Goal: Task Accomplishment & Management: Manage account settings

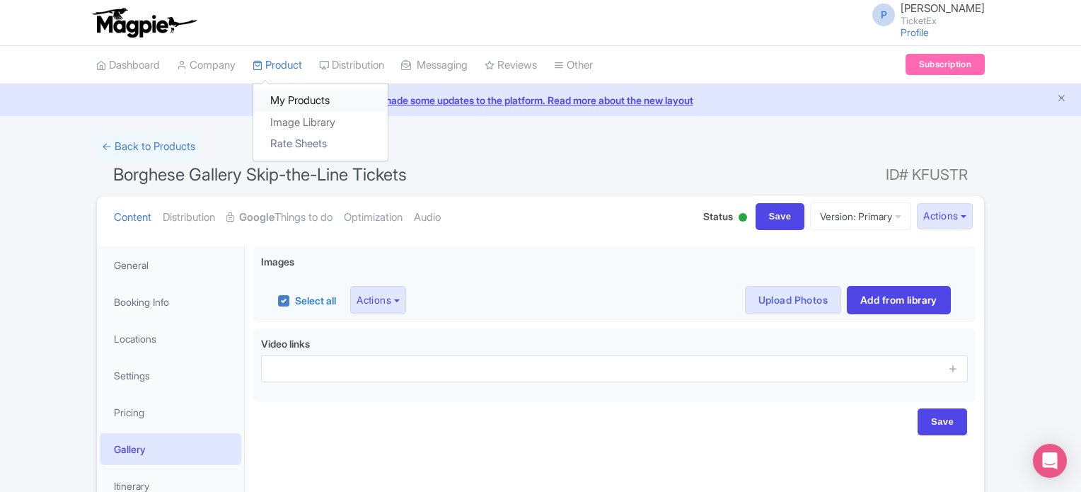
click at [305, 99] on link "My Products" at bounding box center [320, 101] width 134 height 22
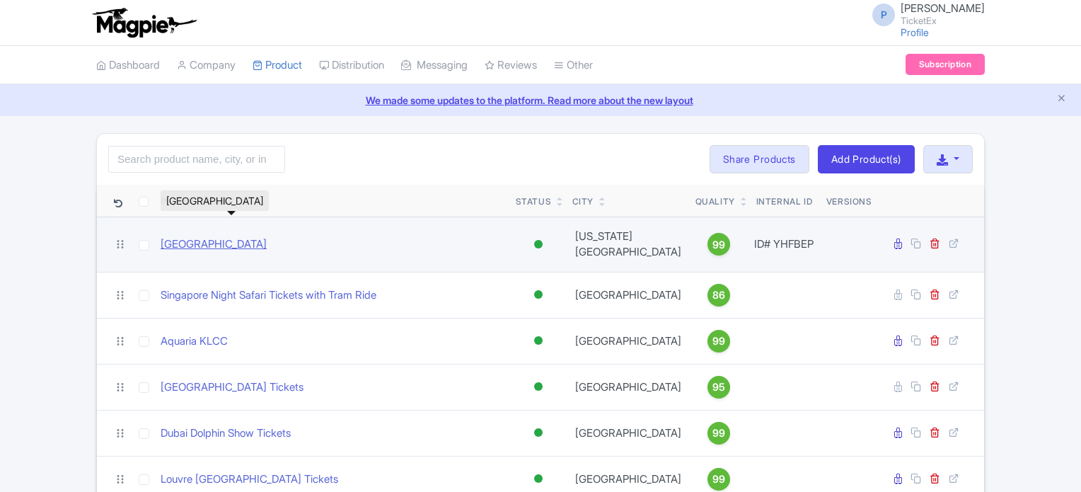
click at [252, 240] on link "[GEOGRAPHIC_DATA]" at bounding box center [214, 244] width 106 height 16
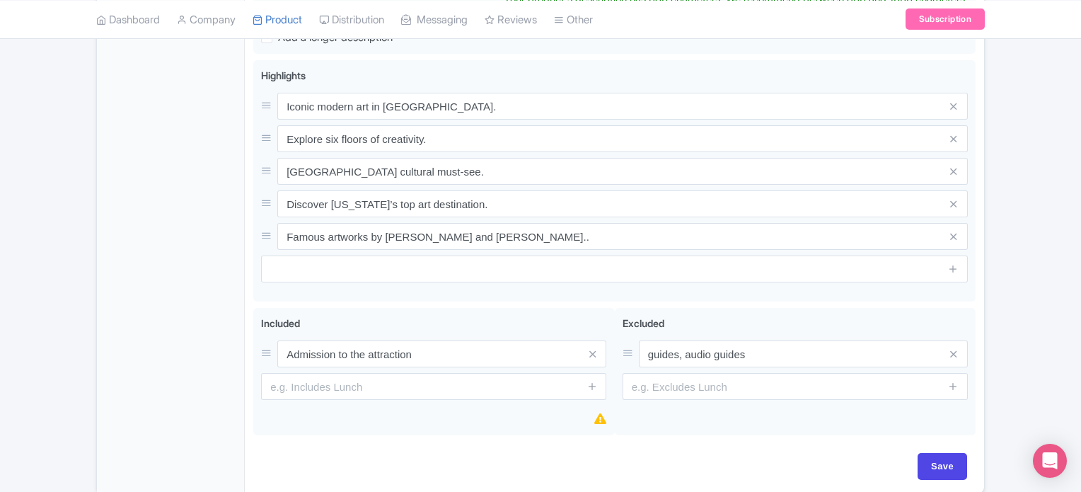
scroll to position [625, 0]
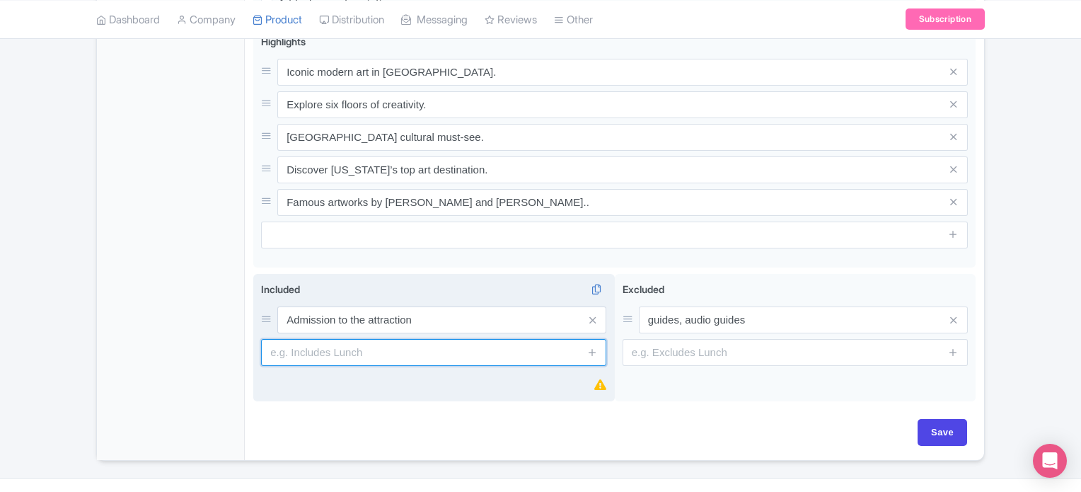
click at [444, 347] on div "Included i Admission to the attraction" at bounding box center [434, 338] width 362 height 128
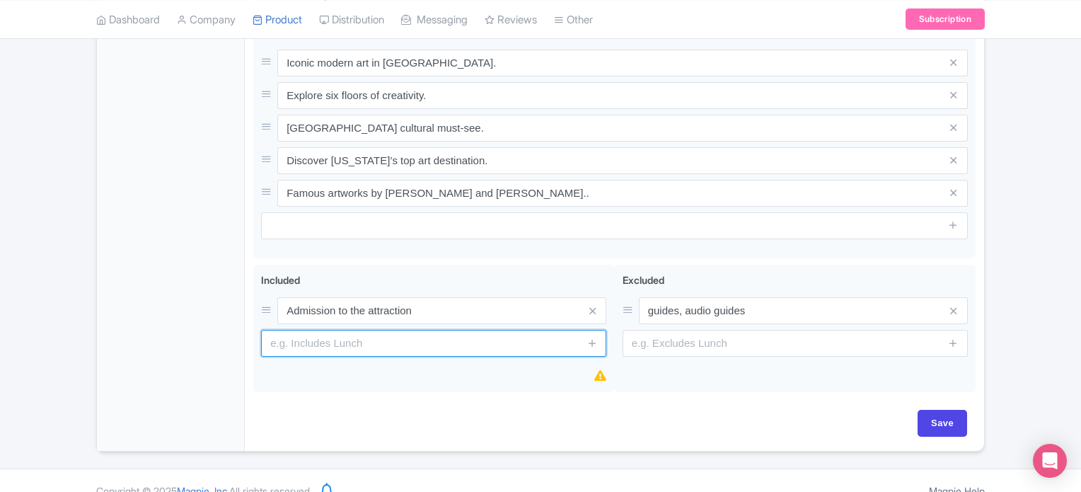
scroll to position [634, 0]
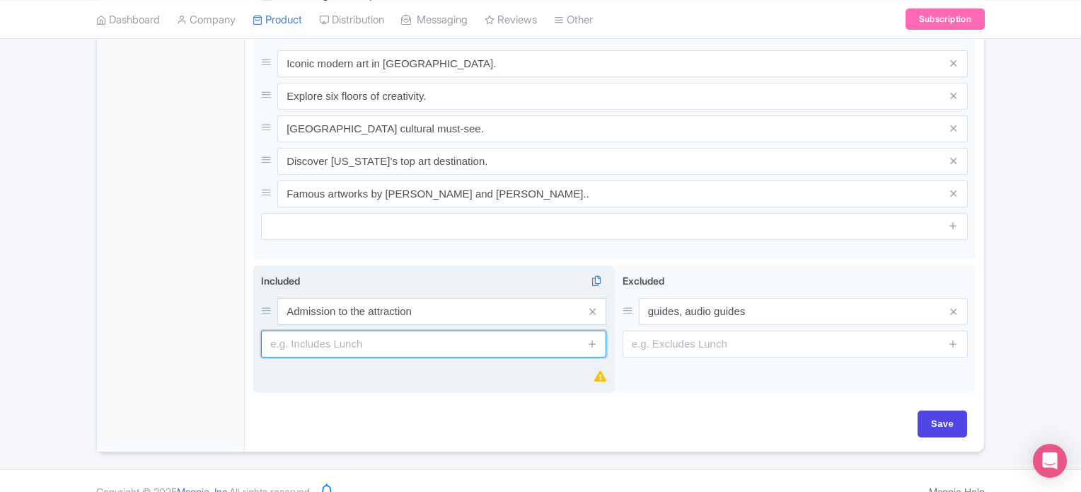
paste input "Access to over 200,000 works of modern and contemporary art Special exhibitions…"
type input "Access to over 200,000 works of modern and contemporary art Special exhibitions…"
paste input "Access to over 200,000 works of modern and contemporary art Special exhibitions…"
click at [545, 330] on input "Access to over 200,000 works of modern and contemporary art Special exhibitions…" at bounding box center [433, 343] width 345 height 27
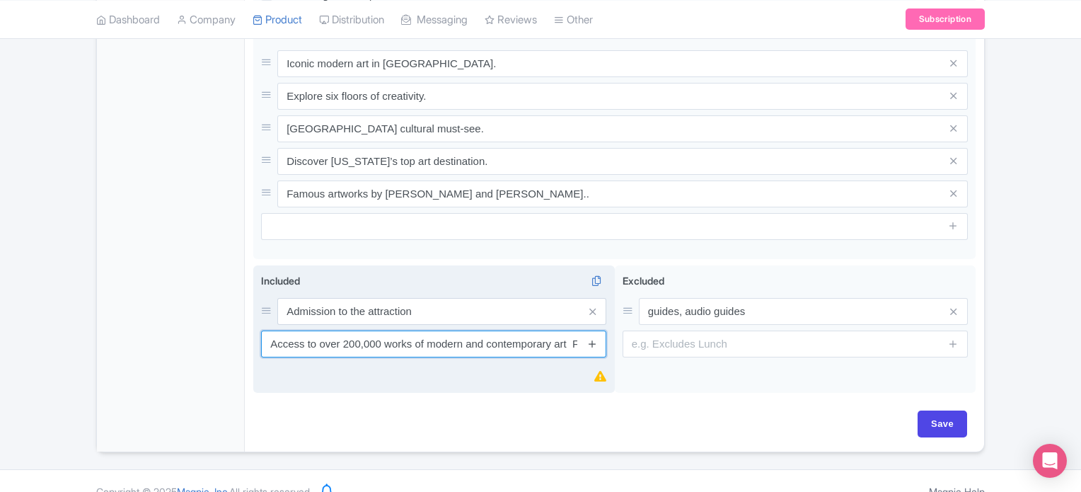
type input "Access to over 200,000 works of modern and contemporary art Free audio guide on…"
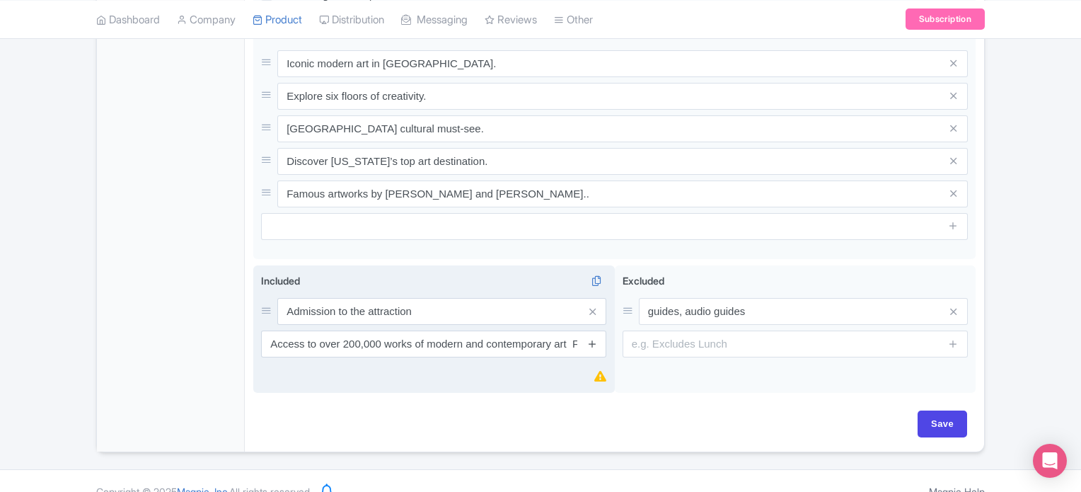
click at [591, 338] on icon at bounding box center [592, 343] width 11 height 11
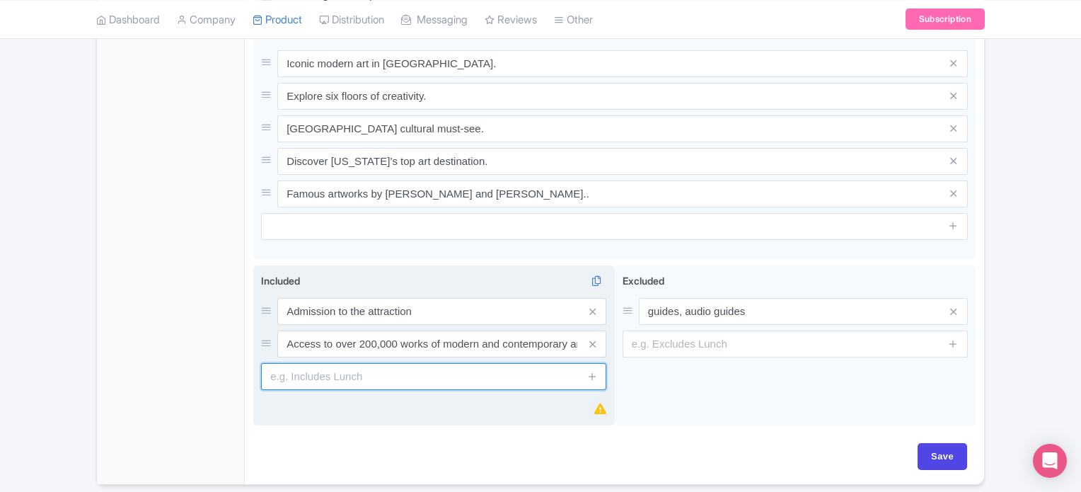
click at [430, 367] on input "text" at bounding box center [433, 376] width 345 height 27
paste input "Special exhibitions and audio programs"
type input "Special exhibitions and audio programs"
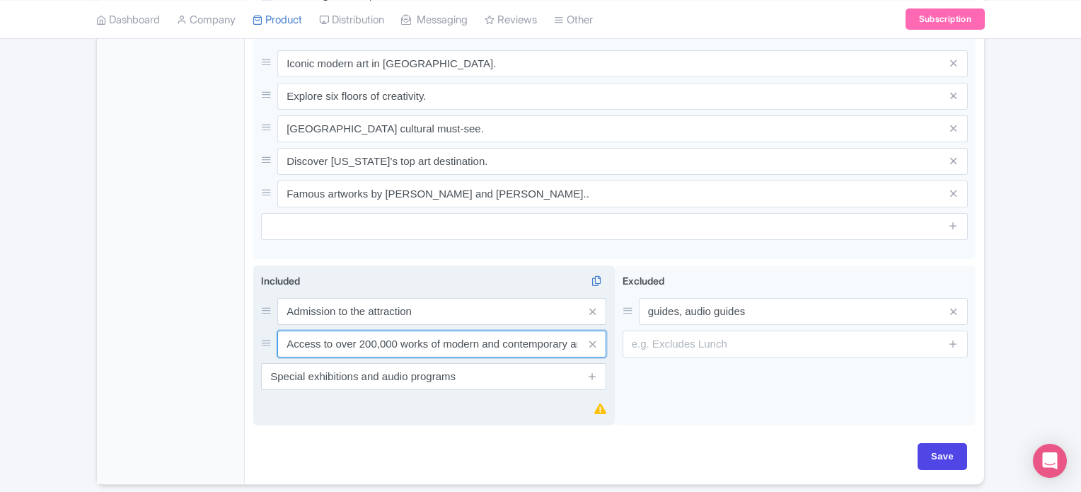
click at [555, 324] on input "Access to over 200,000 works of modern and contemporary art Free audio guide on…" at bounding box center [441, 311] width 329 height 27
type input "Access to over 200,000 works of modern and contemporary art Access to MoMA PS1 …"
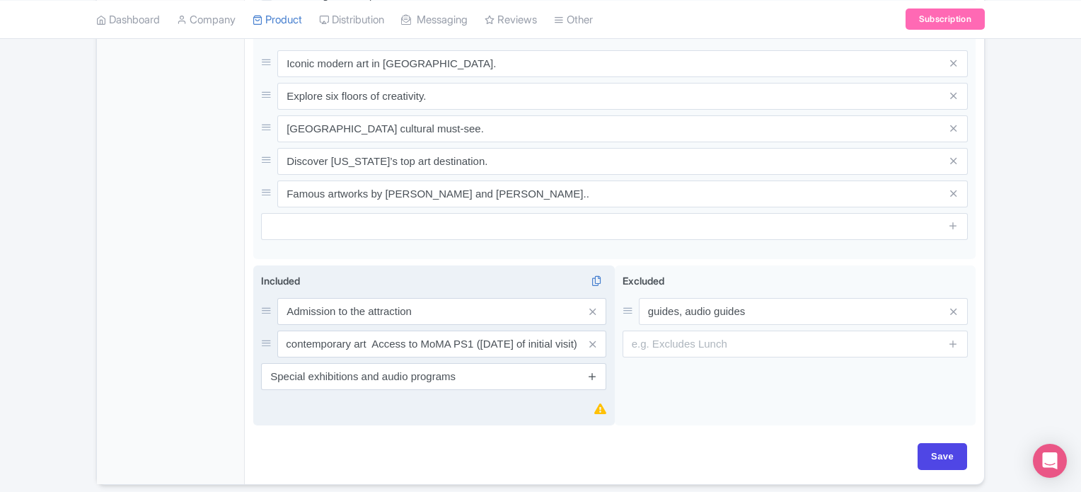
scroll to position [0, 0]
click at [594, 371] on icon at bounding box center [592, 376] width 11 height 11
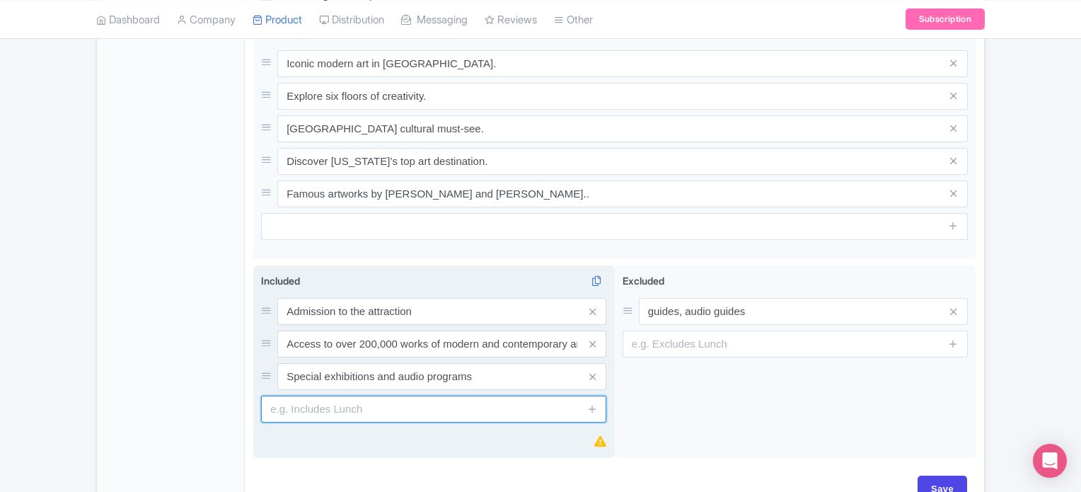
click at [396, 395] on input "text" at bounding box center [433, 408] width 345 height 27
paste input "Free audio guide on your own device"
type input "Free audio guide on your own device"
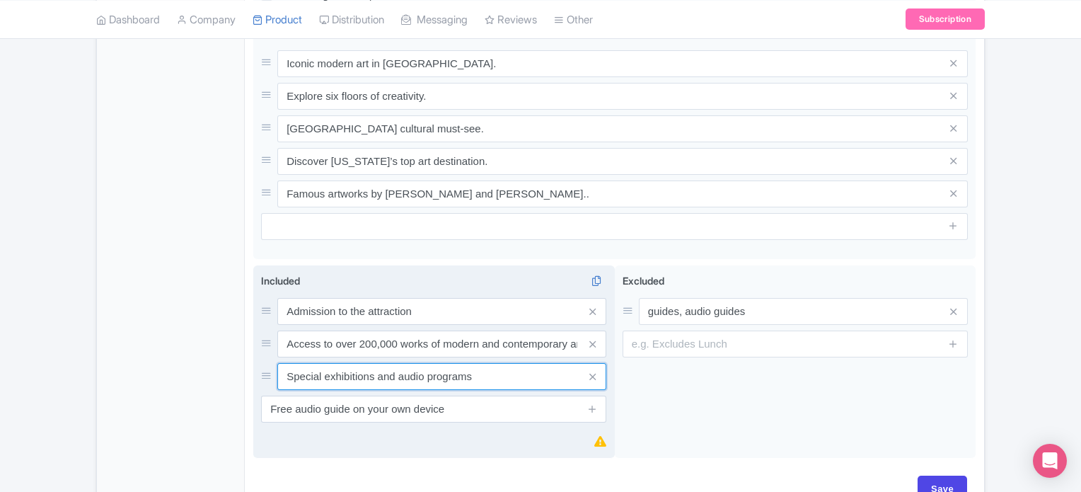
click at [540, 325] on input "Special exhibitions and audio programs" at bounding box center [441, 311] width 329 height 27
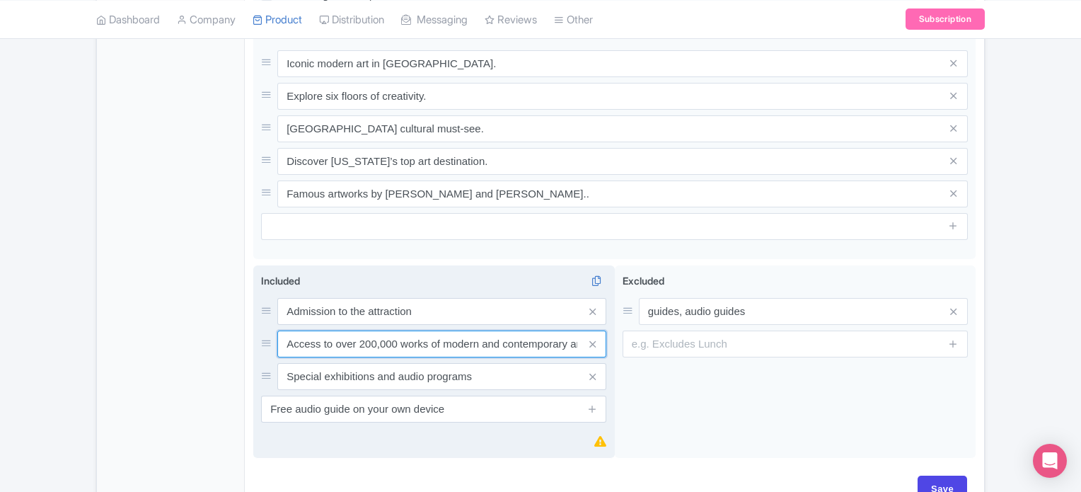
click at [535, 325] on input "Access to over 200,000 works of modern and contemporary art Access to MoMA PS1 …" at bounding box center [441, 311] width 329 height 27
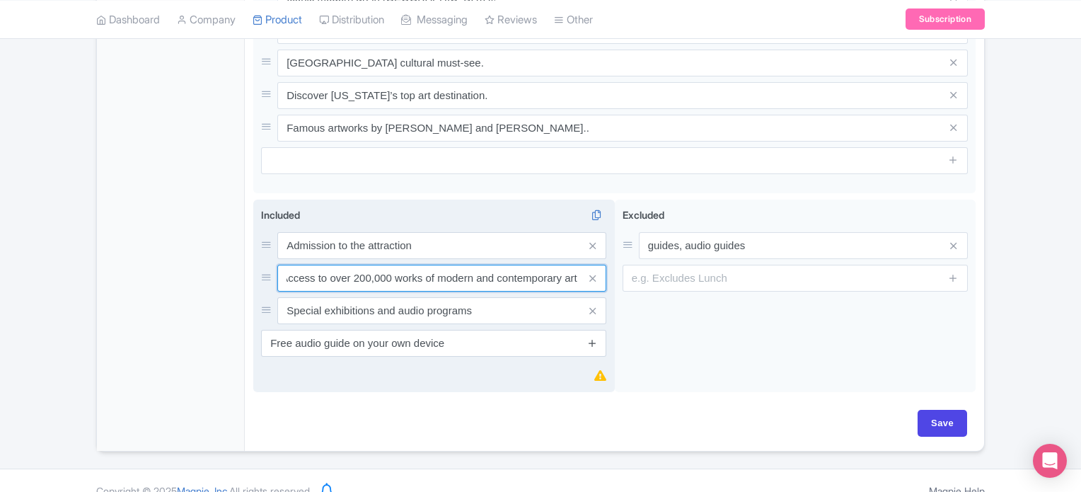
type input "Access to over 200,000 works of modern and contemporary art"
click at [592, 337] on icon at bounding box center [592, 342] width 11 height 11
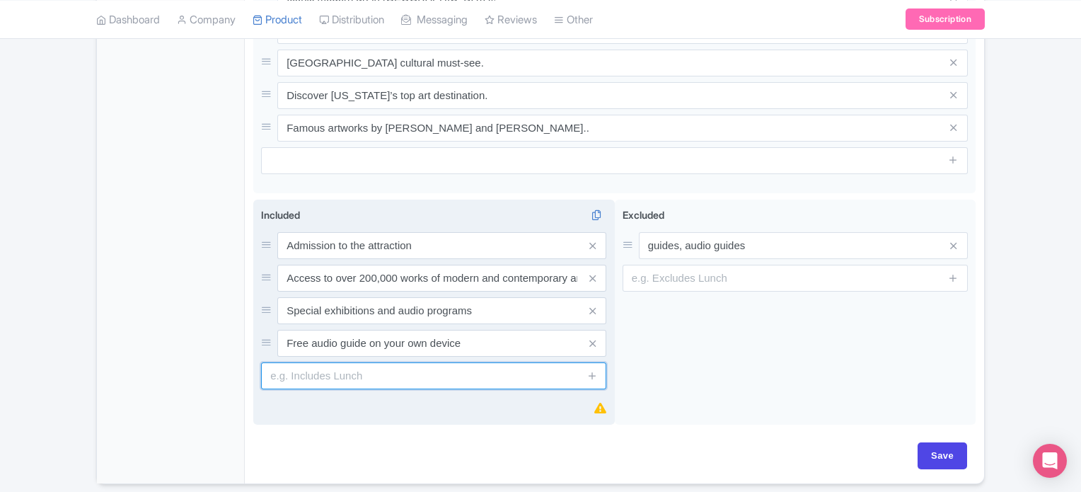
click at [466, 367] on input "text" at bounding box center [433, 375] width 345 height 27
paste input "Access to MoMA PS1 ([DATE] of initial visit)"
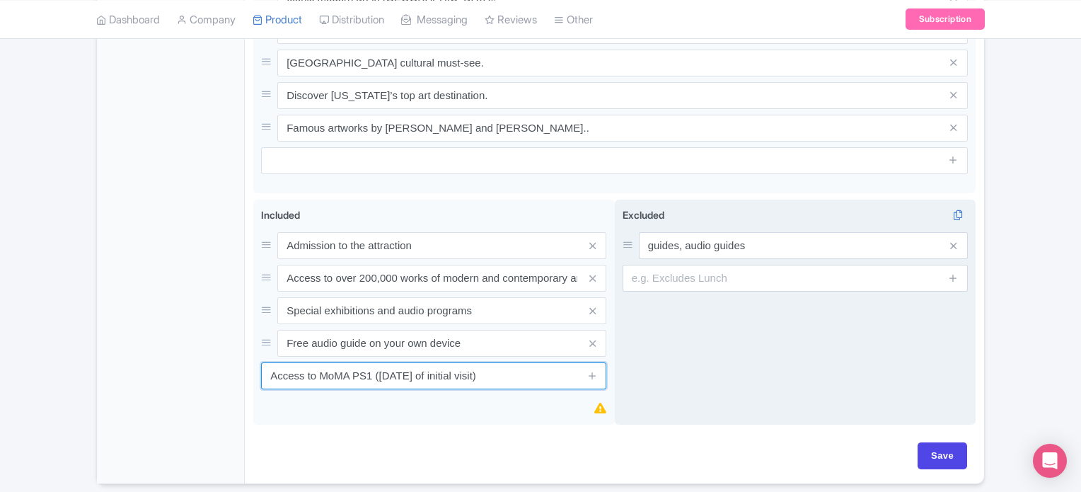
type input "Access to MoMA PS1 ([DATE] of initial visit)"
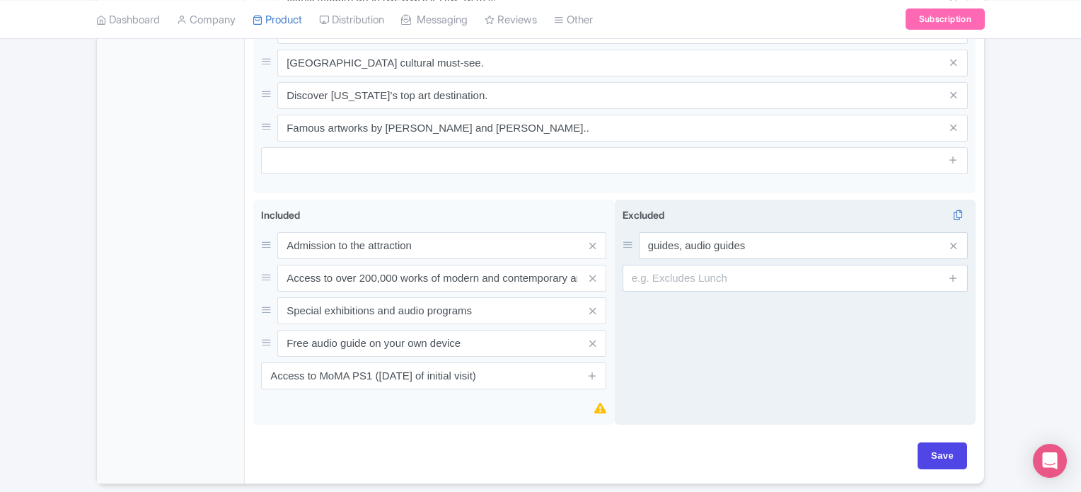
click at [804, 332] on div "Excluded i guides, audio guides" at bounding box center [796, 312] width 362 height 226
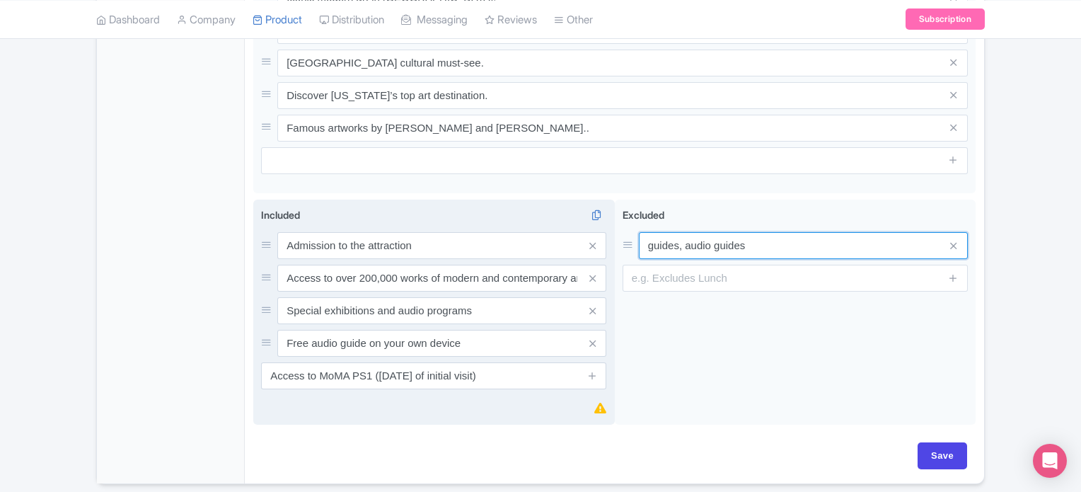
drag, startPoint x: 685, startPoint y: 224, endPoint x: 603, endPoint y: 214, distance: 82.7
click at [603, 214] on div "Admission to the attraction Included i Admission to the attraction Access to ov…" at bounding box center [614, 314] width 722 height 231
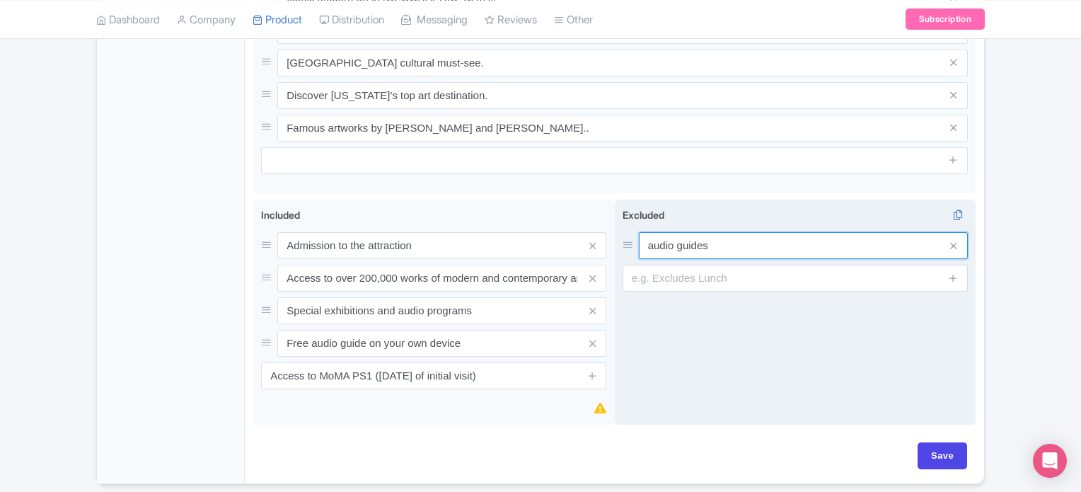
click at [678, 232] on input "audio guides" at bounding box center [803, 245] width 329 height 27
click at [683, 232] on input "Guides" at bounding box center [803, 245] width 329 height 27
type input "Guides"
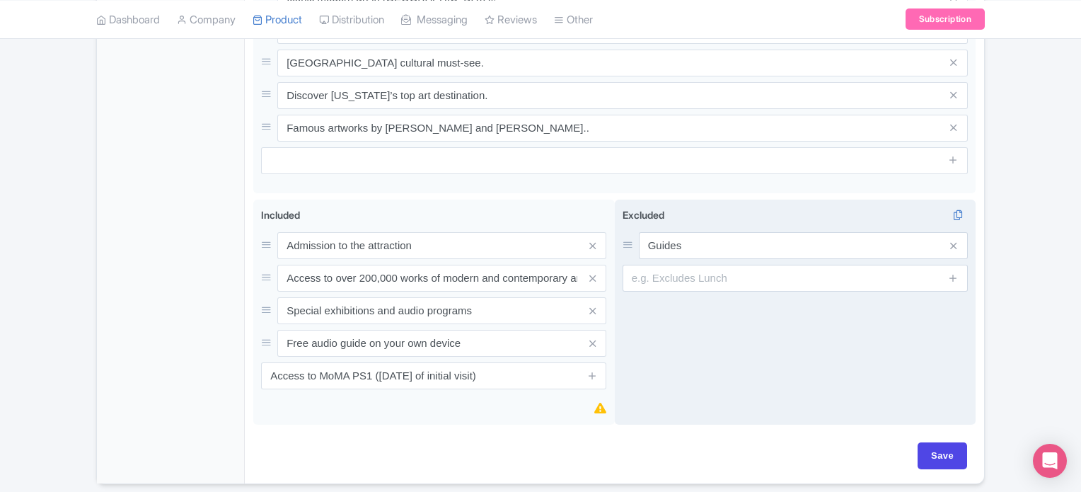
click at [688, 346] on div "Excluded i Guides" at bounding box center [796, 312] width 362 height 226
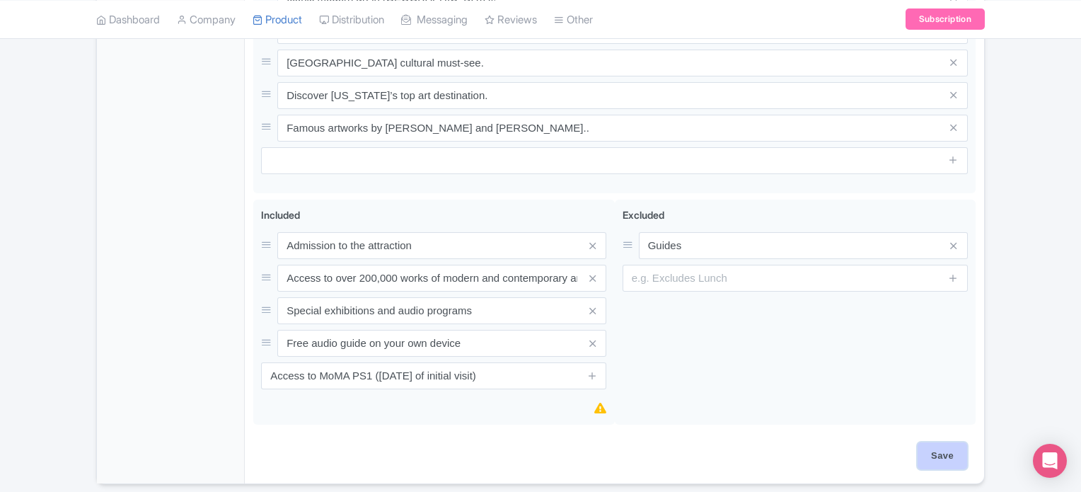
click at [945, 442] on input "Save" at bounding box center [943, 455] width 50 height 27
type input "Saving..."
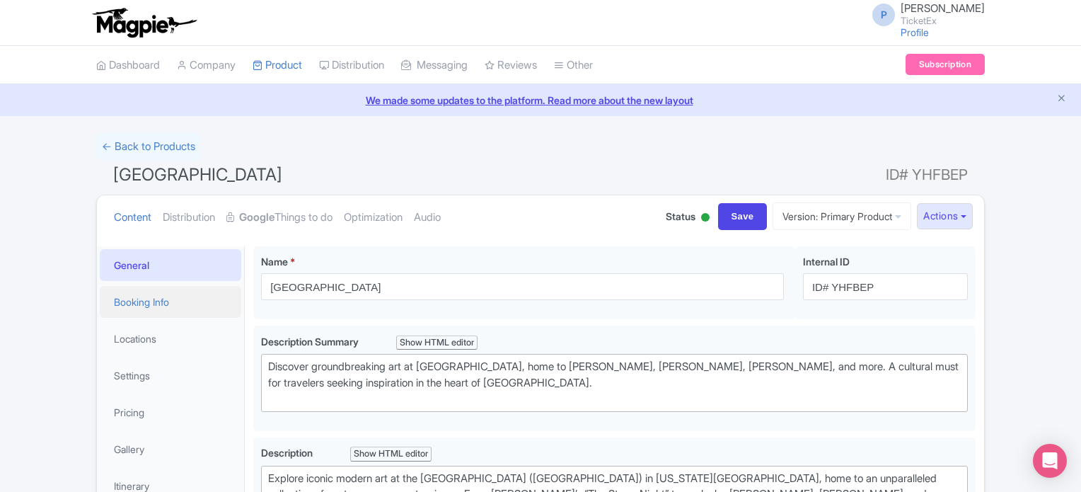
click at [155, 301] on link "Booking Info" at bounding box center [170, 302] width 141 height 32
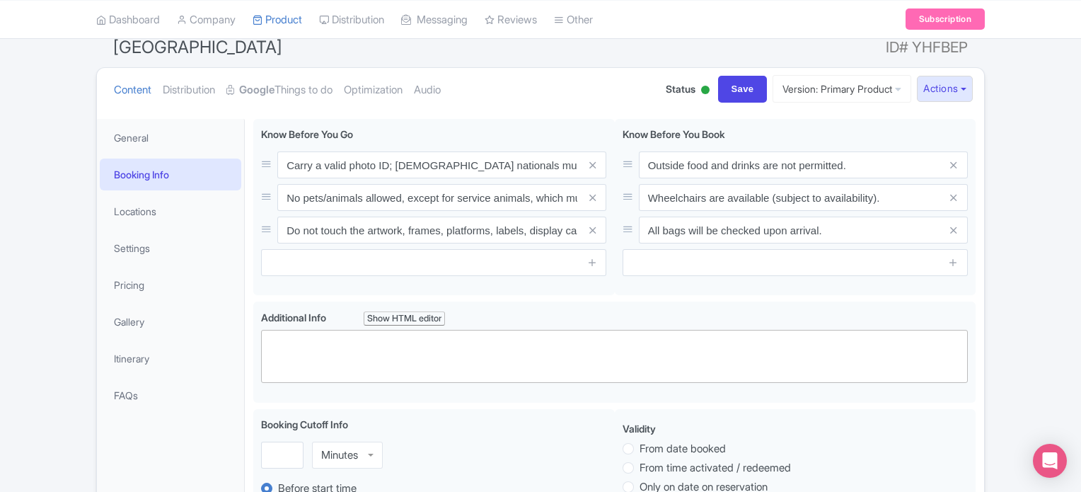
scroll to position [125, 0]
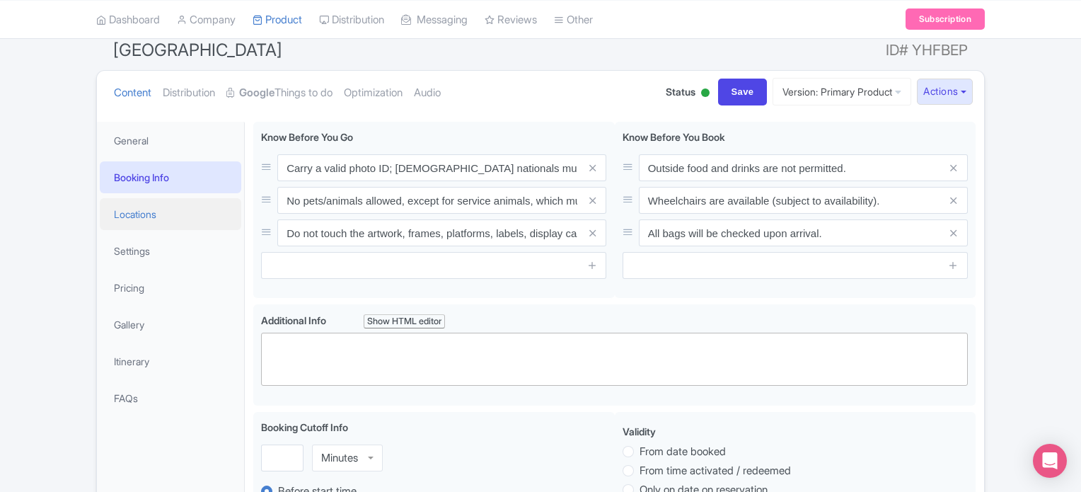
click at [140, 212] on link "Locations" at bounding box center [170, 214] width 141 height 32
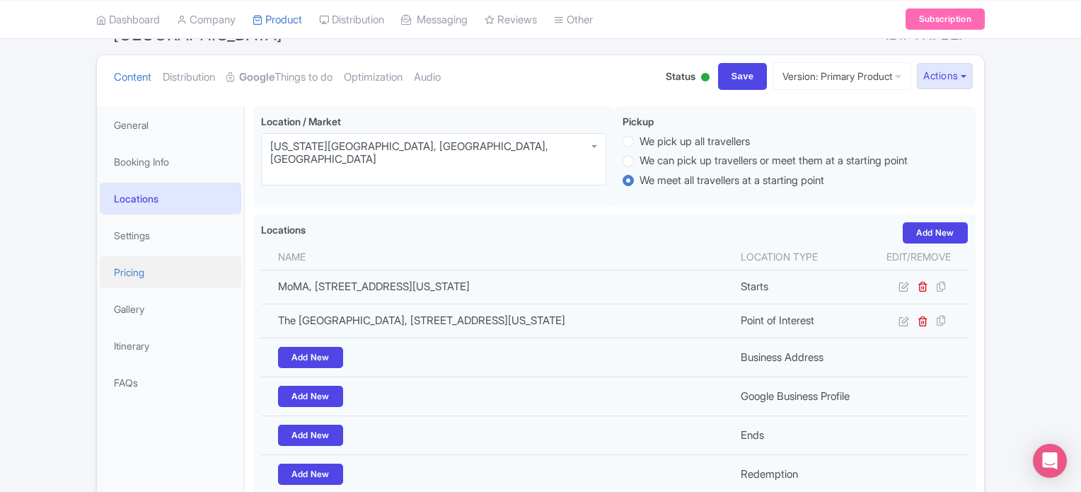
scroll to position [137, 0]
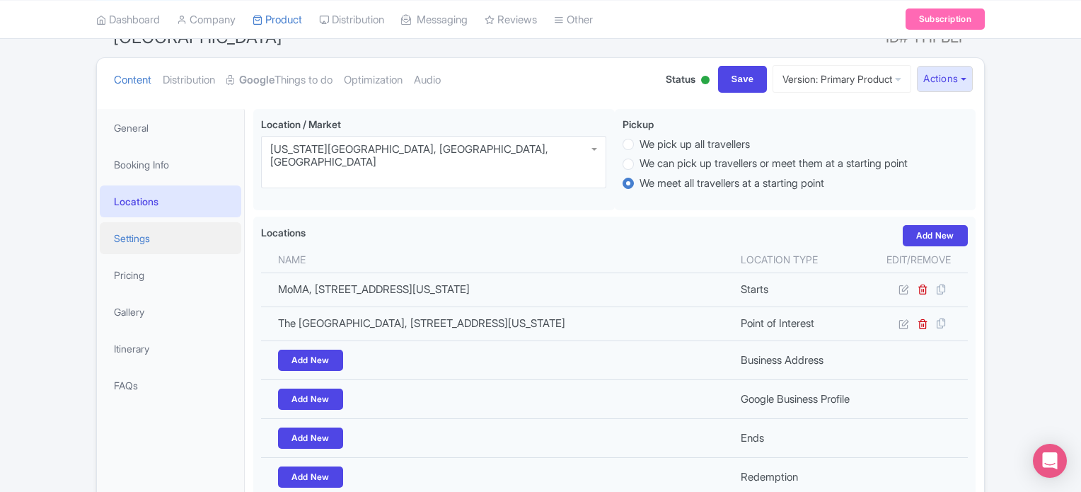
click at [130, 240] on link "Settings" at bounding box center [170, 238] width 141 height 32
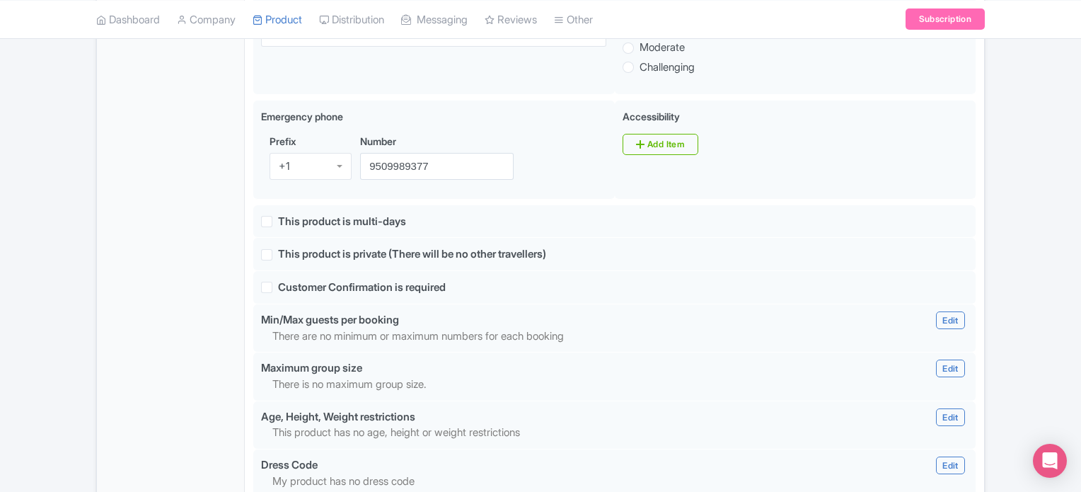
scroll to position [896, 0]
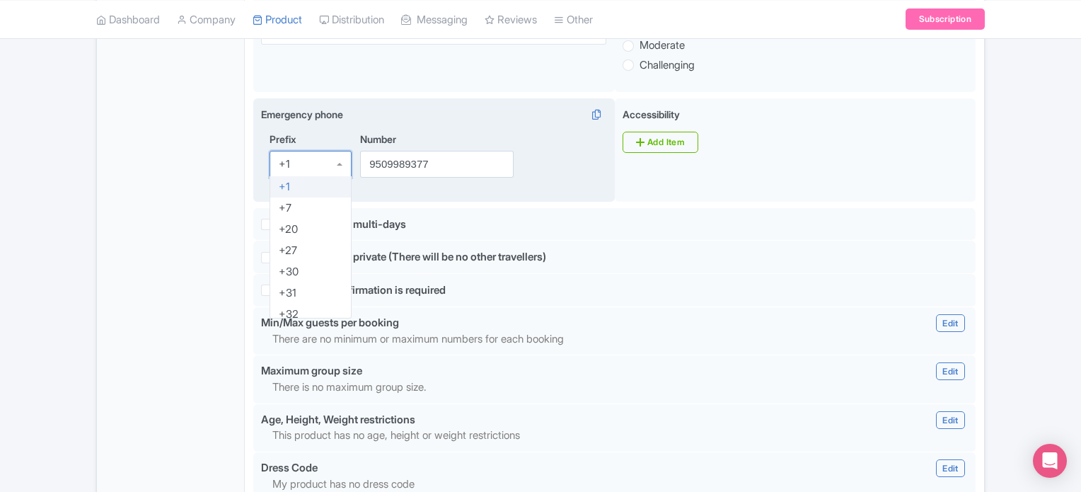
click at [340, 161] on div "+1" at bounding box center [311, 164] width 82 height 27
type input "91"
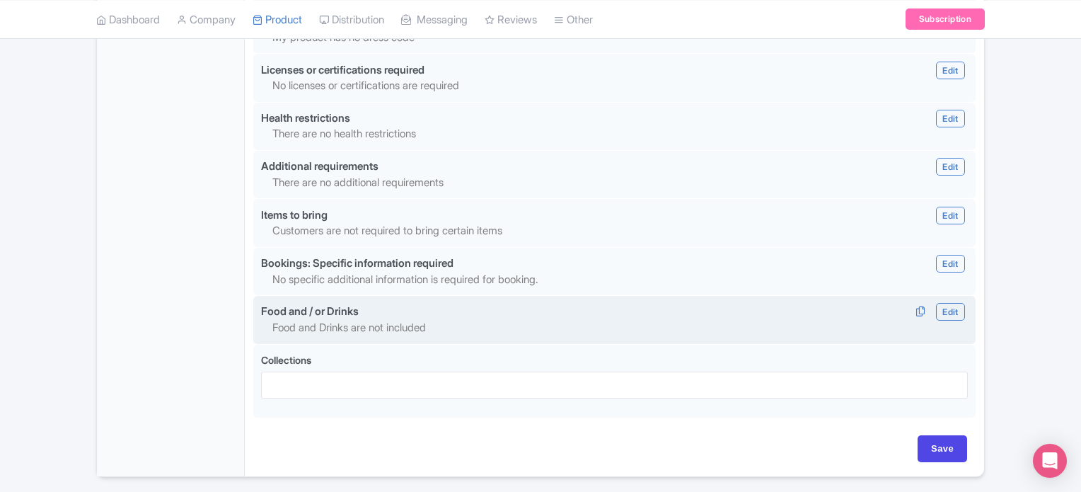
scroll to position [1377, 0]
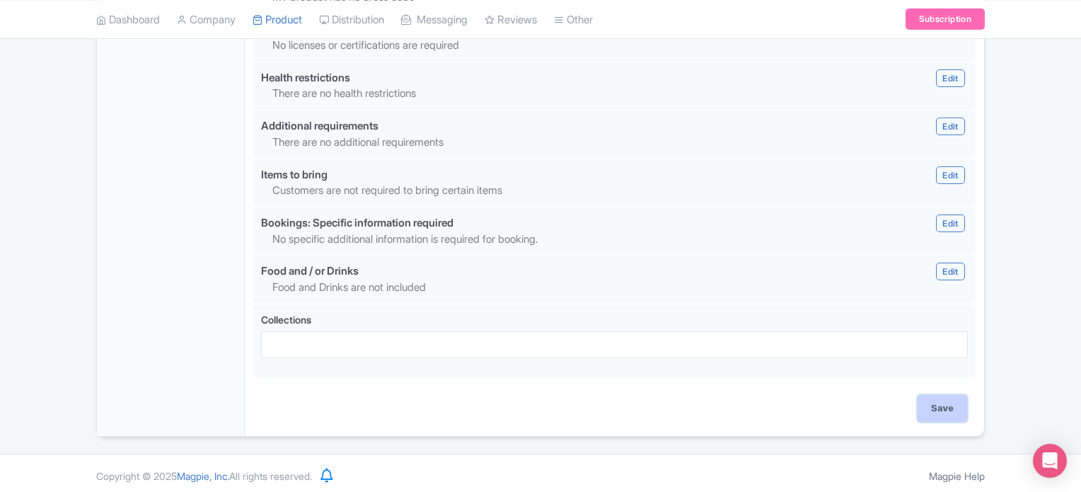
click at [949, 395] on input "Save" at bounding box center [943, 408] width 50 height 27
type input "Saving..."
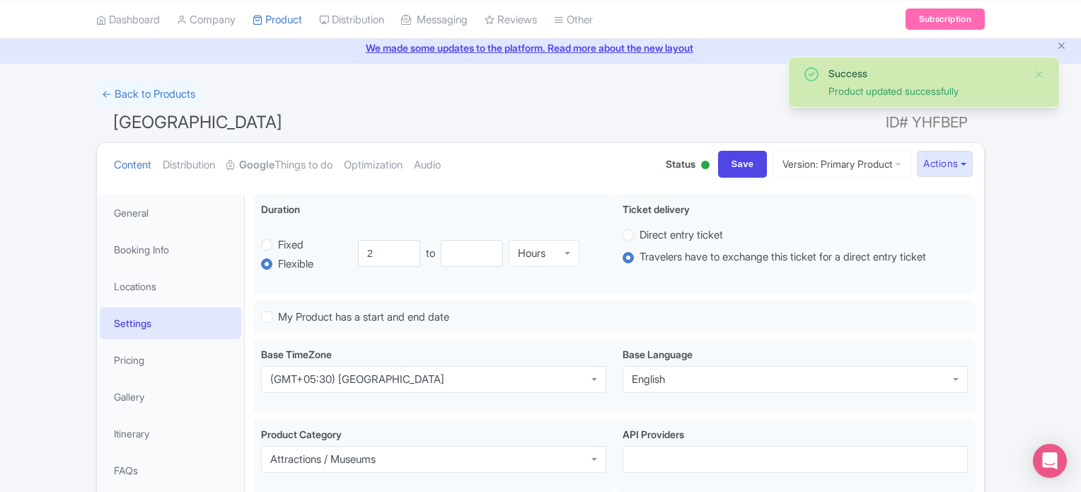
scroll to position [52, 0]
click at [141, 359] on link "Pricing" at bounding box center [170, 361] width 141 height 32
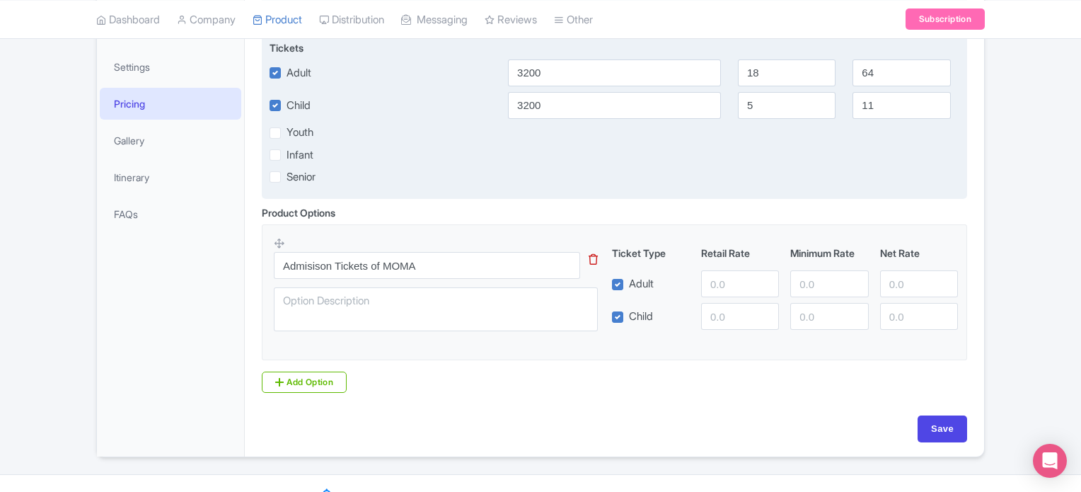
scroll to position [308, 0]
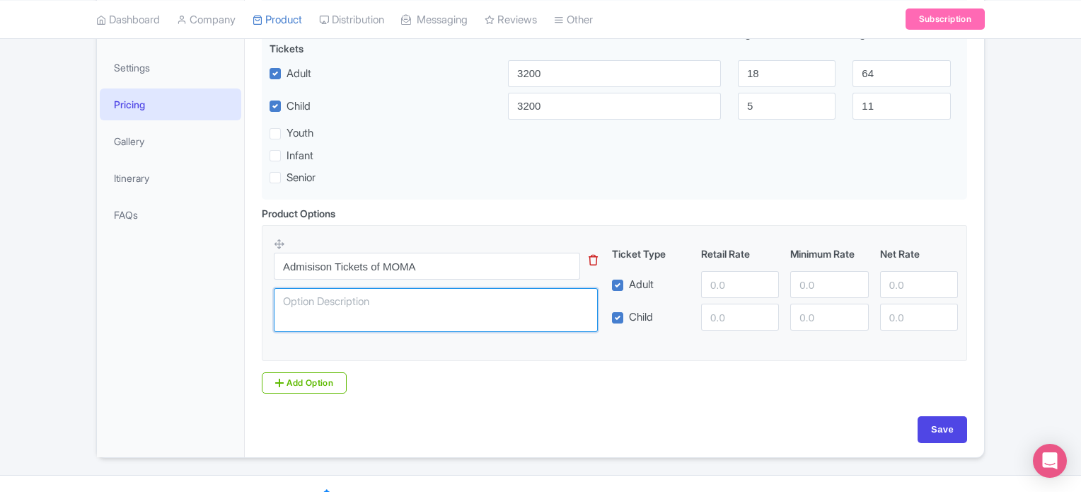
click at [345, 301] on textarea at bounding box center [436, 310] width 324 height 44
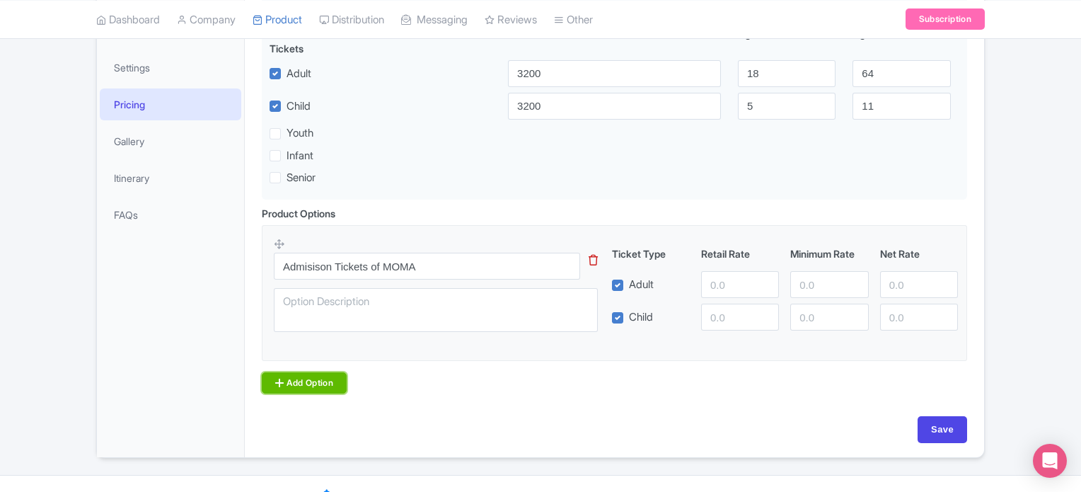
click at [291, 388] on link "Add Option" at bounding box center [304, 382] width 85 height 21
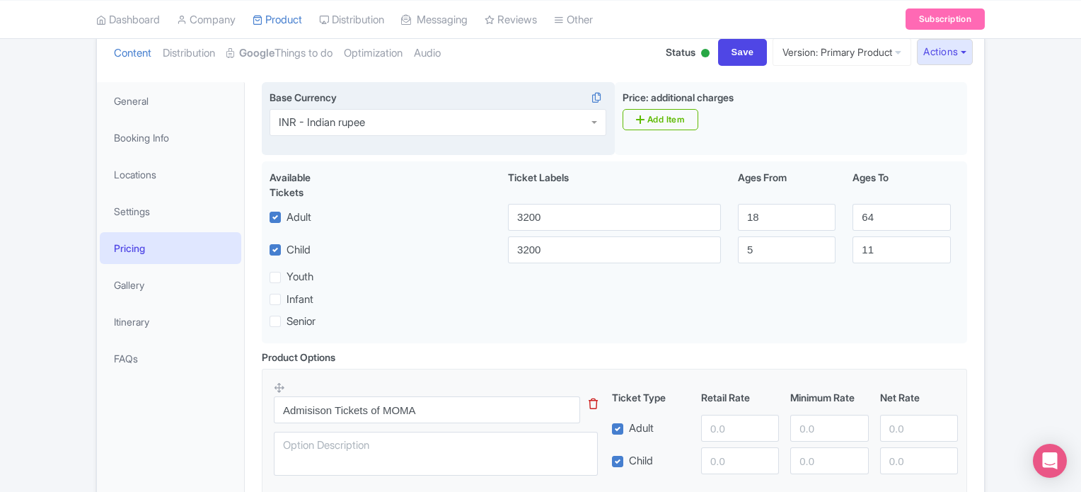
scroll to position [1217, 0]
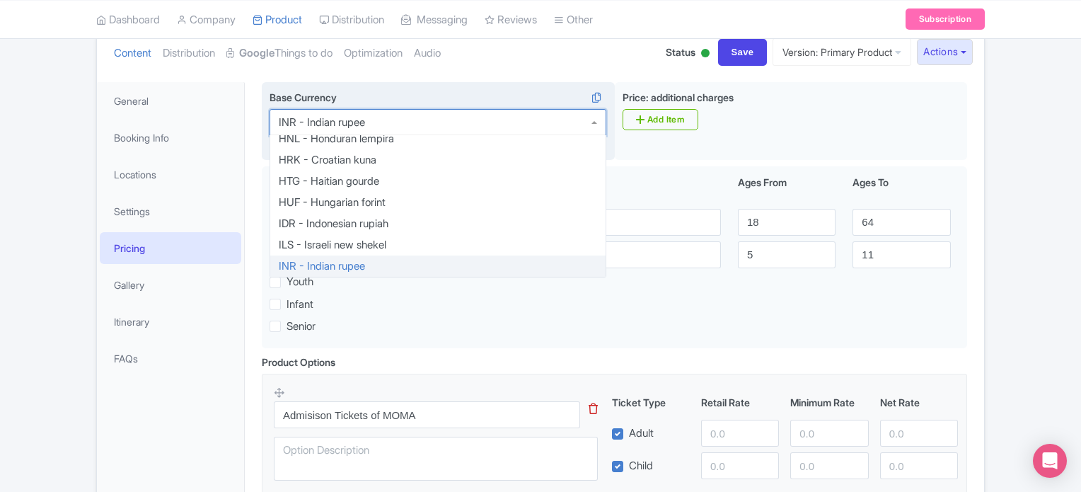
click at [574, 129] on div "INR - Indian rupee" at bounding box center [438, 122] width 337 height 27
click at [347, 268] on div "Base Currency INR - Indian rupee INR - Indian rupee AED - United Arab Emirates …" at bounding box center [614, 218] width 722 height 272
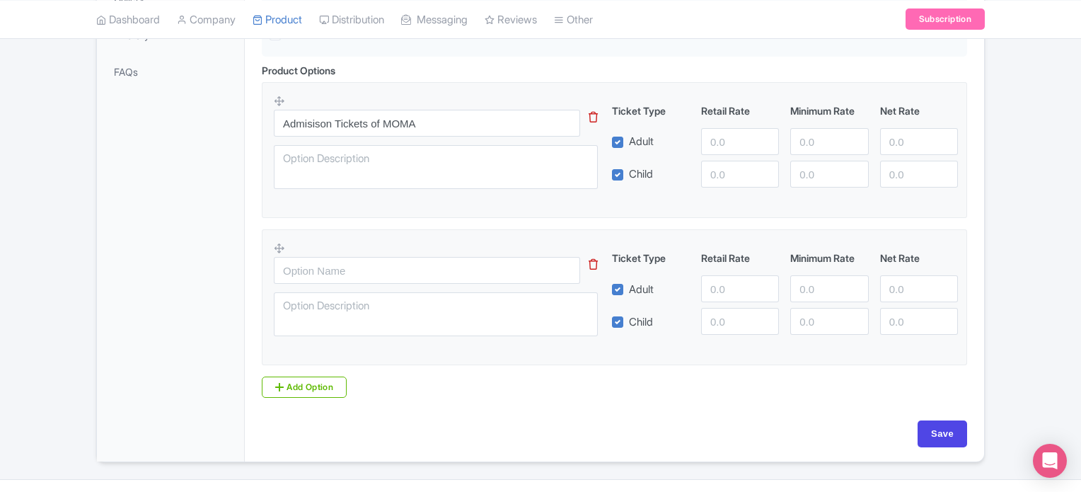
scroll to position [453, 0]
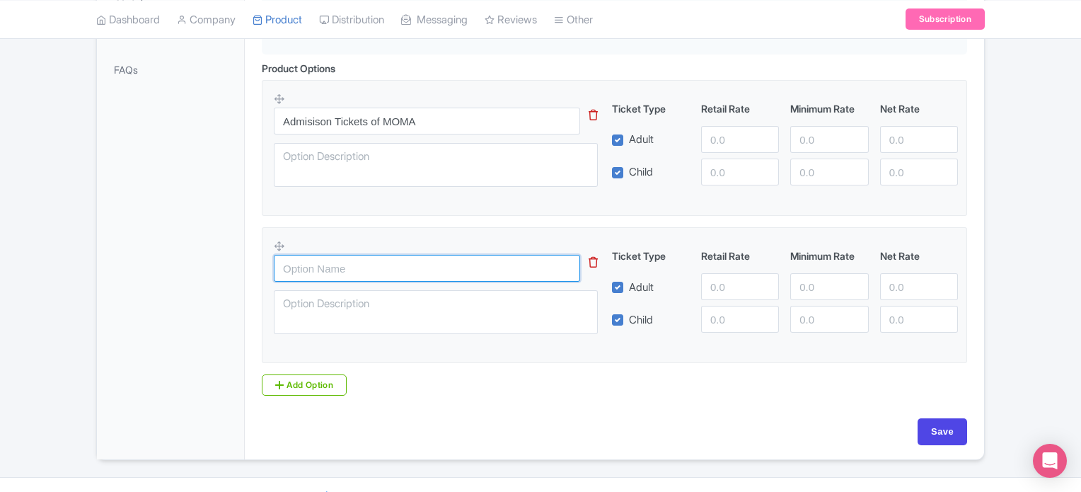
click at [375, 272] on input "text" at bounding box center [427, 268] width 306 height 27
click at [357, 262] on input "MOMA" at bounding box center [427, 268] width 306 height 27
paste input "useum of modern art-Early bird tickets"
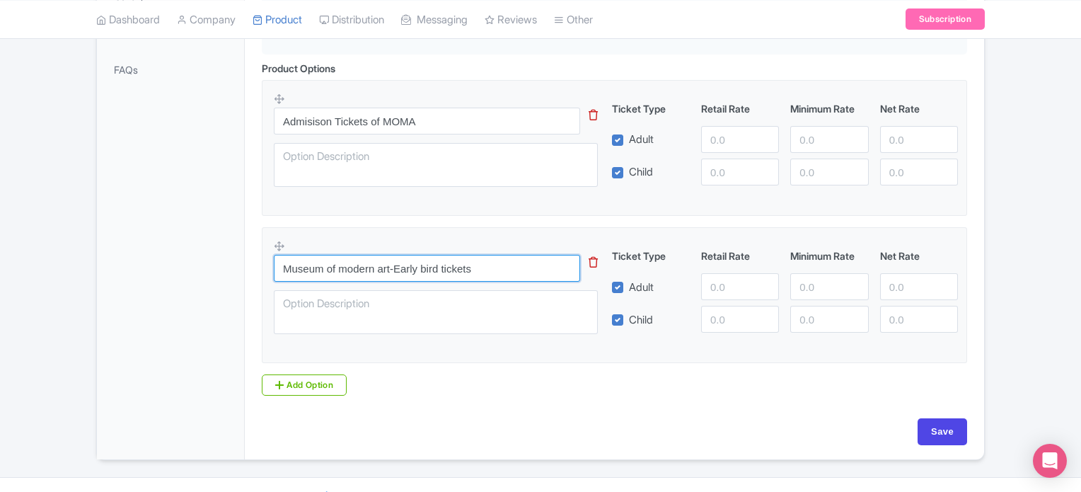
type input "Museum of modern art-Early bird tickets"
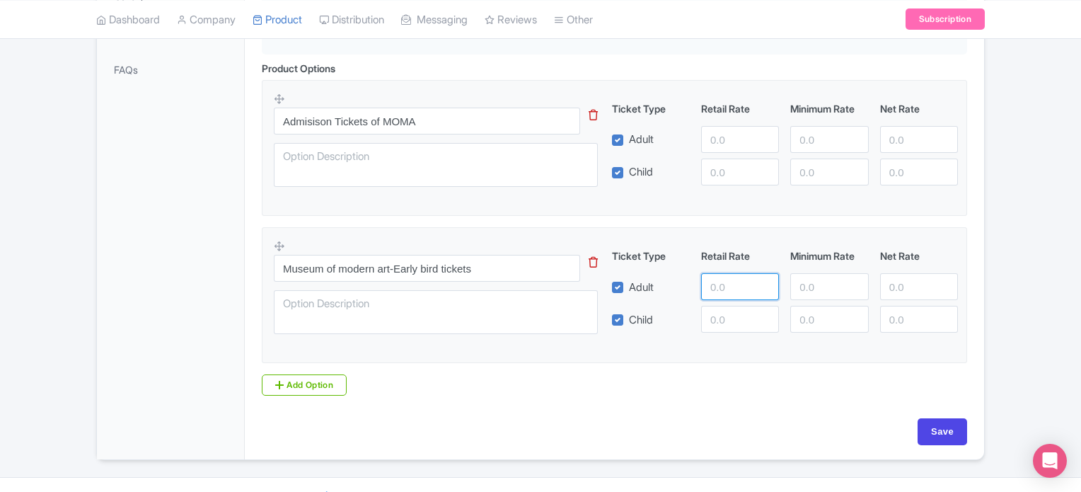
click at [743, 284] on input "number" at bounding box center [740, 286] width 78 height 27
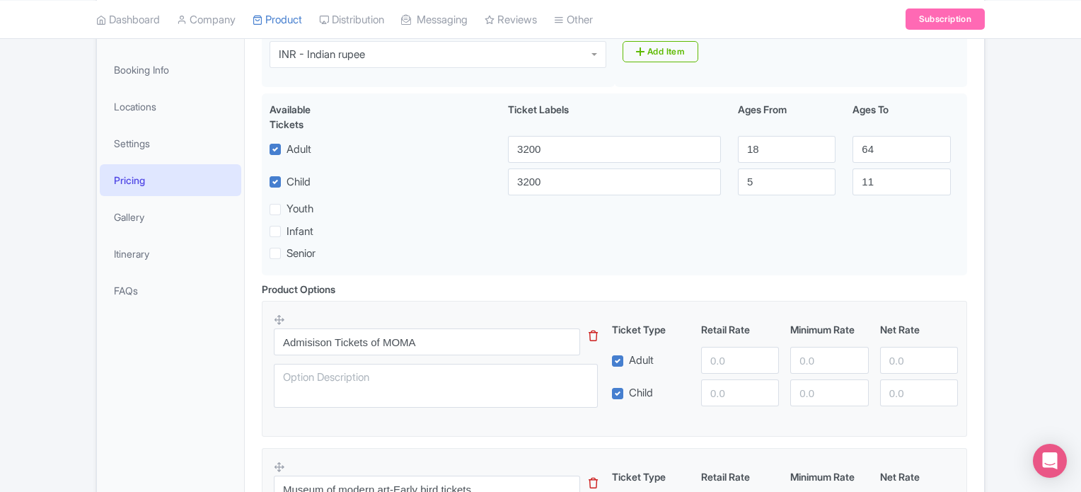
scroll to position [229, 0]
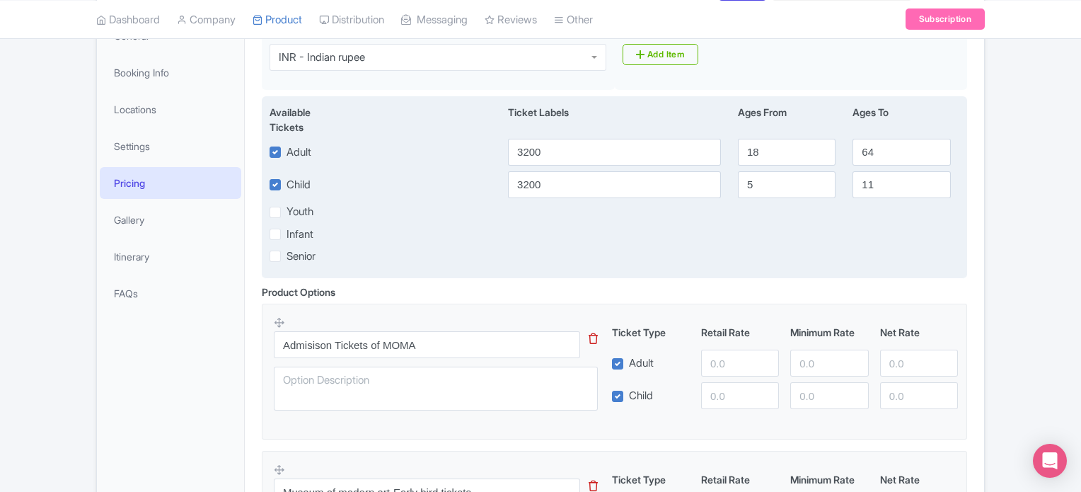
type input "2000"
click at [545, 139] on input "3200" at bounding box center [614, 152] width 213 height 27
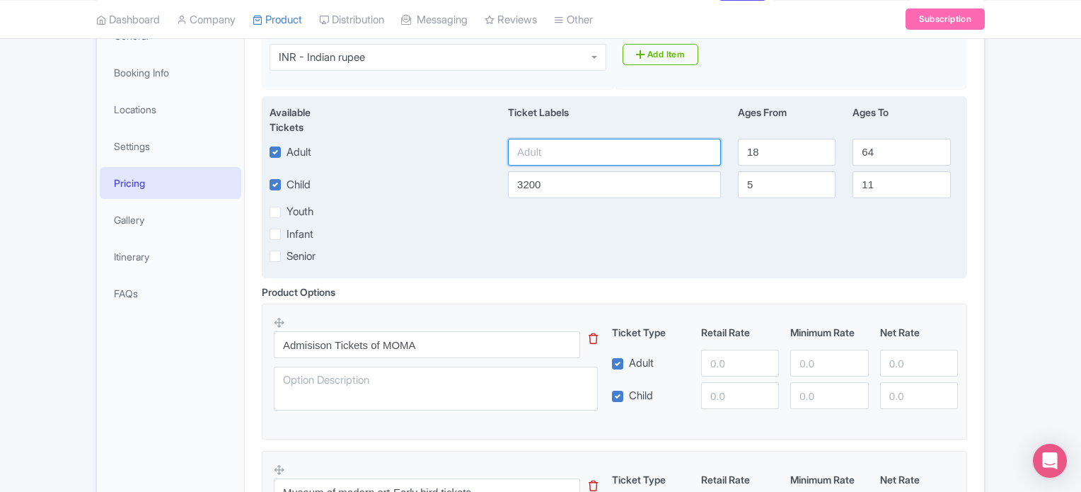
paste input "Museum of modern art-Early bird tickets"
type input "Museum of modern art-Early bird tickets"
type input "3200"
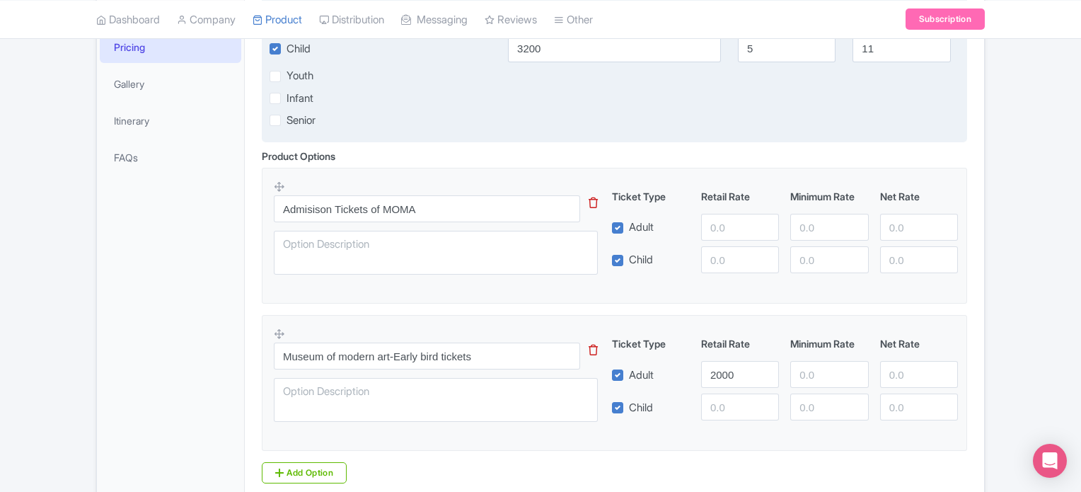
scroll to position [366, 0]
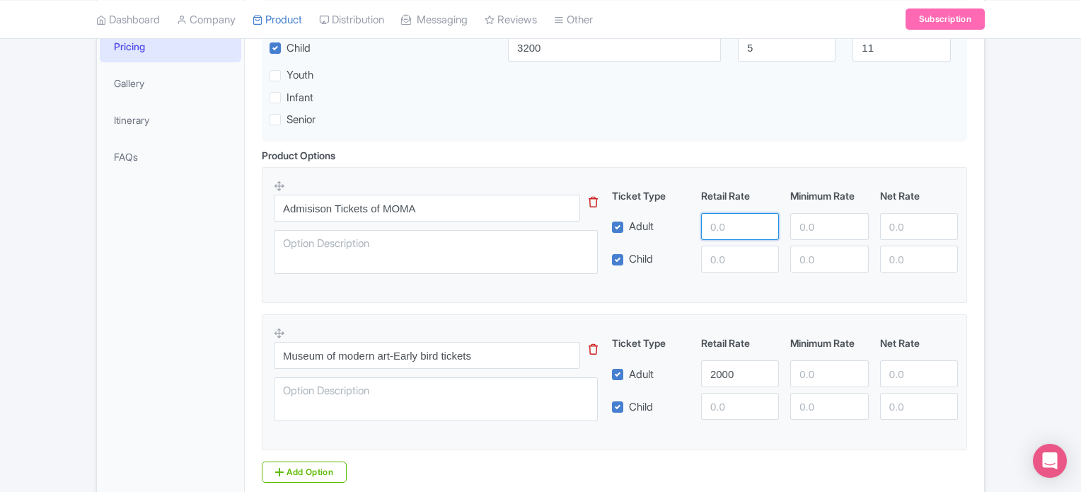
click at [724, 228] on input "number" at bounding box center [740, 226] width 78 height 27
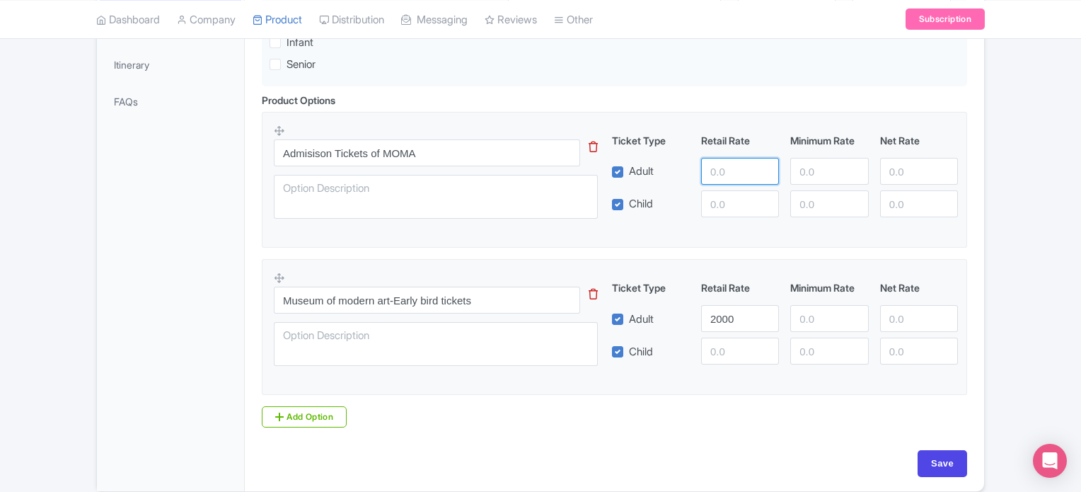
scroll to position [422, 0]
click at [826, 316] on input "number" at bounding box center [829, 317] width 78 height 27
type input "2000"
click at [893, 314] on input "number" at bounding box center [919, 317] width 78 height 27
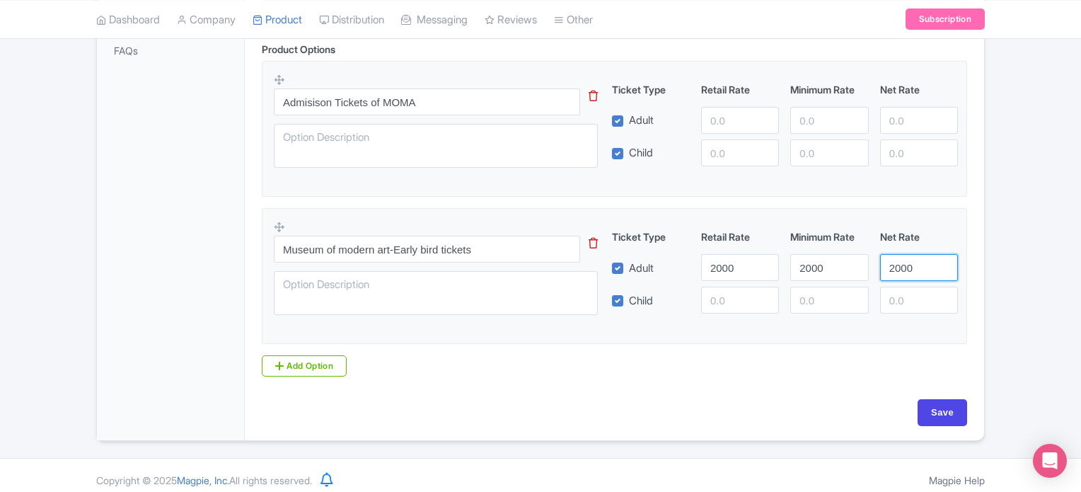
scroll to position [480, 0]
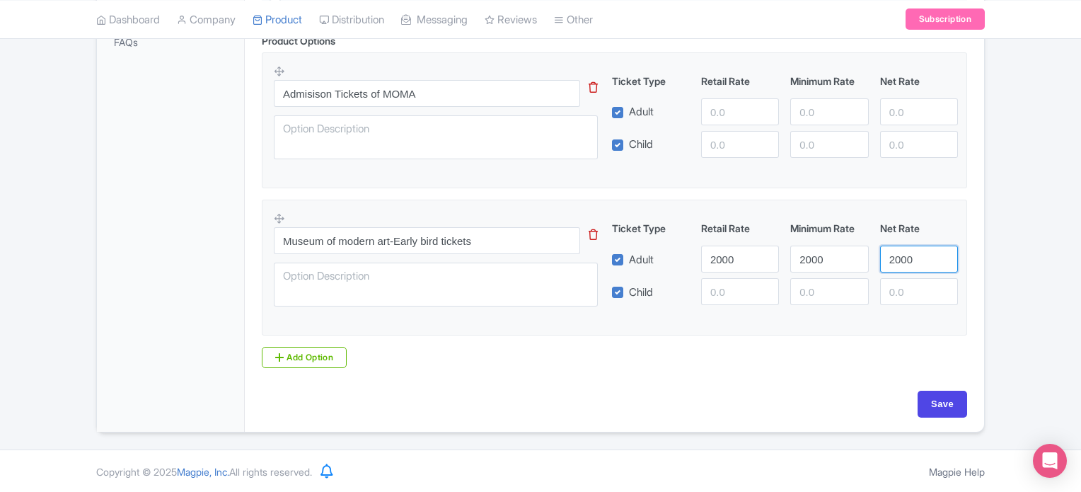
type input "2000"
click at [721, 292] on input "number" at bounding box center [740, 291] width 78 height 27
type input "2000"
click at [823, 287] on input "number" at bounding box center [829, 291] width 78 height 27
type input "2000"
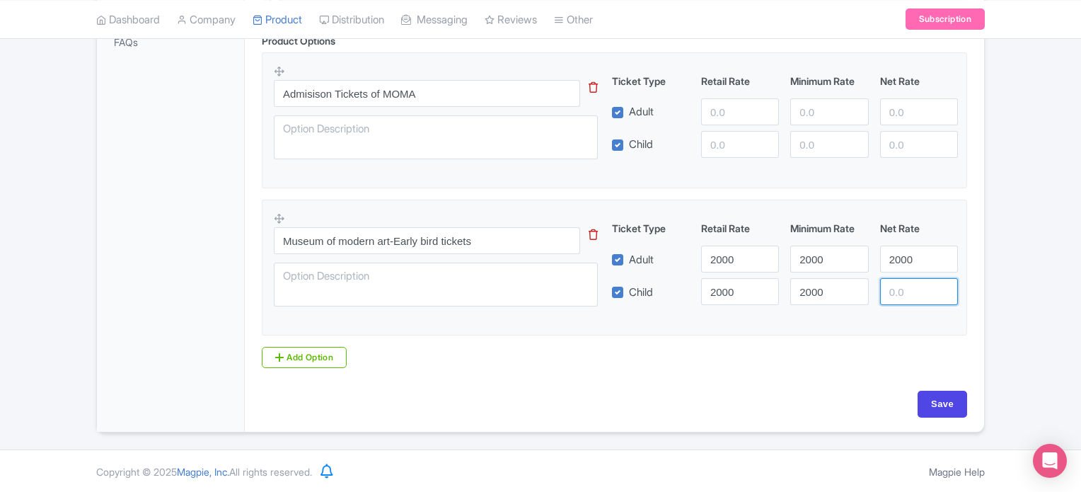
click at [910, 289] on input "number" at bounding box center [919, 291] width 78 height 27
type input "2000"
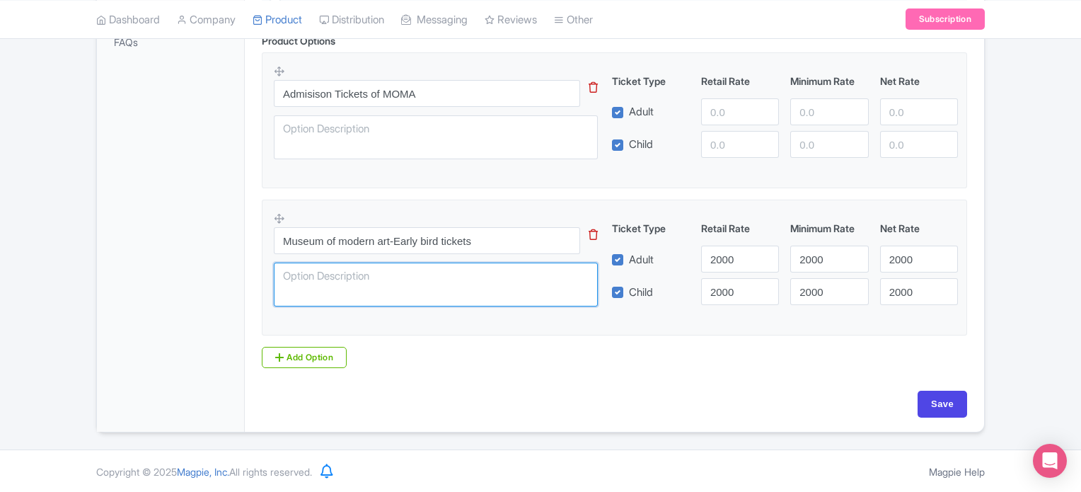
click at [362, 274] on textarea at bounding box center [436, 284] width 324 height 44
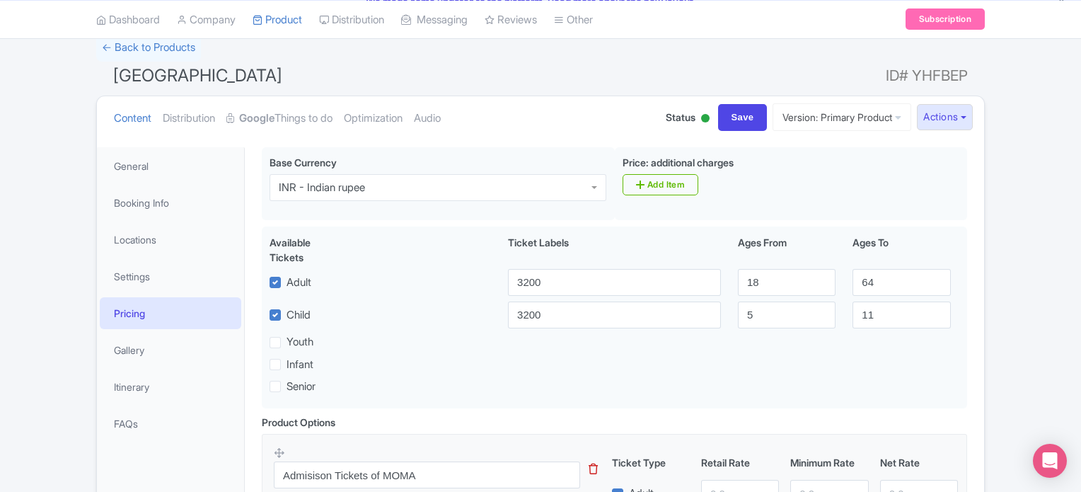
scroll to position [98, 0]
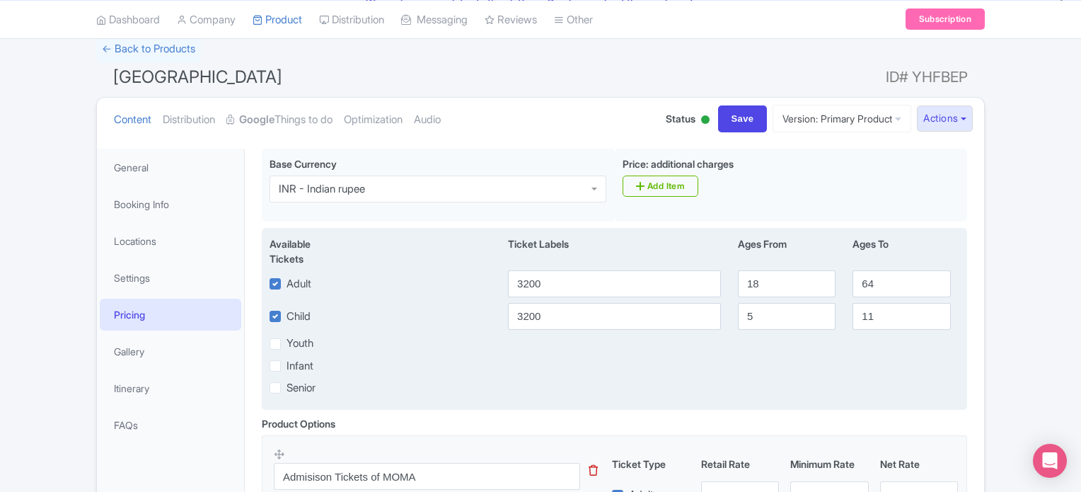
type textarea "Early bird tickets to [GEOGRAPHIC_DATA]"
click at [593, 282] on input "3200" at bounding box center [614, 283] width 213 height 27
type input "1600"
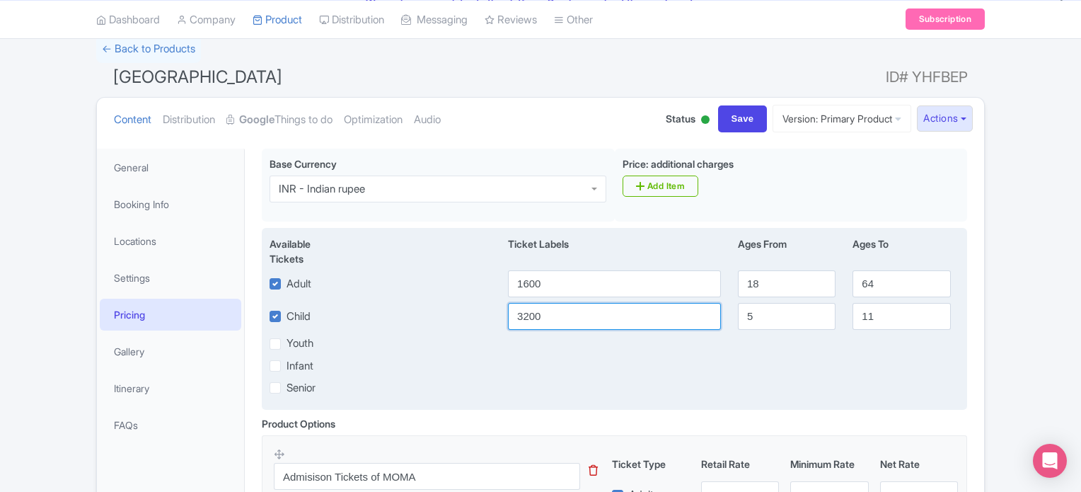
click at [555, 315] on input "3200" at bounding box center [614, 316] width 213 height 27
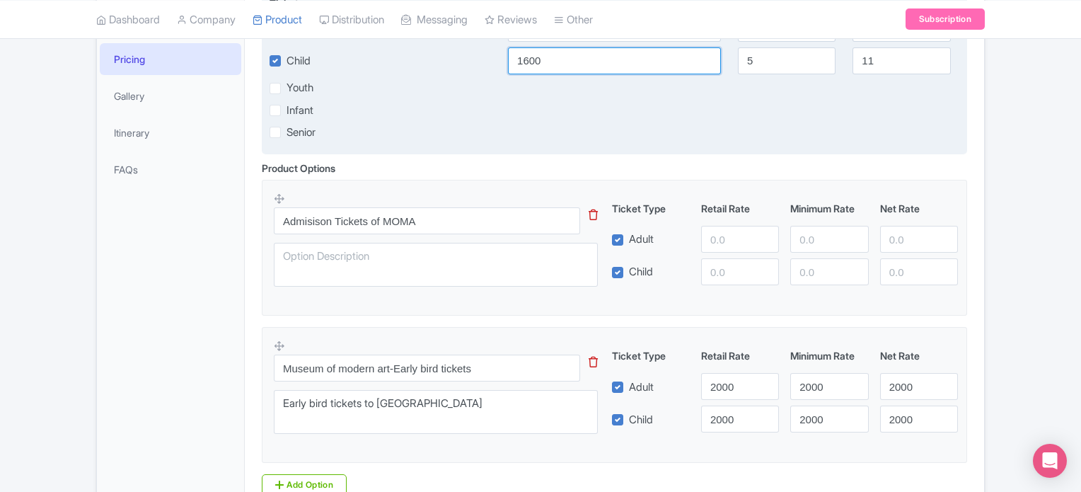
scroll to position [480, 0]
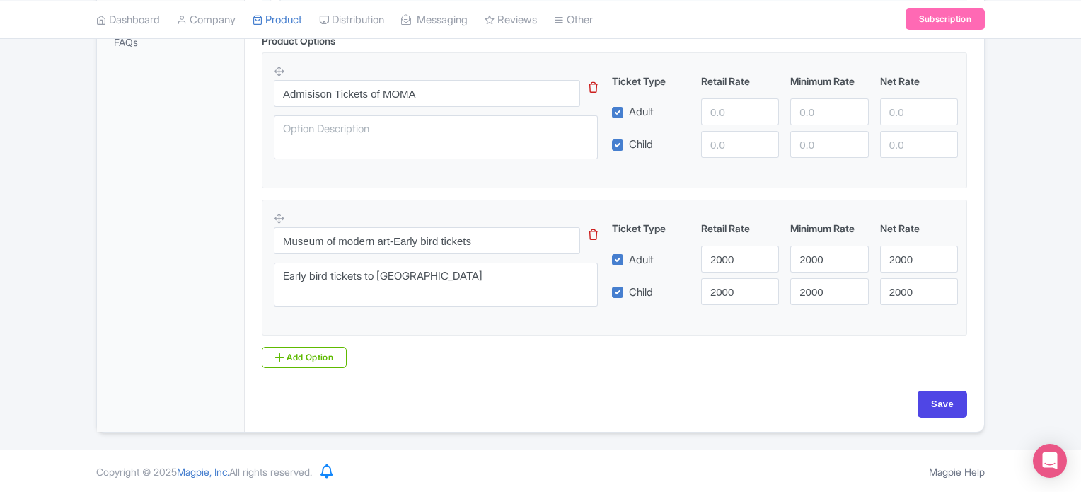
type input "1600"
click at [731, 102] on input "number" at bounding box center [740, 111] width 78 height 27
type input "1600"
click at [809, 110] on input "number" at bounding box center [829, 111] width 78 height 27
type input "1600"
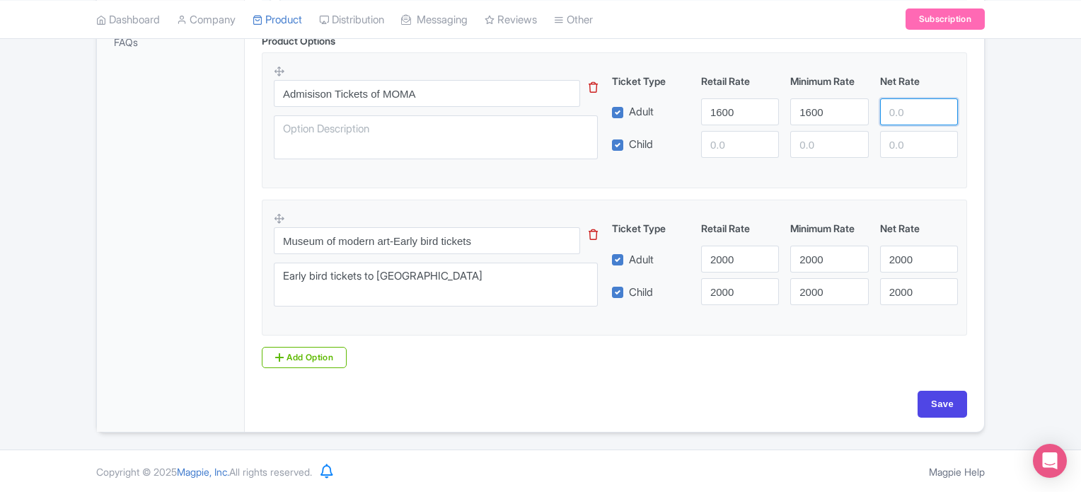
click at [903, 112] on input "number" at bounding box center [919, 111] width 78 height 27
type input "1600"
click at [713, 139] on input "number" at bounding box center [740, 144] width 78 height 27
type input "1600"
click at [801, 146] on input "number" at bounding box center [829, 144] width 78 height 27
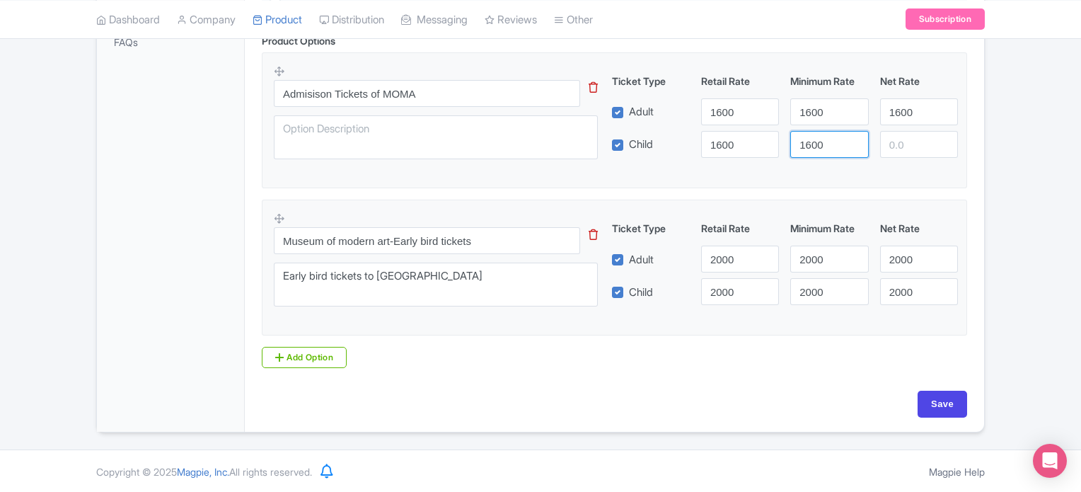
type input "1600"
click at [920, 134] on input "number" at bounding box center [919, 144] width 78 height 27
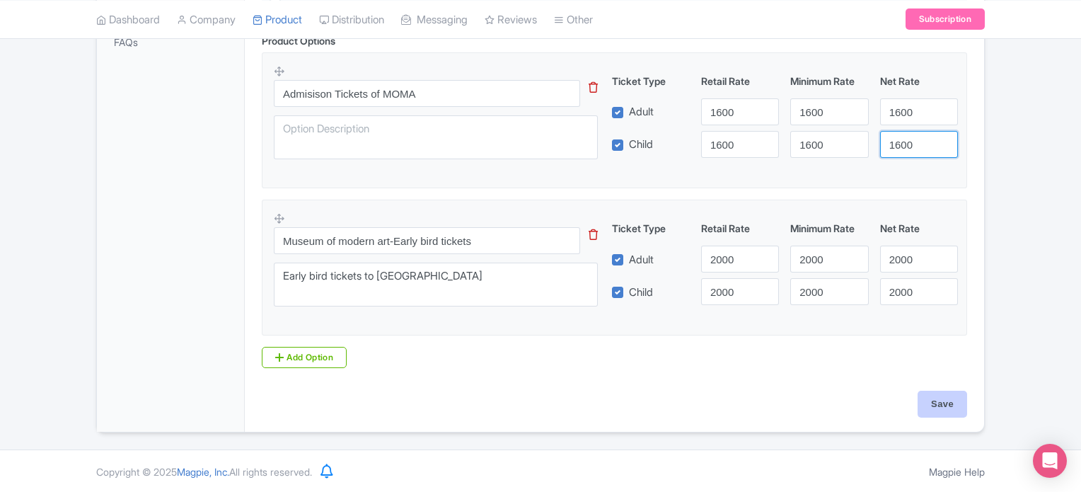
type input "1600"
click at [948, 405] on input "Save" at bounding box center [943, 404] width 50 height 27
type input "Saving..."
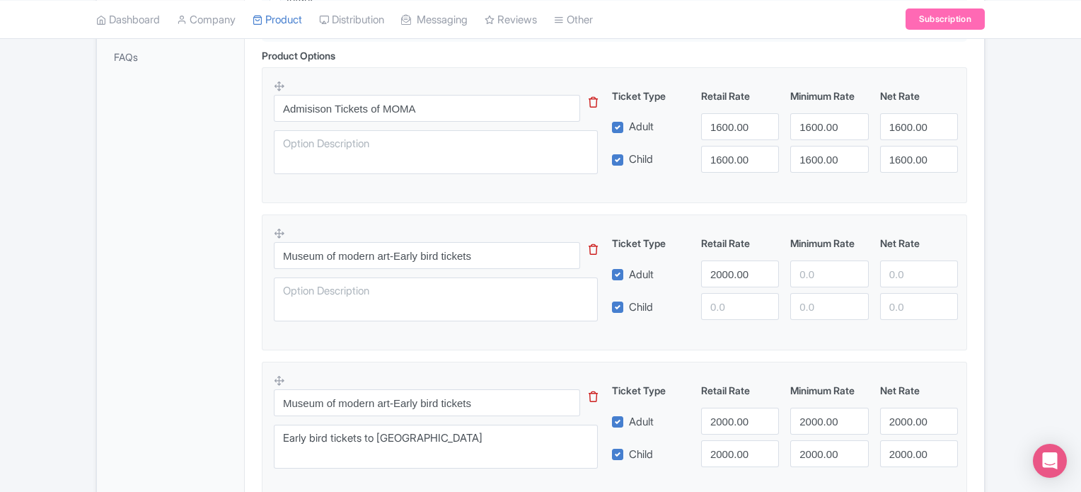
scroll to position [460, 0]
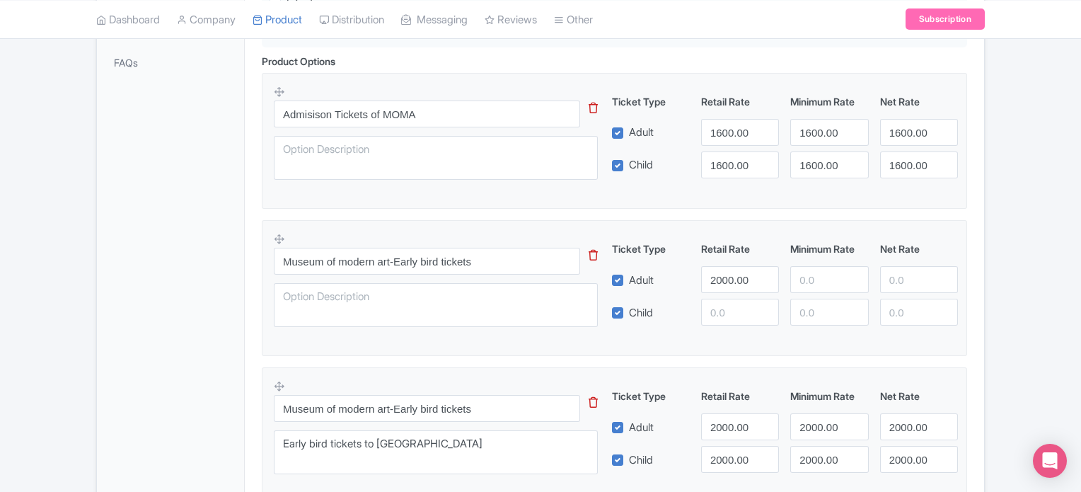
click at [277, 238] on icon at bounding box center [279, 238] width 11 height 11
click at [594, 257] on icon at bounding box center [593, 255] width 9 height 11
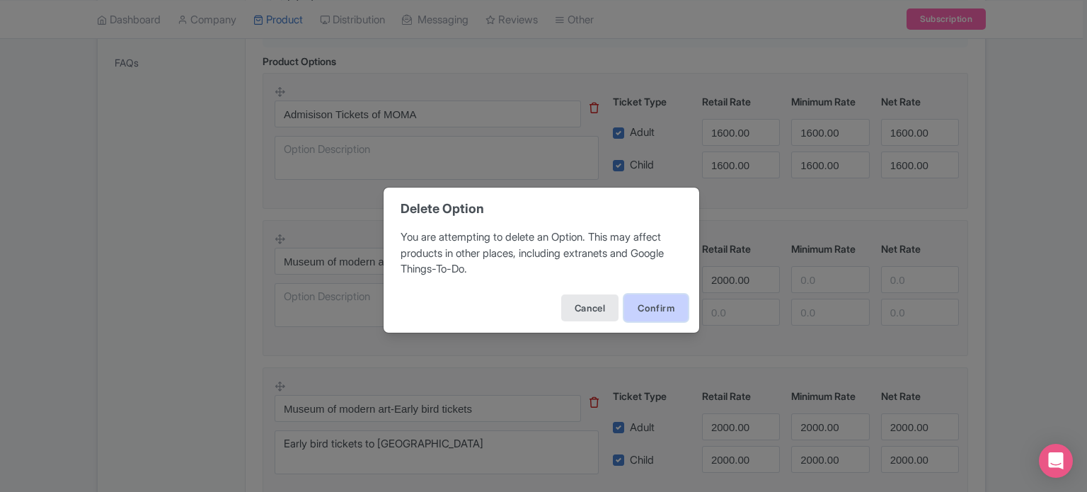
click at [665, 308] on button "Confirm" at bounding box center [656, 307] width 64 height 27
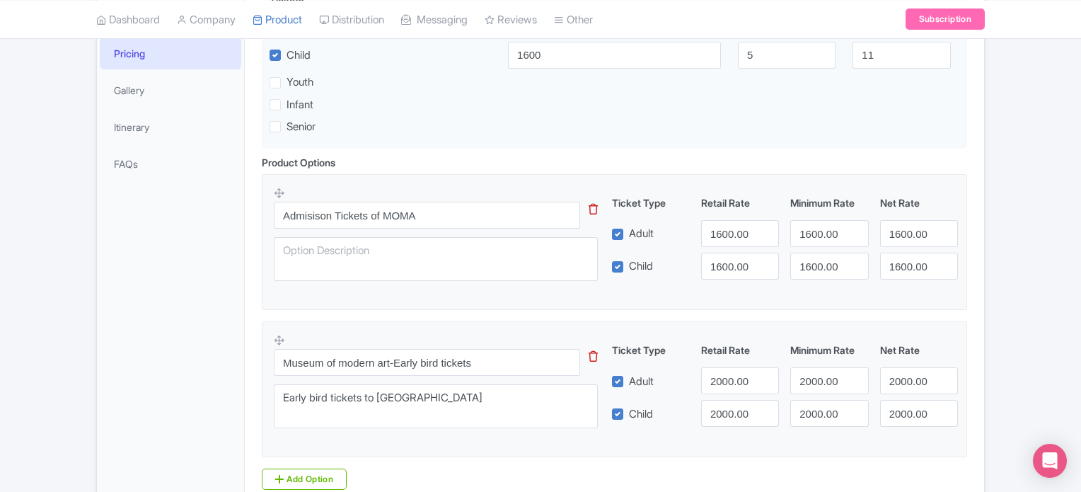
click at [665, 308] on fieldset "Admisison Tickets of MOMA This tip has not data. Code: tip_option_name Ticket T…" at bounding box center [614, 242] width 705 height 136
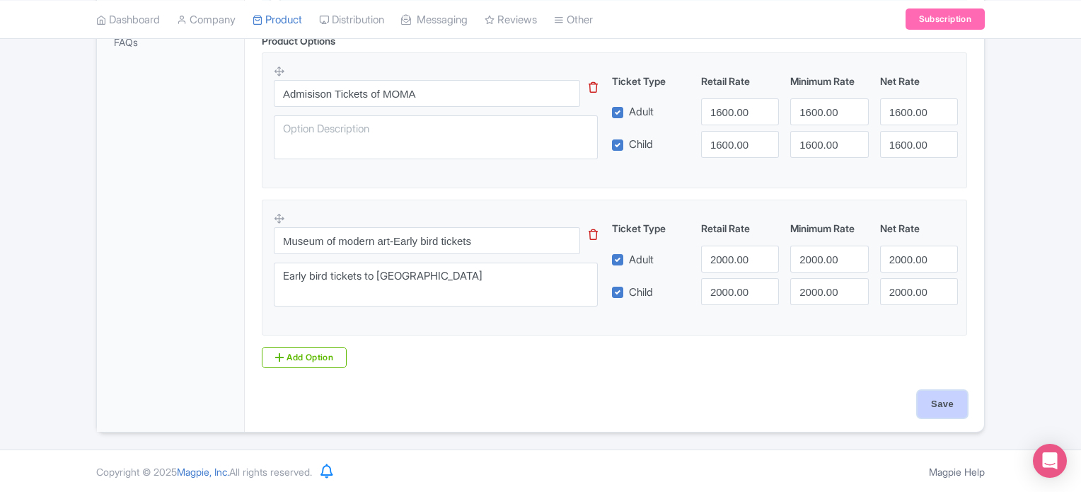
click at [939, 395] on input "Save" at bounding box center [943, 404] width 50 height 27
type input "Saving..."
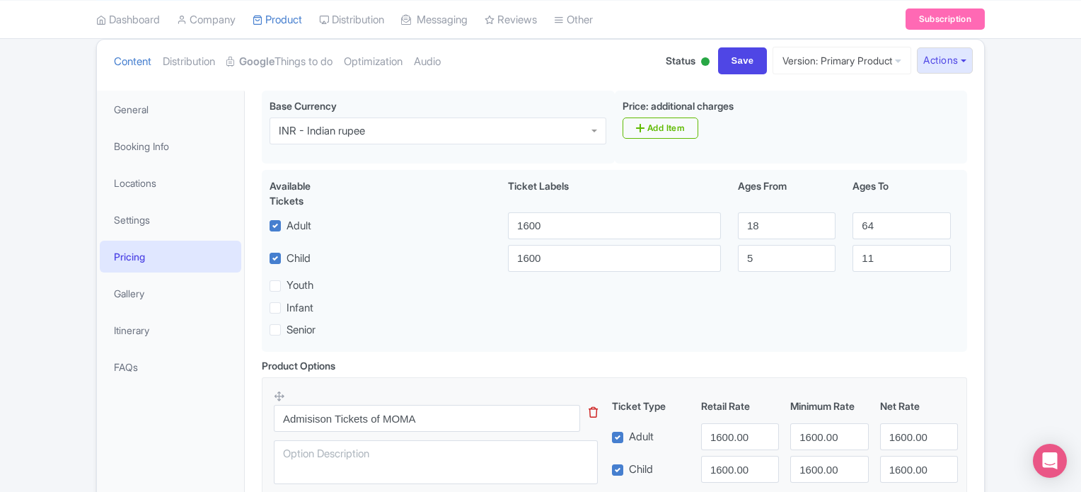
scroll to position [151, 0]
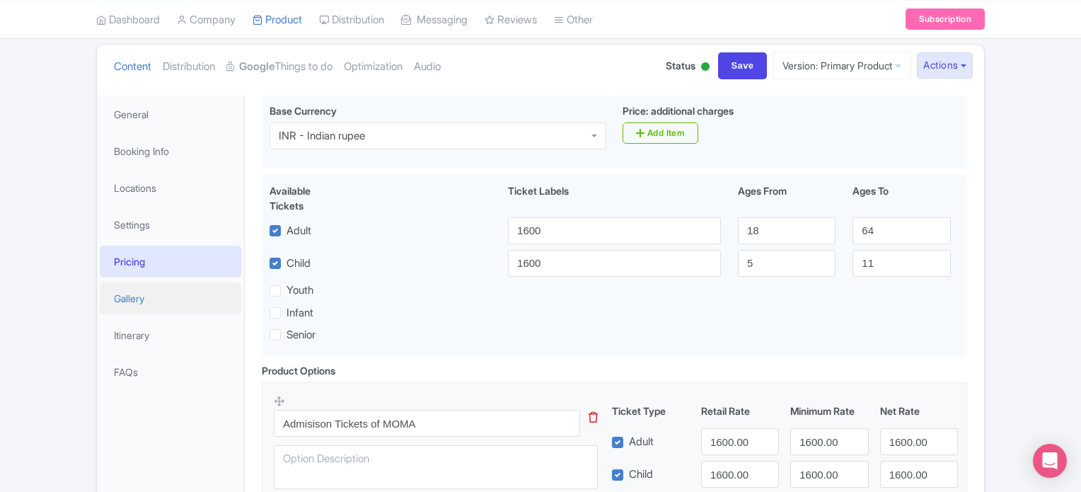
click at [144, 294] on link "Gallery" at bounding box center [170, 298] width 141 height 32
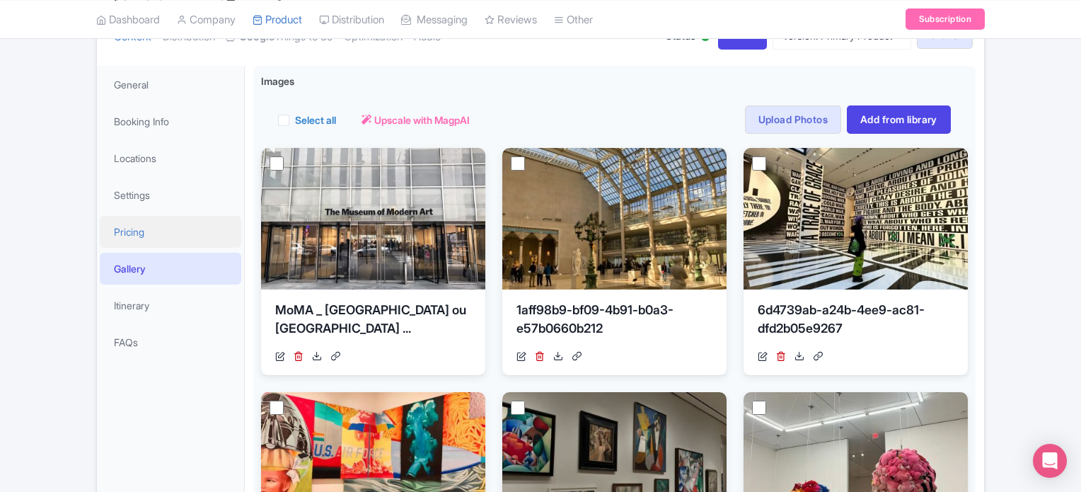
scroll to position [195, 0]
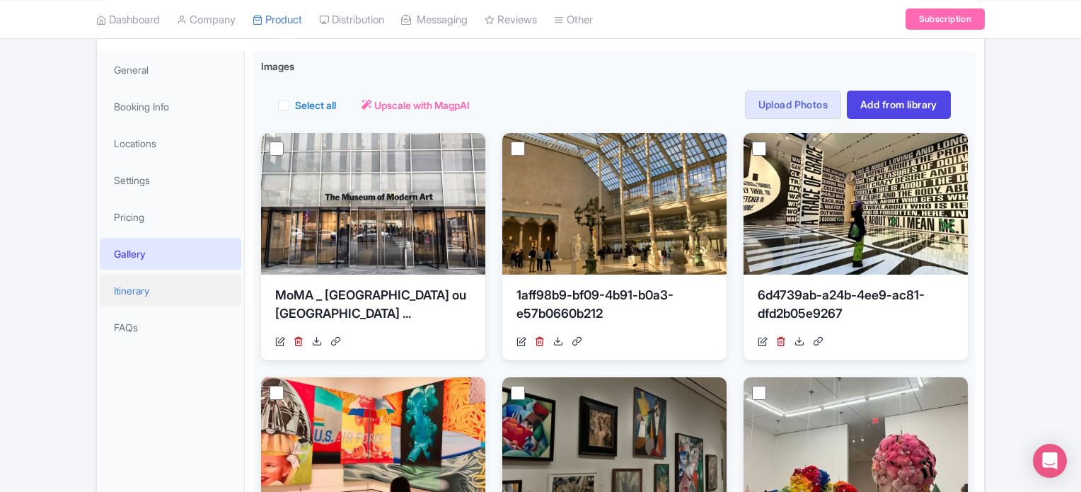
click at [142, 288] on link "Itinerary" at bounding box center [170, 290] width 141 height 32
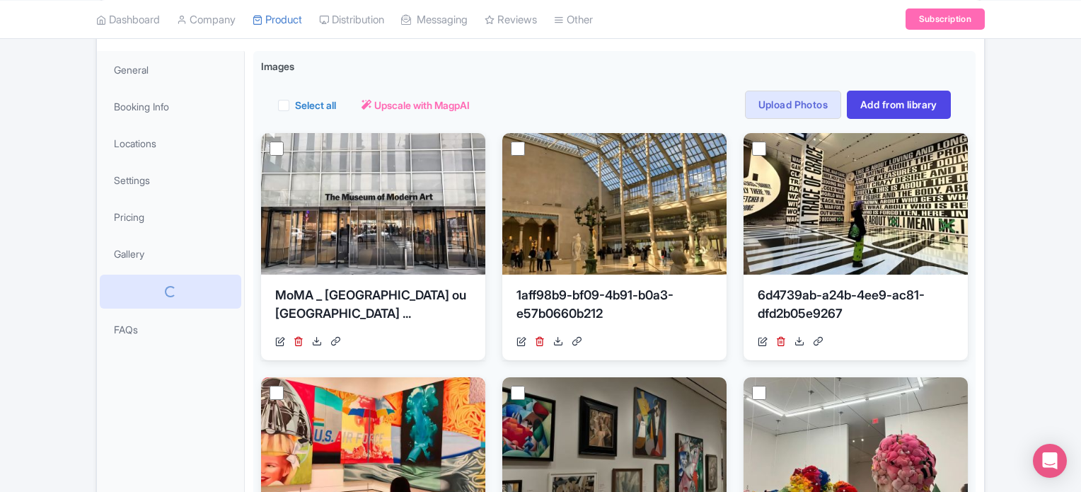
scroll to position [127, 0]
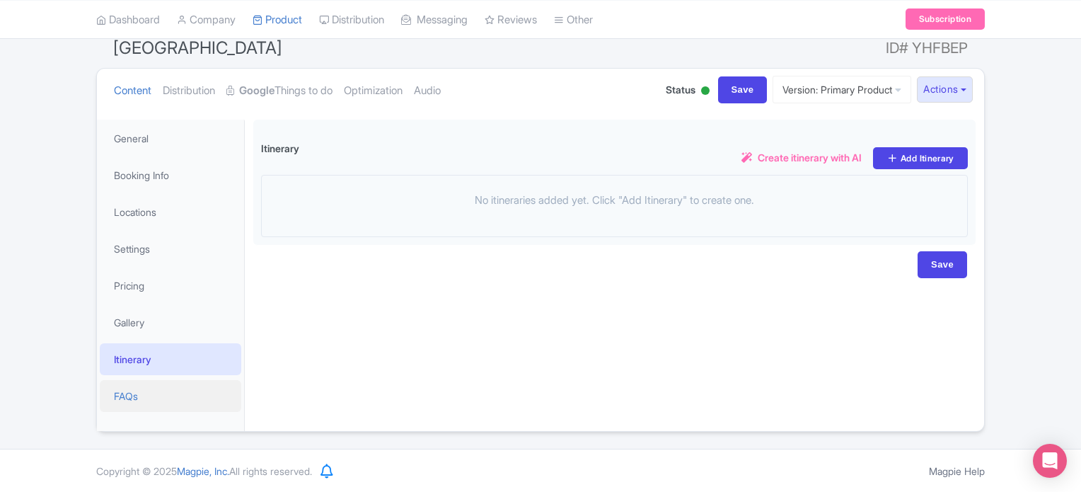
click at [117, 391] on link "FAQs" at bounding box center [170, 396] width 141 height 32
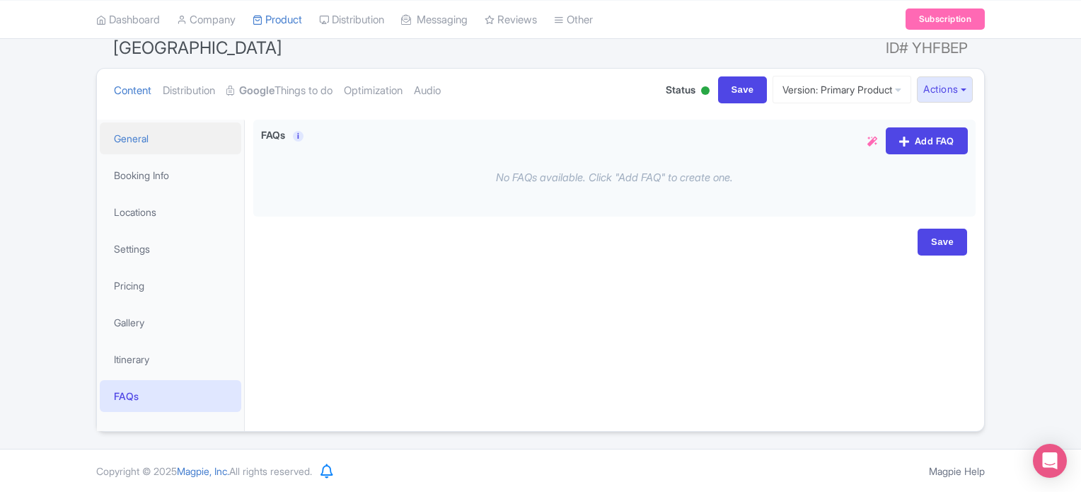
click at [129, 130] on link "General" at bounding box center [170, 138] width 141 height 32
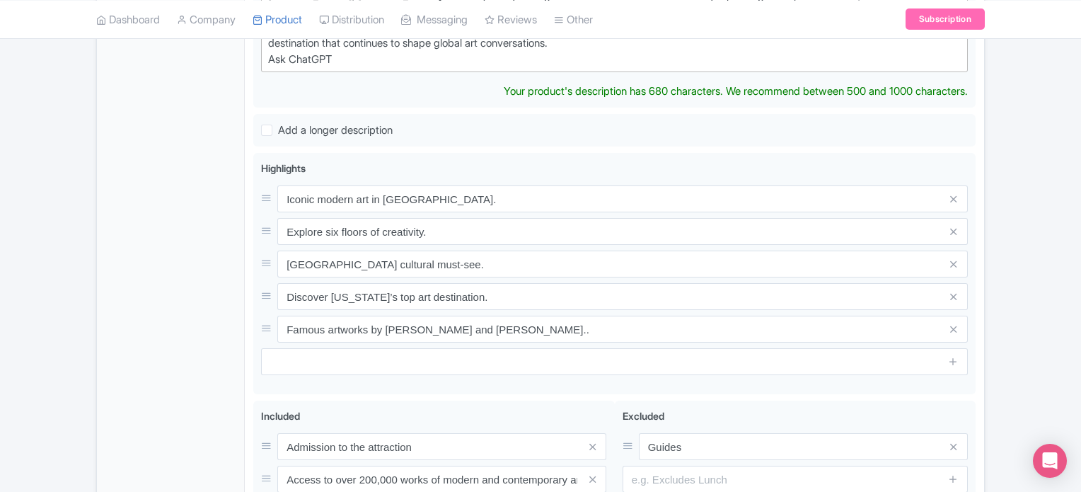
scroll to position [509, 0]
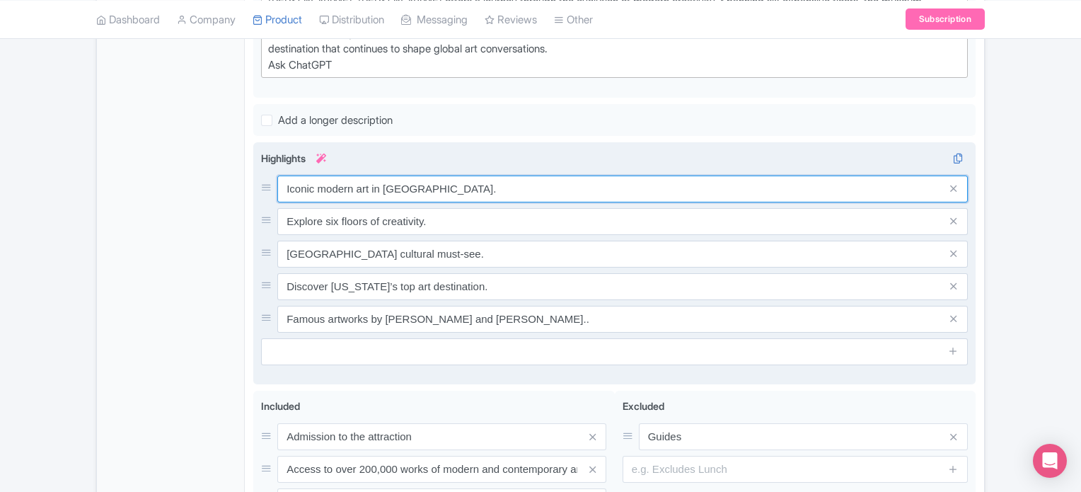
click at [421, 183] on div "Iconic modern art in [GEOGRAPHIC_DATA]. Explore six floors of creativity. [GEOG…" at bounding box center [614, 253] width 707 height 157
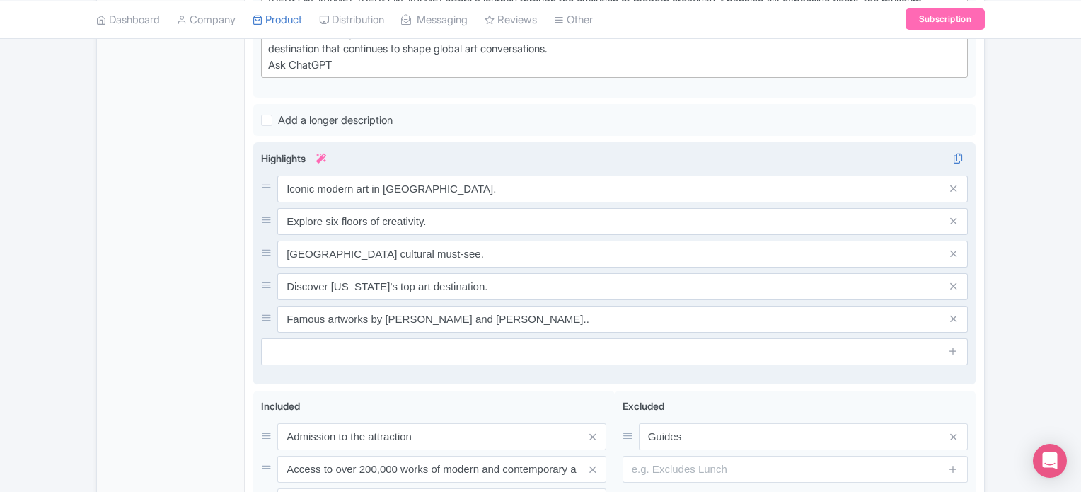
click at [421, 183] on div "Iconic modern art in [GEOGRAPHIC_DATA]. Explore six floors of creativity. [GEOG…" at bounding box center [614, 253] width 707 height 157
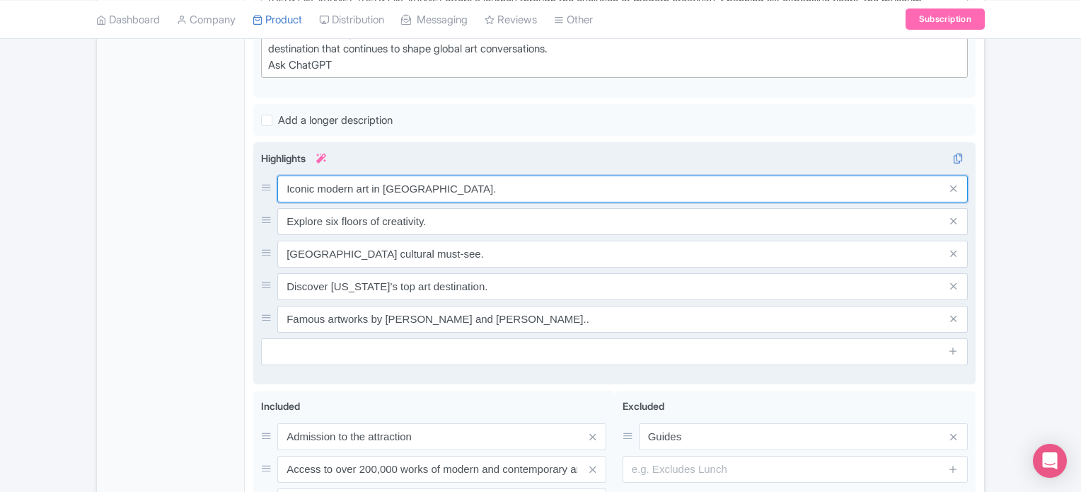
click at [419, 175] on input "Iconic modern art in Manhattan." at bounding box center [622, 188] width 690 height 27
paste input "Discover a World-Class Modern Art Collection – Home to over 200,000 works of mo…"
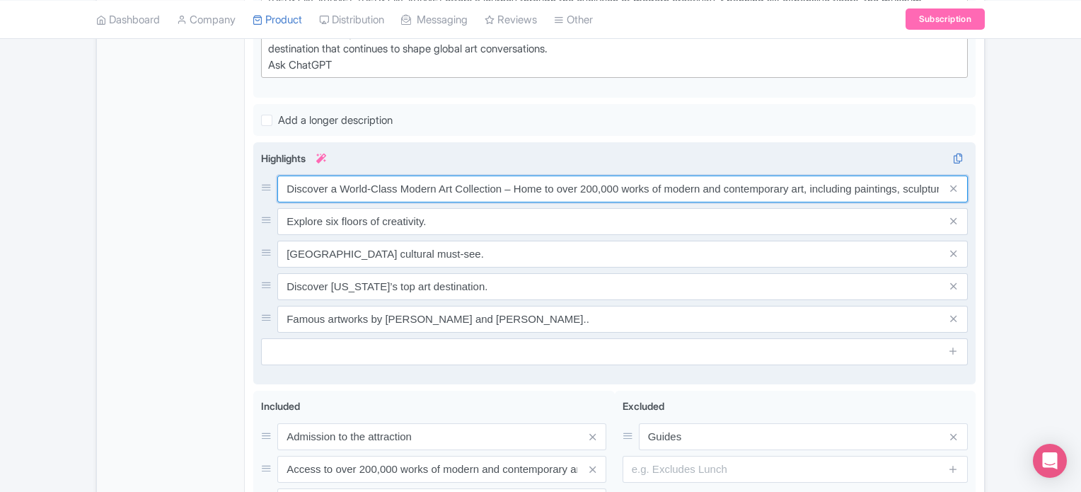
scroll to position [0, 158]
type input "Discover a World-Class Modern Art Collection – Home to over 200,000 works of mo…"
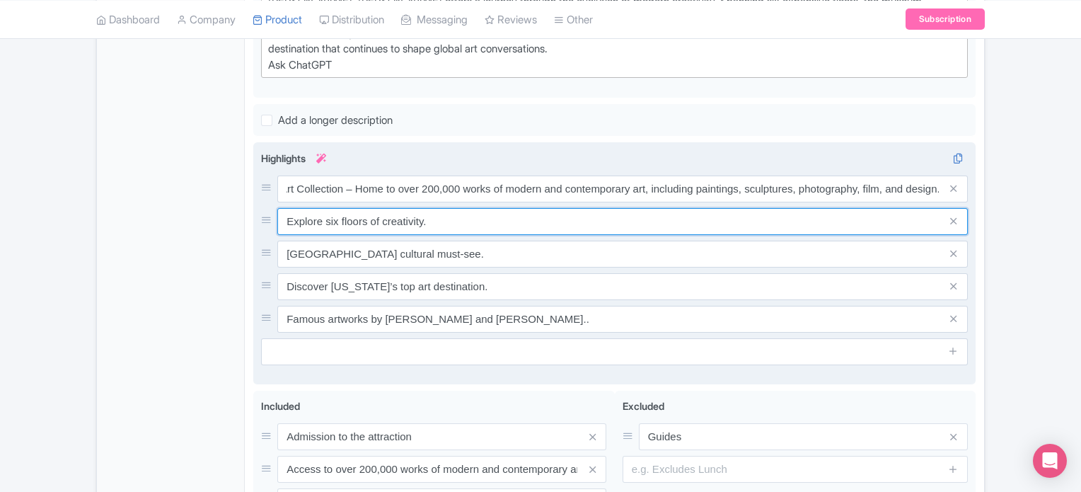
scroll to position [0, 0]
click at [412, 198] on input "Explore six floors of creativity." at bounding box center [622, 188] width 690 height 27
paste input "View Iconic Masterpieces – Admire legendary works such as Van Gogh’s Starry Nig…"
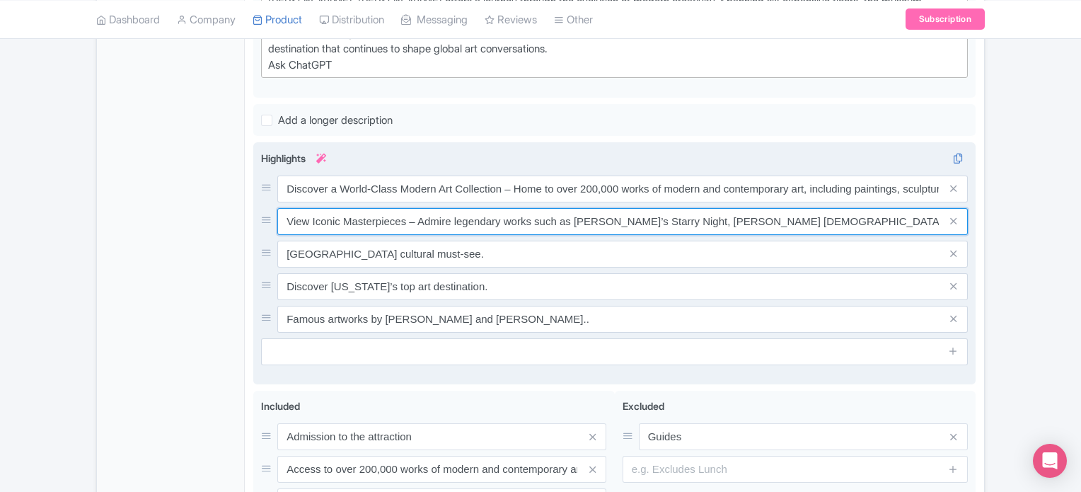
scroll to position [0, 258]
type input "View Iconic Masterpieces – Admire legendary works such as [PERSON_NAME]’s Starr…"
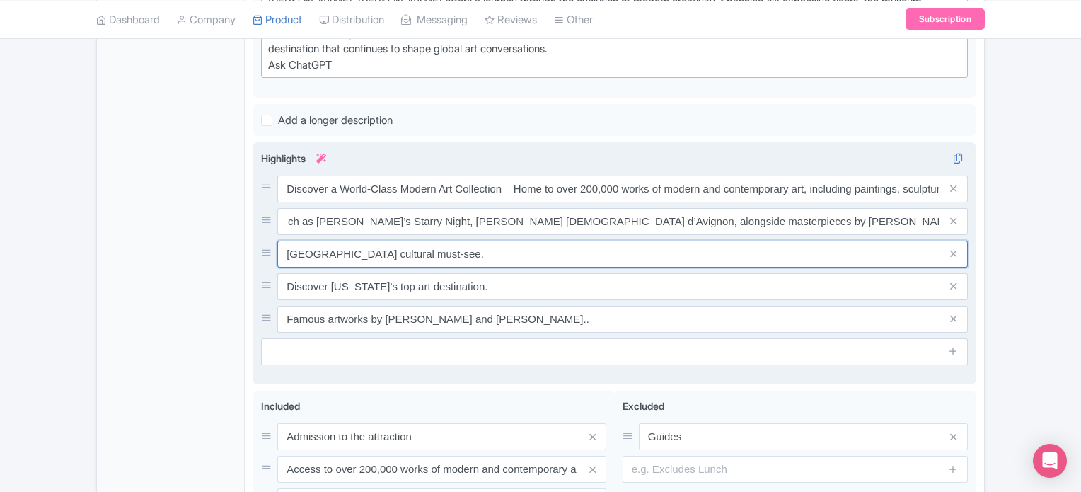
scroll to position [0, 0]
click at [503, 202] on input "Midtown NYC museum cultural must-see." at bounding box center [622, 188] width 690 height 27
paste input "One of the Top Things to Do in [US_STATE][GEOGRAPHIC_DATA] – Recognized globall…"
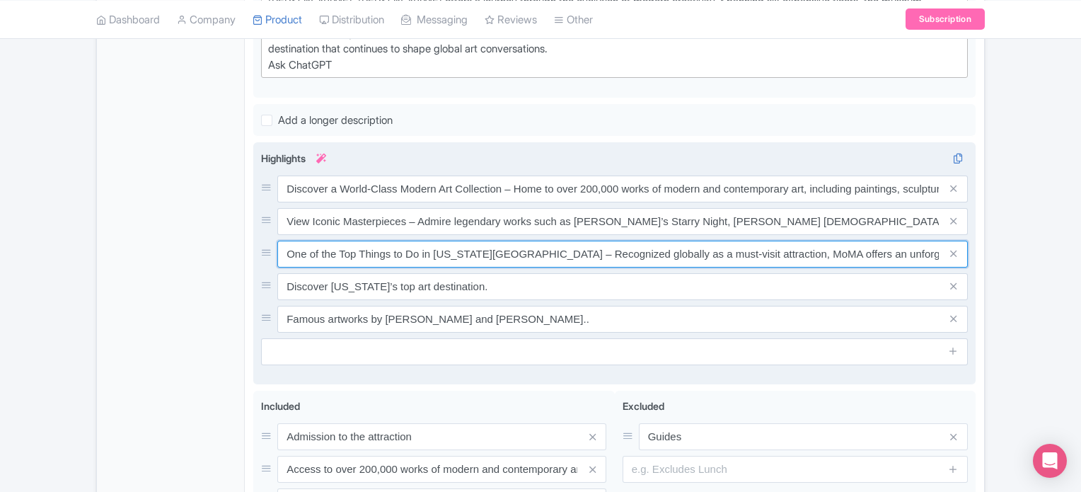
scroll to position [0, 150]
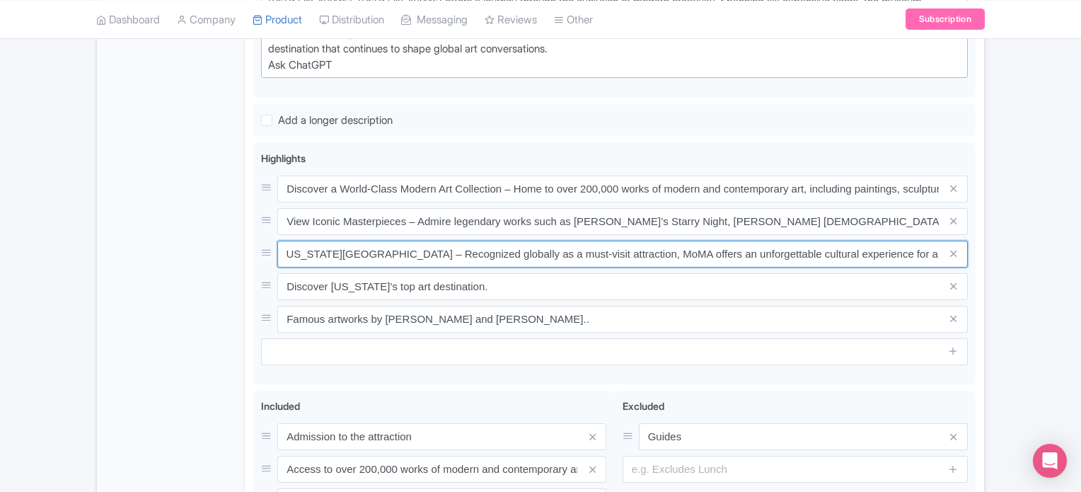
type input "One of the Top Things to Do in [US_STATE][GEOGRAPHIC_DATA] – Recognized globall…"
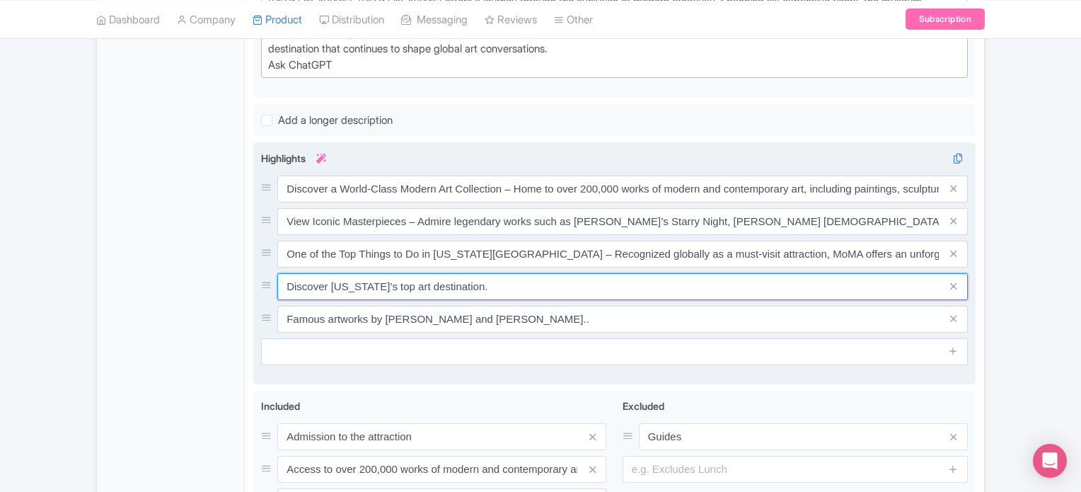
click at [504, 202] on input "Discover New York’s top art destination." at bounding box center [622, 188] width 690 height 27
paste input "Prime Midtown Manhattan Location – Conveniently situated near Times Square, Roc…"
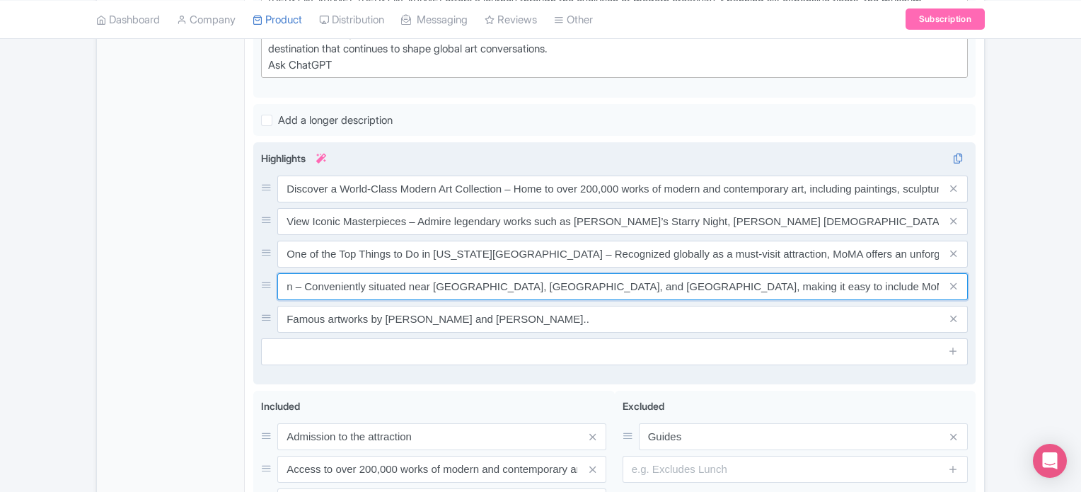
type input "Prime [GEOGRAPHIC_DATA] Location – Conveniently situated near [GEOGRAPHIC_DATA]…"
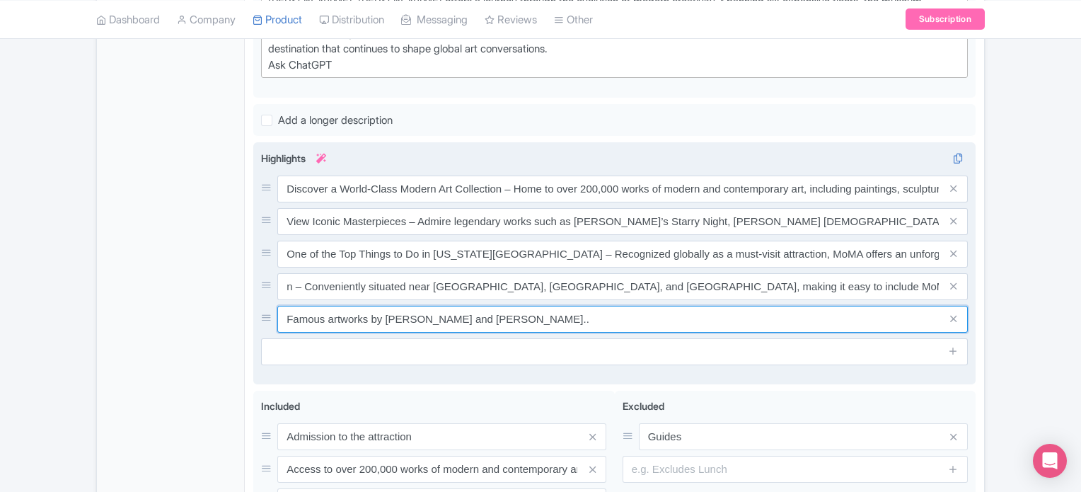
scroll to position [0, 0]
click at [470, 202] on input "Famous artworks by Monet and Kahlo.." at bounding box center [622, 188] width 690 height 27
paste input "Engaging Exhibitions and Installations – Experience rotating exhibitions, multi…"
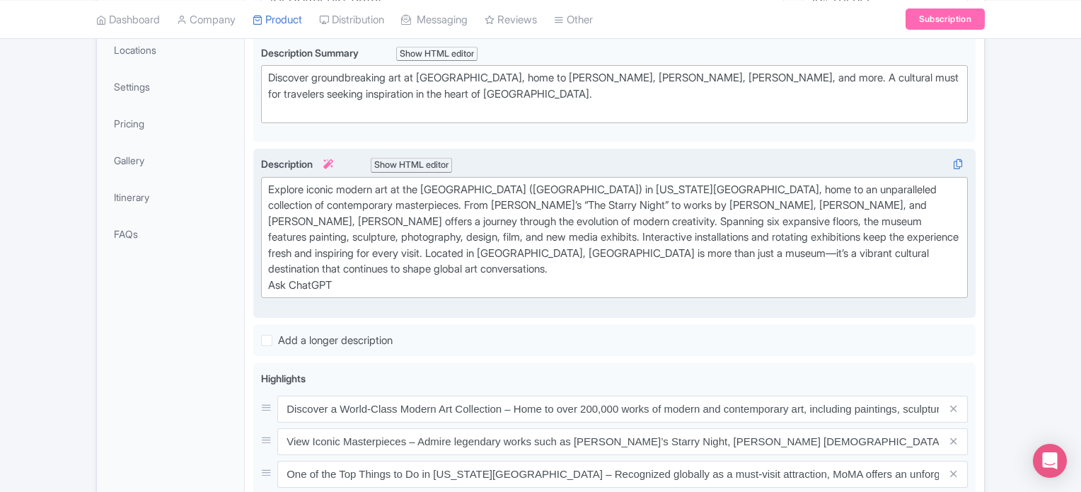
scroll to position [287, 0]
type input "Engaging Exhibitions and Installations – Experience rotating exhibitions, multi…"
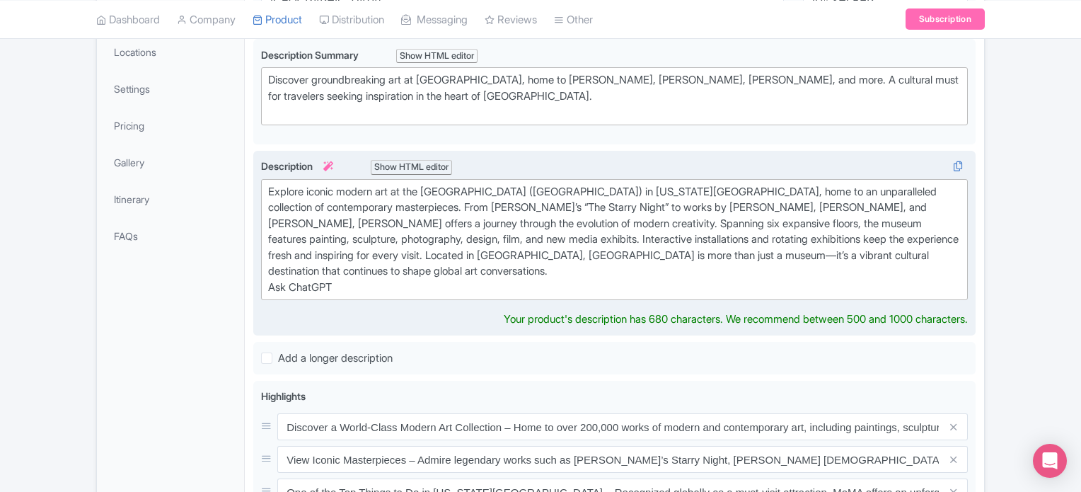
click at [374, 274] on div "Explore iconic modern art at the Museum of Modern Art (MoMA) in New York City, …" at bounding box center [614, 240] width 693 height 112
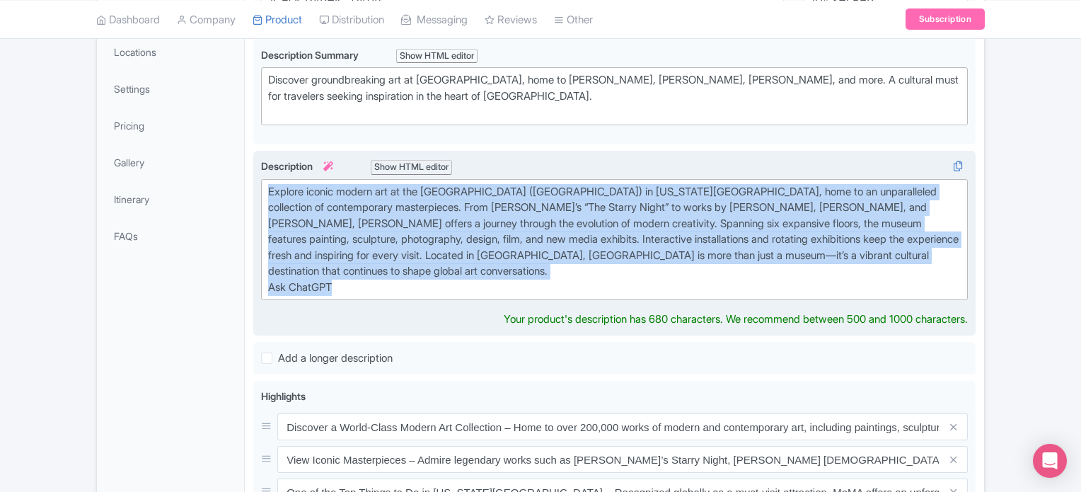
click at [374, 274] on div "Explore iconic modern art at the Museum of Modern Art (MoMA) in New York City, …" at bounding box center [614, 240] width 693 height 112
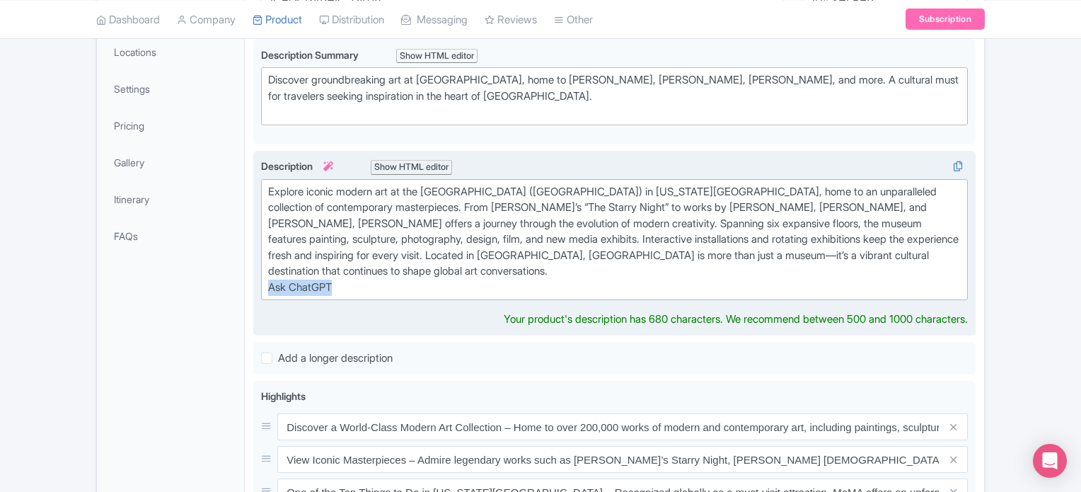
drag, startPoint x: 344, startPoint y: 268, endPoint x: 255, endPoint y: 262, distance: 88.6
click at [255, 262] on div "Explore iconic modern art at the Museum of Modern Art (MoMA) in New York City, …" at bounding box center [614, 243] width 722 height 185
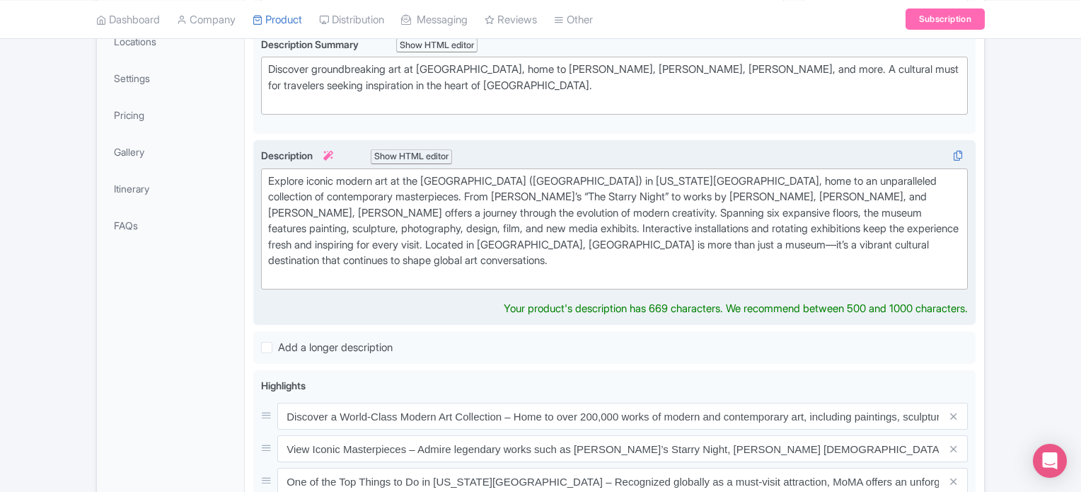
scroll to position [298, 0]
type trix-editor "<div>Explore iconic modern art at the Museum of Modern Art (MoMA) in New York C…"
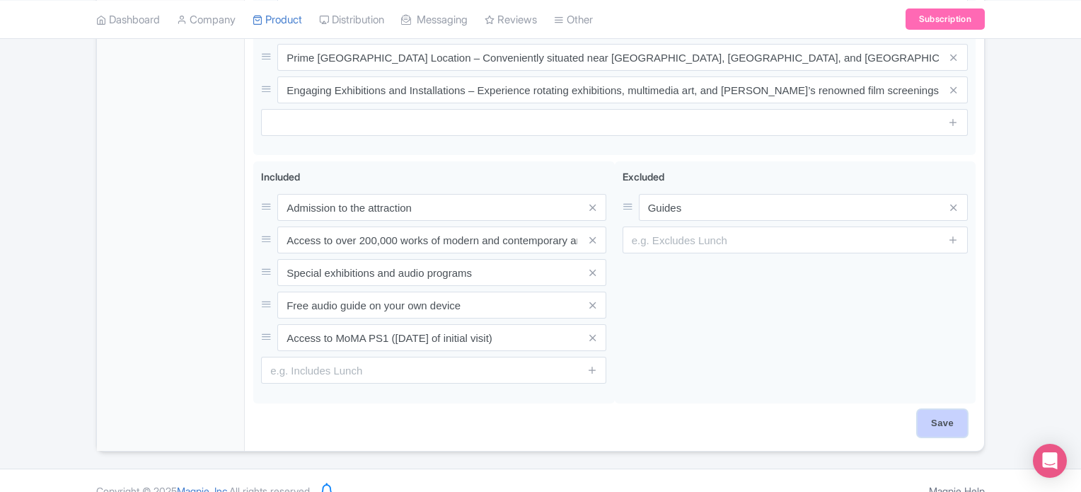
scroll to position [738, 0]
click at [934, 409] on input "Save" at bounding box center [943, 422] width 50 height 27
type input "Saving..."
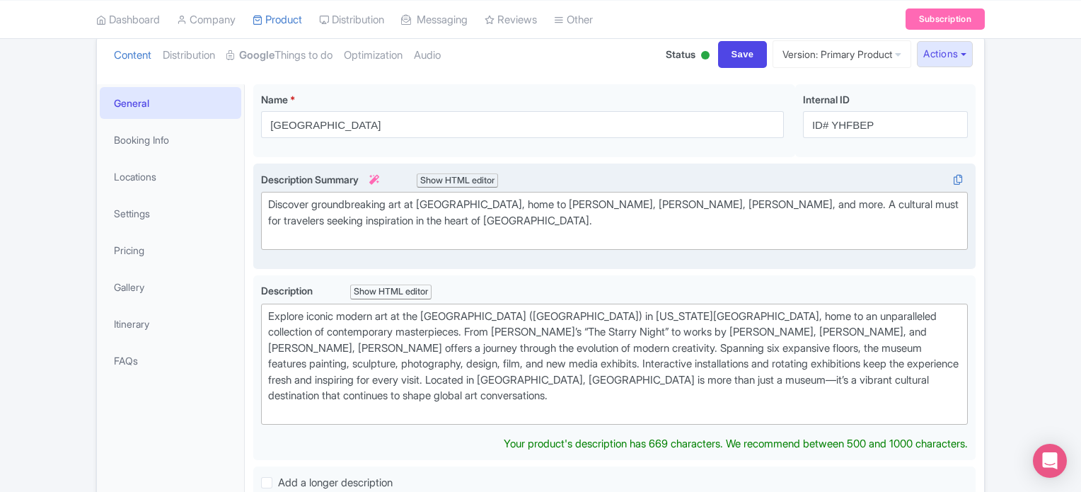
scroll to position [144, 0]
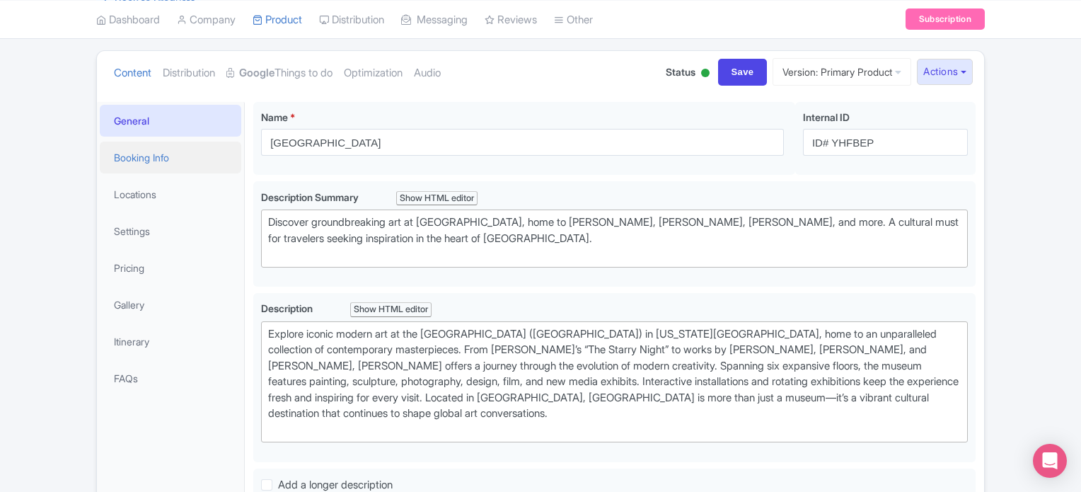
click at [157, 151] on link "Booking Info" at bounding box center [170, 157] width 141 height 32
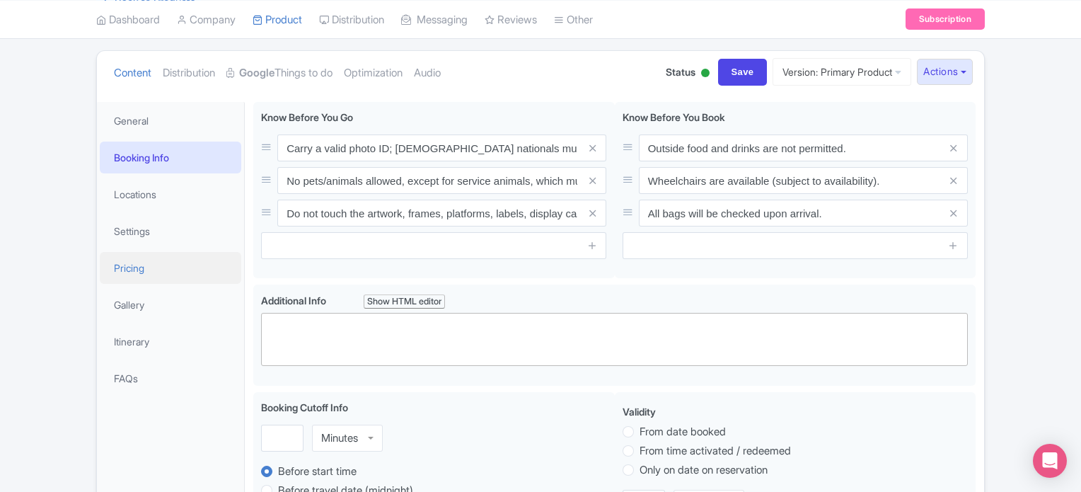
click at [122, 273] on link "Pricing" at bounding box center [170, 268] width 141 height 32
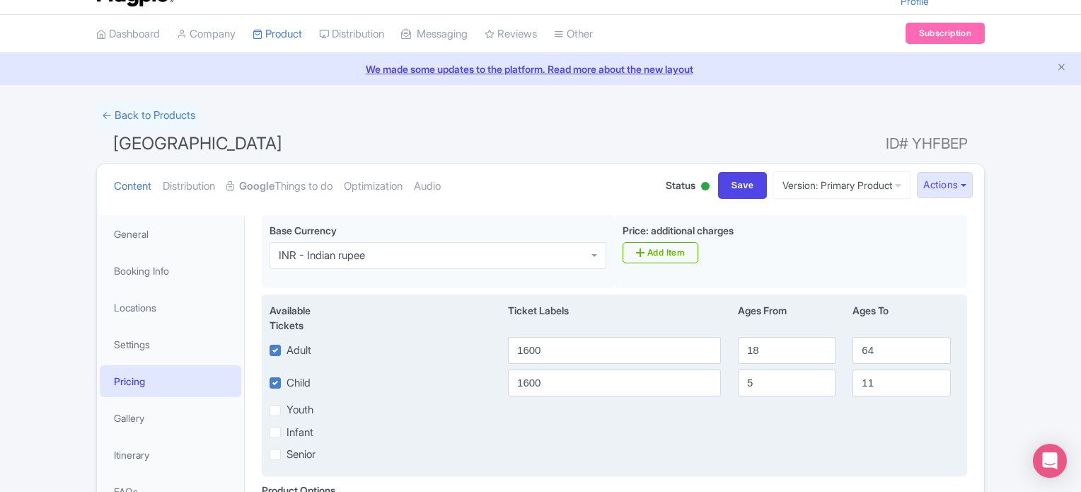
scroll to position [23, 0]
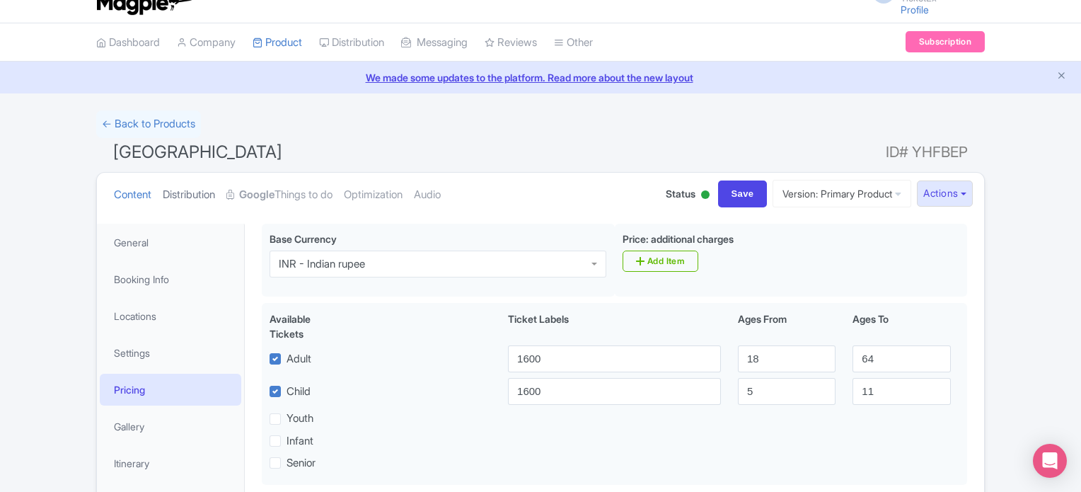
click at [184, 195] on link "Distribution" at bounding box center [189, 195] width 52 height 45
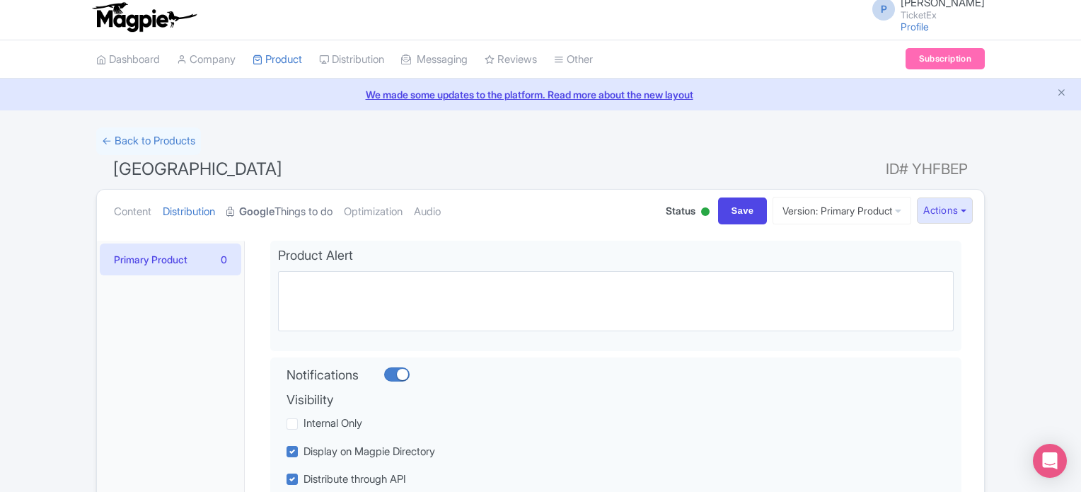
scroll to position [4, 0]
click at [274, 205] on strong "Google" at bounding box center [256, 213] width 35 height 16
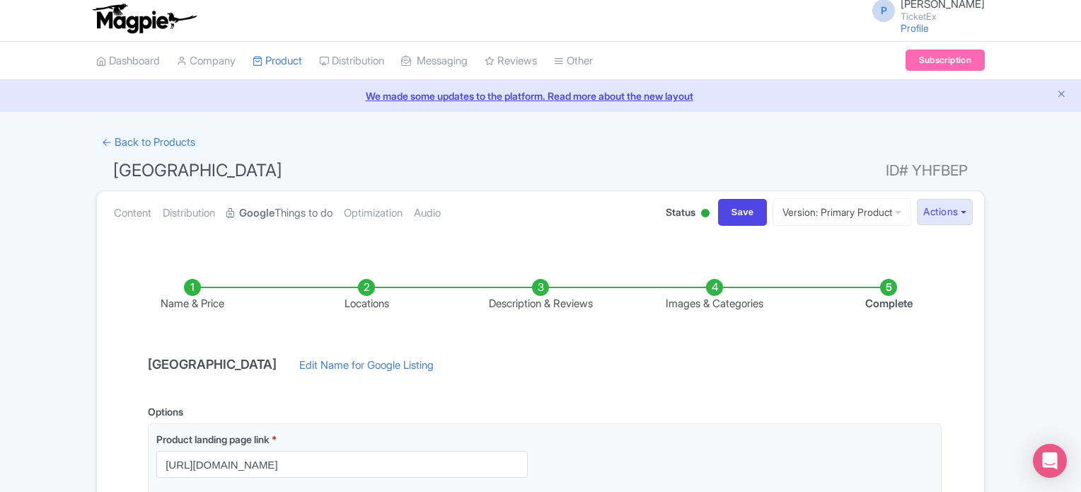
click at [269, 216] on strong "Google" at bounding box center [256, 213] width 35 height 16
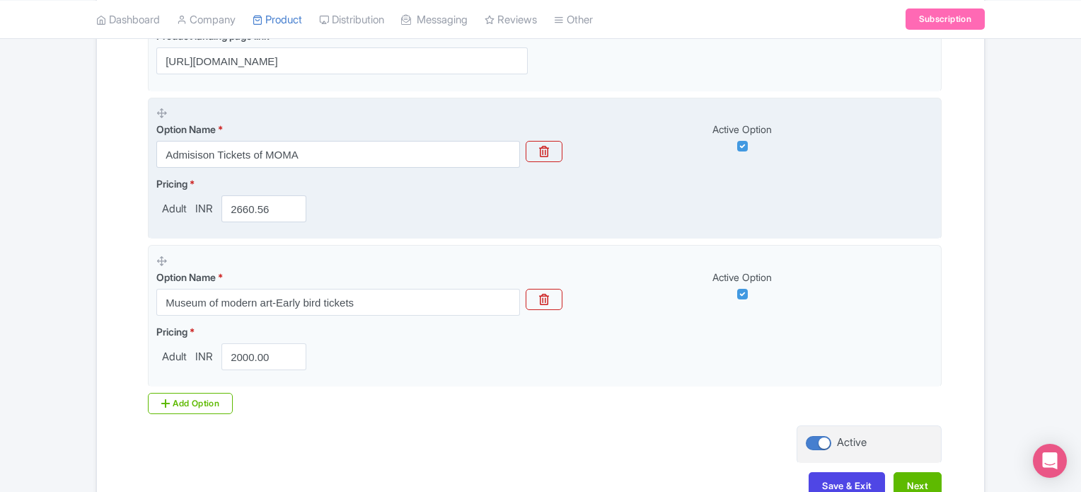
scroll to position [399, 0]
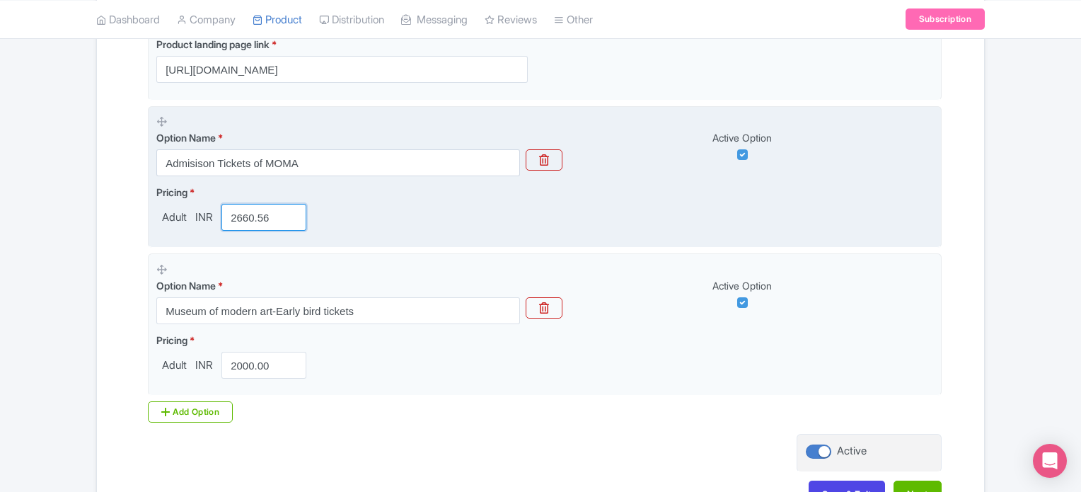
click at [267, 214] on input "2660.56" at bounding box center [263, 217] width 85 height 27
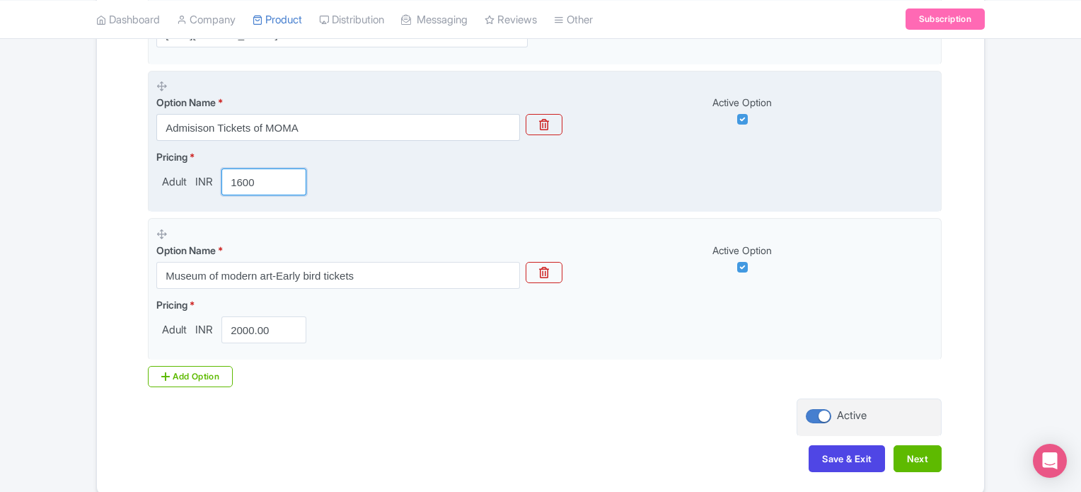
scroll to position [497, 0]
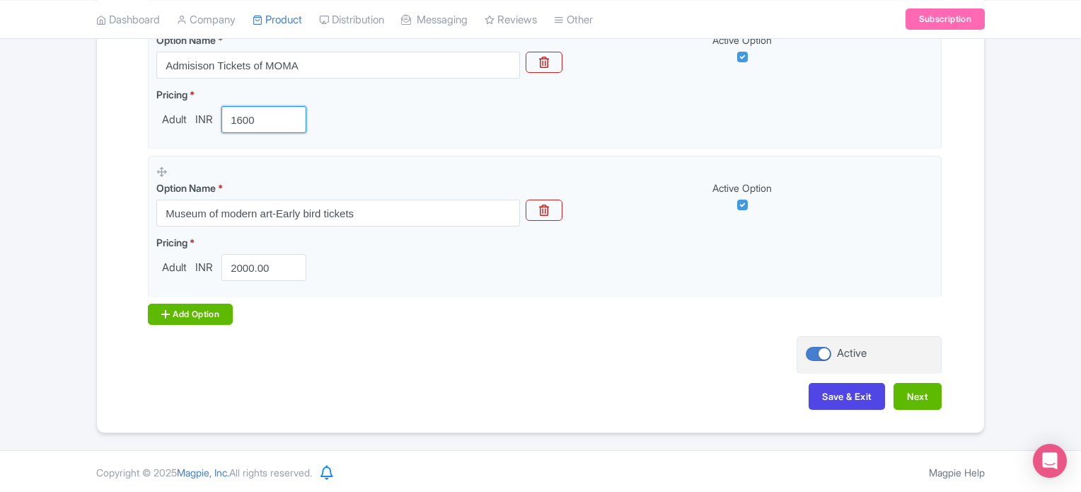
type input "1600"
click at [170, 320] on div "Add Option" at bounding box center [190, 313] width 85 height 21
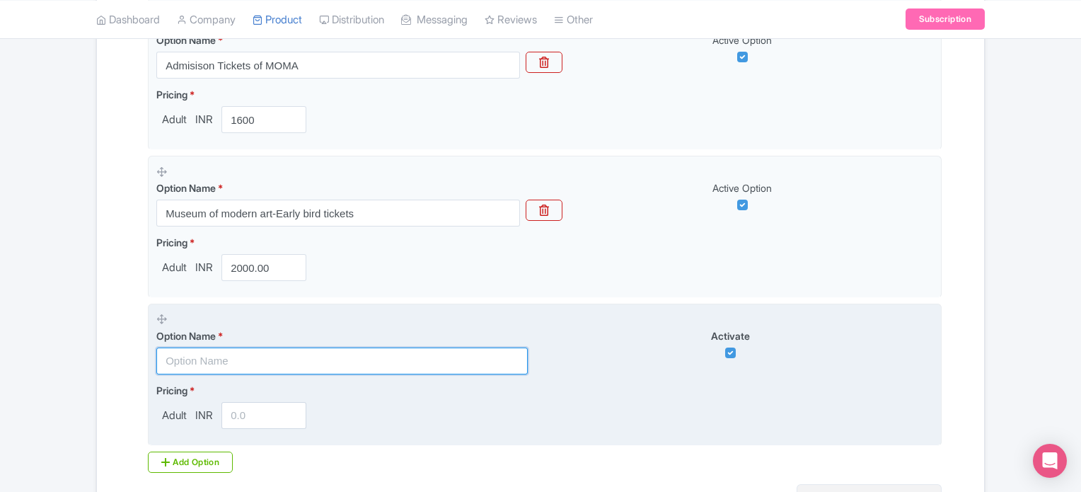
click at [197, 353] on input "text" at bounding box center [341, 360] width 371 height 27
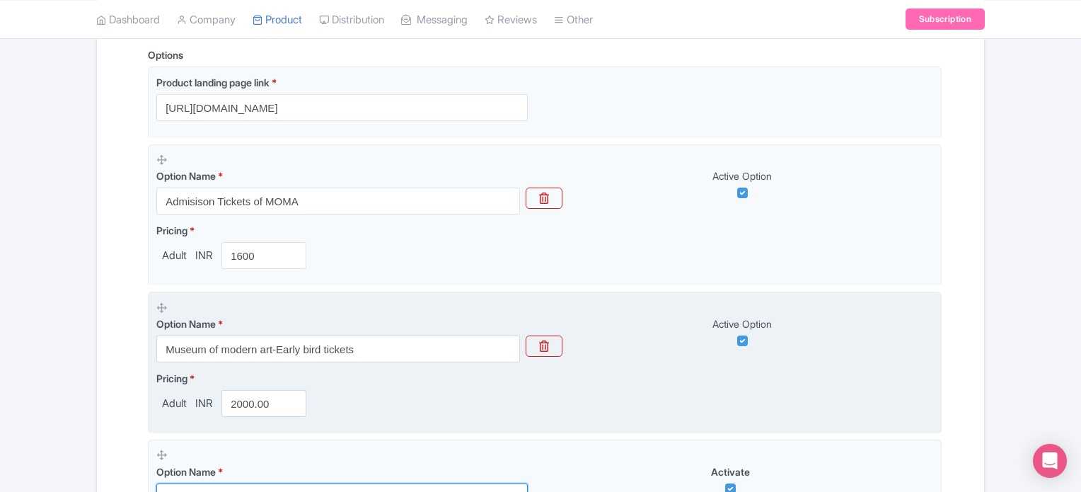
scroll to position [366, 0]
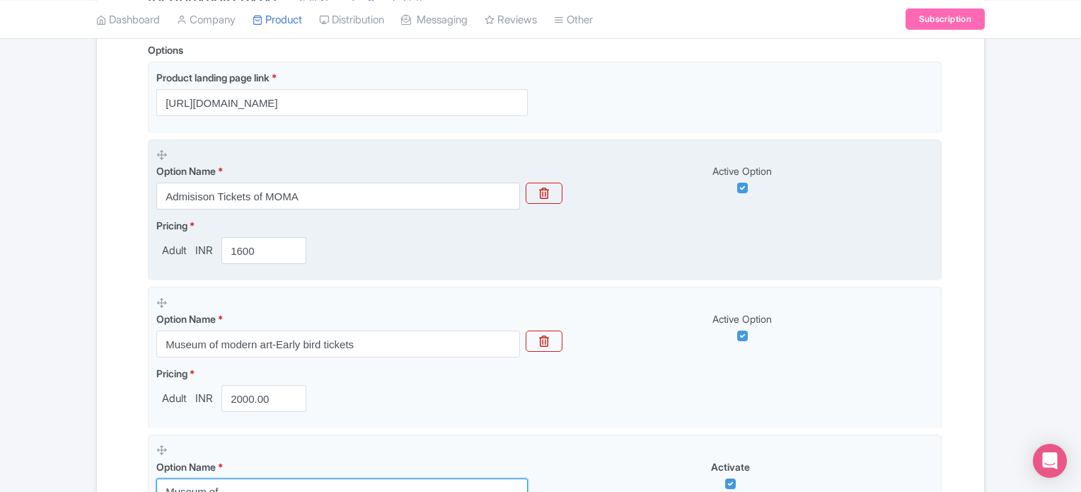
type input "Museum of"
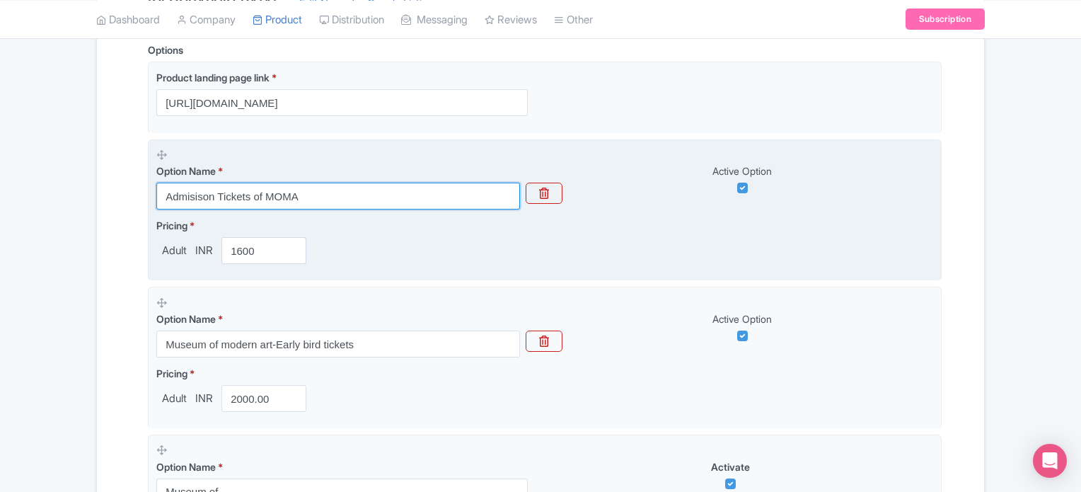
click at [266, 194] on input "Admisison Tickets of MOMA" at bounding box center [338, 196] width 364 height 27
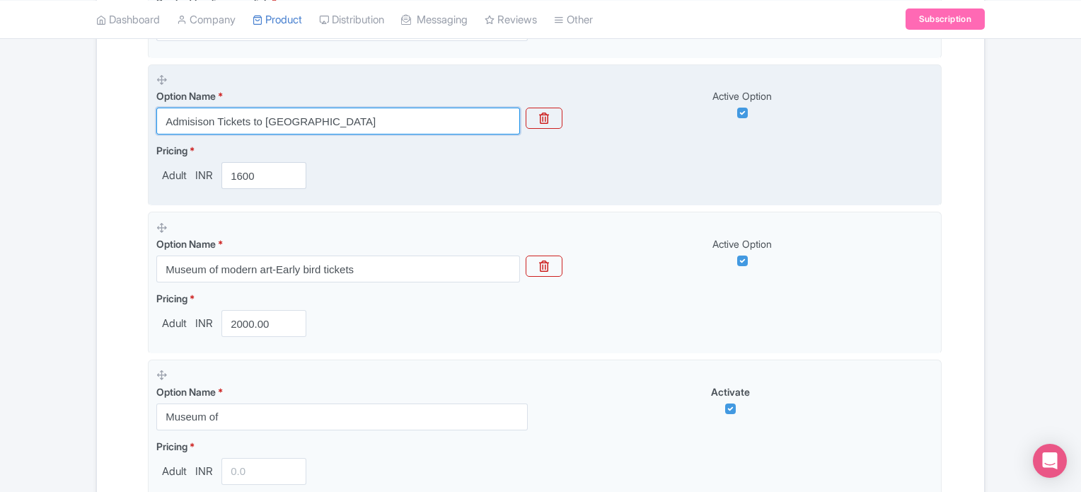
scroll to position [441, 0]
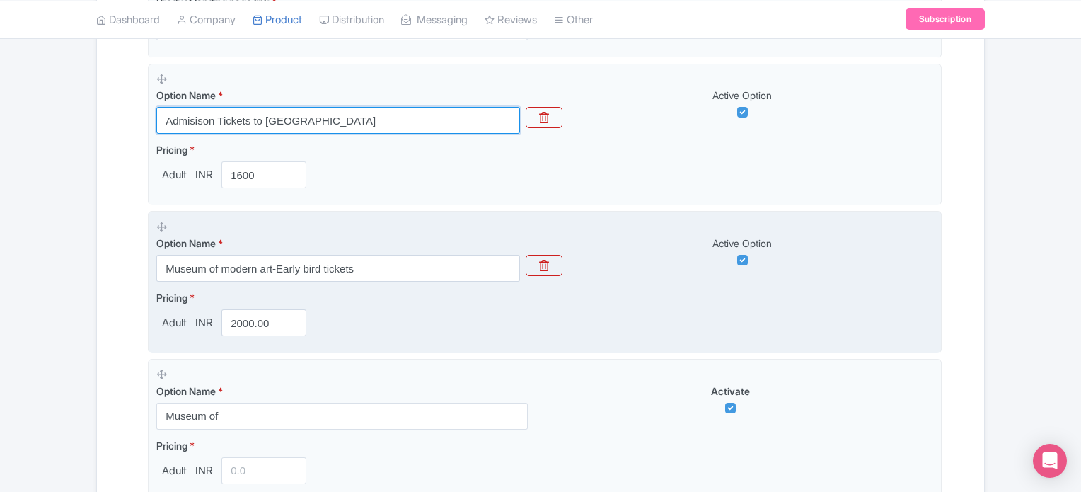
type input "Admisison Tickets to MOMA"
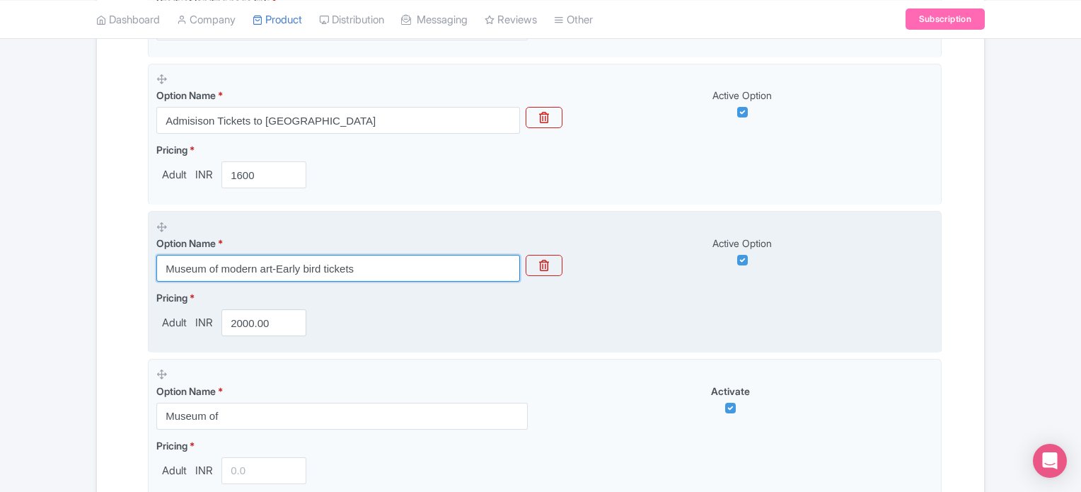
click at [223, 262] on input "Museum of modern art-Early bird tickets" at bounding box center [338, 268] width 364 height 27
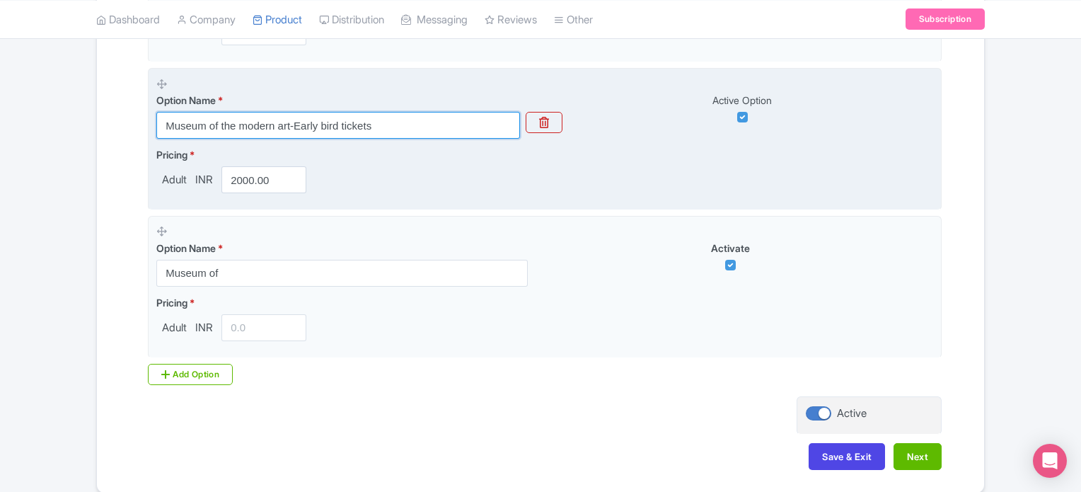
scroll to position [587, 0]
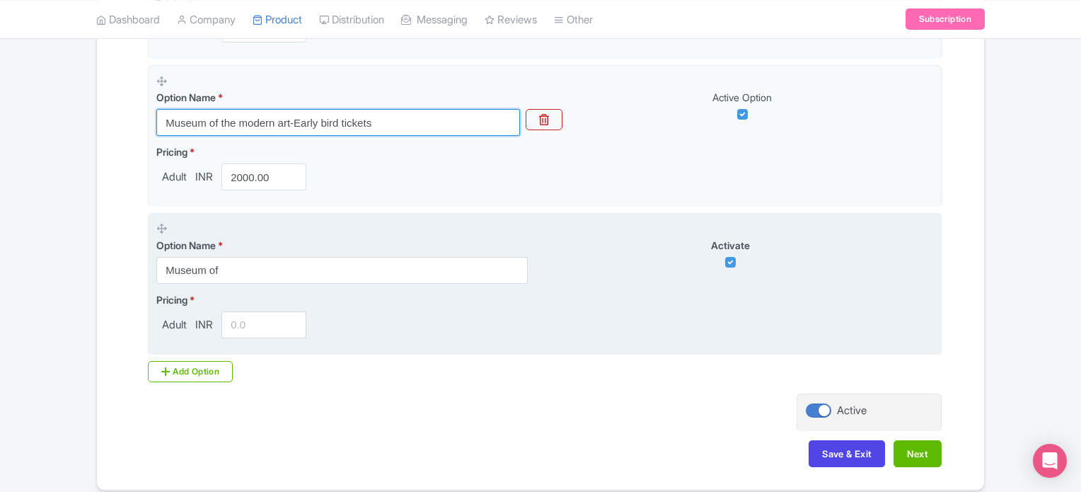
type input "Museum of the modern art-Early bird tickets"
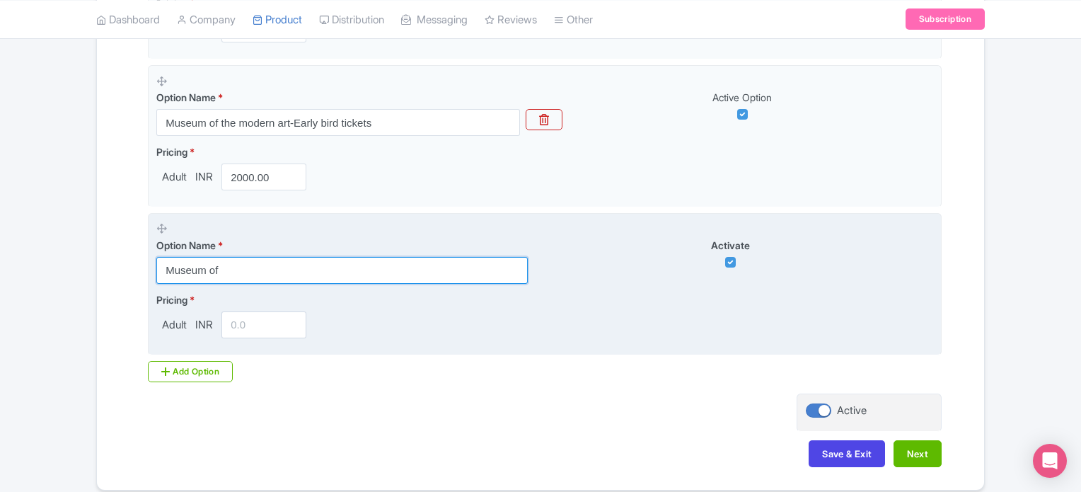
click at [355, 267] on input "Museum of" at bounding box center [341, 270] width 371 height 27
click at [161, 229] on icon at bounding box center [161, 228] width 11 height 11
type input "Museum of modern"
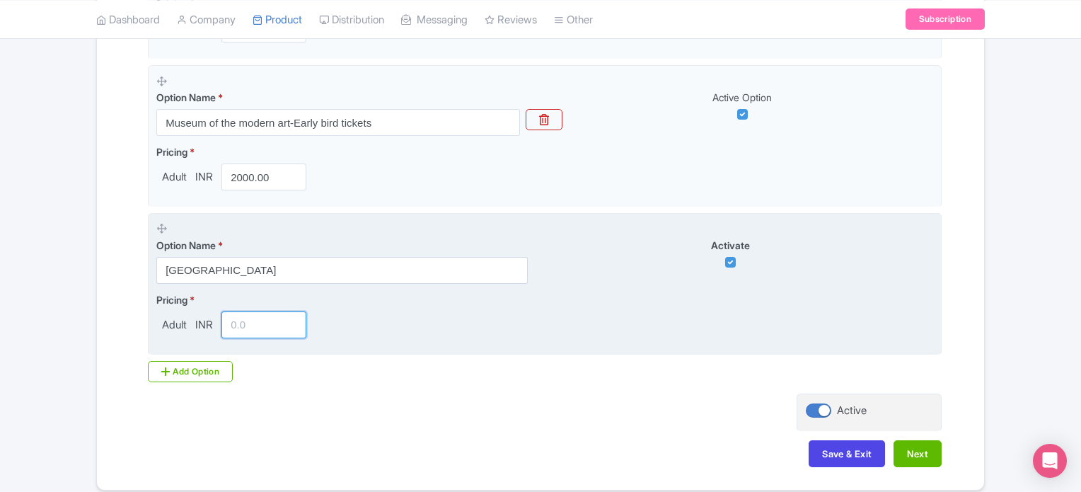
drag, startPoint x: 584, startPoint y: 272, endPoint x: 504, endPoint y: 346, distance: 108.6
click at [504, 346] on fieldset "Option Name * Museum of modern Activate Pricing * Adult INR" at bounding box center [545, 284] width 794 height 142
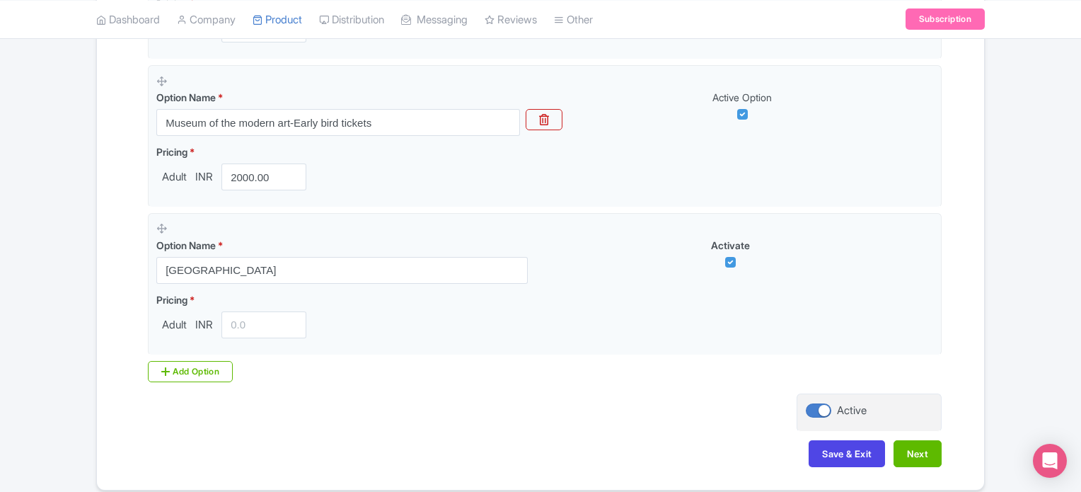
click at [361, 434] on div "Name & Price Locations Description & Reviews Images & Categories Complete Museu…" at bounding box center [540, 75] width 870 height 814
click at [25, 204] on div "Success Product updated successfully ← Back to Products Museum of Modern Art NY…" at bounding box center [540, 18] width 1081 height 944
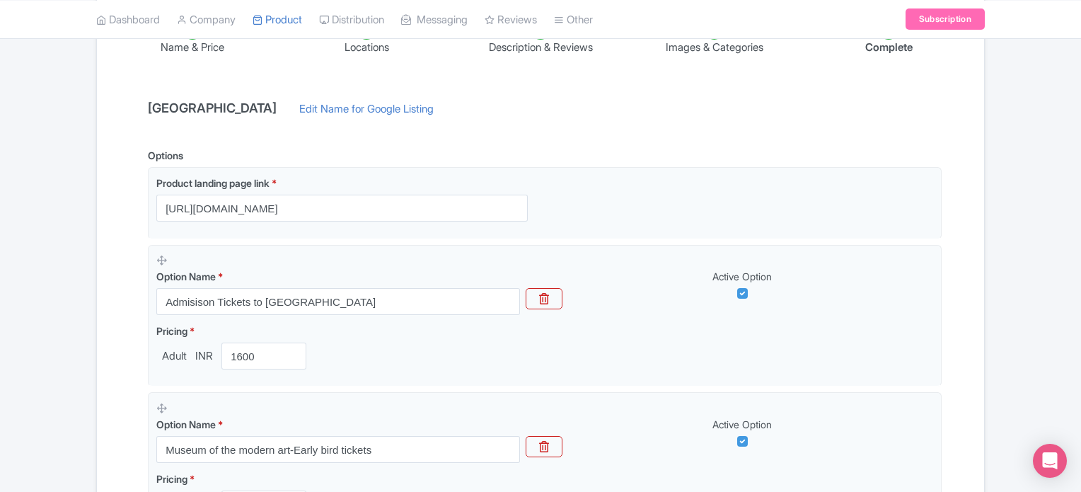
scroll to position [644, 0]
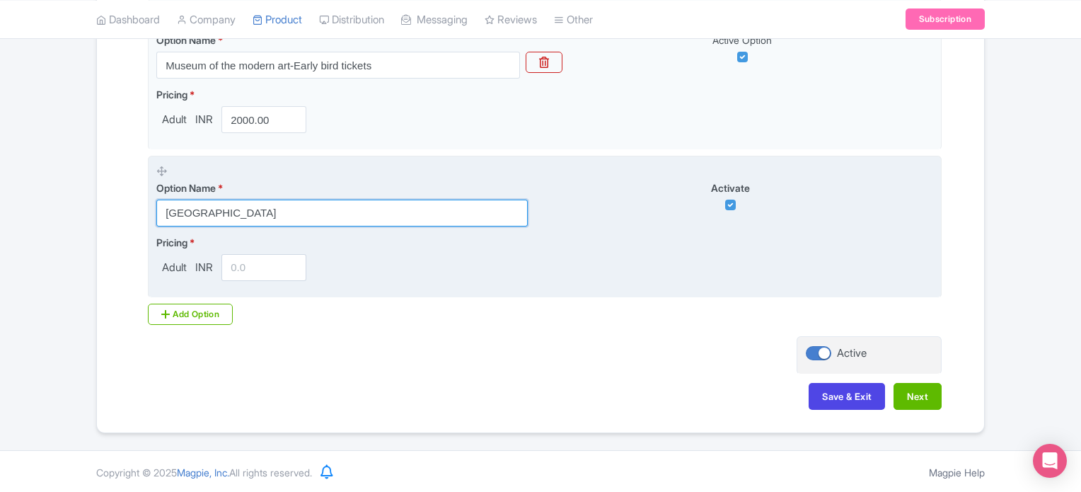
click at [306, 211] on input "Museum of modern" at bounding box center [341, 212] width 371 height 27
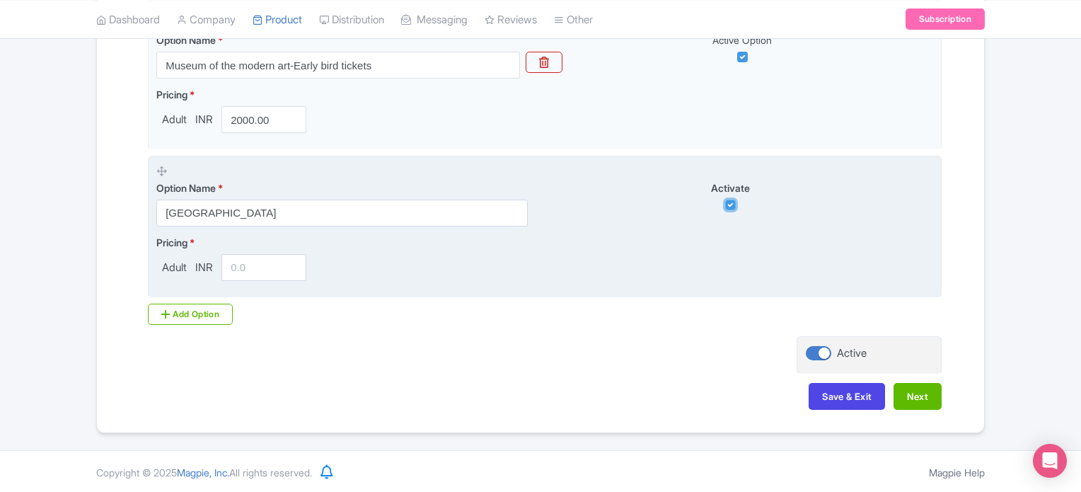
click at [730, 203] on input "checkbox" at bounding box center [730, 204] width 11 height 11
checkbox input "false"
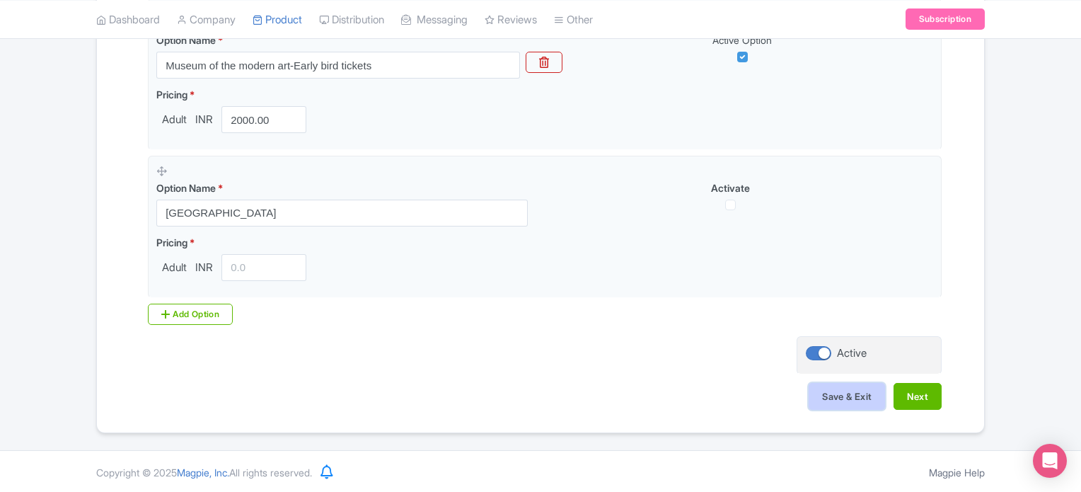
click at [848, 396] on button "Save & Exit" at bounding box center [847, 396] width 76 height 27
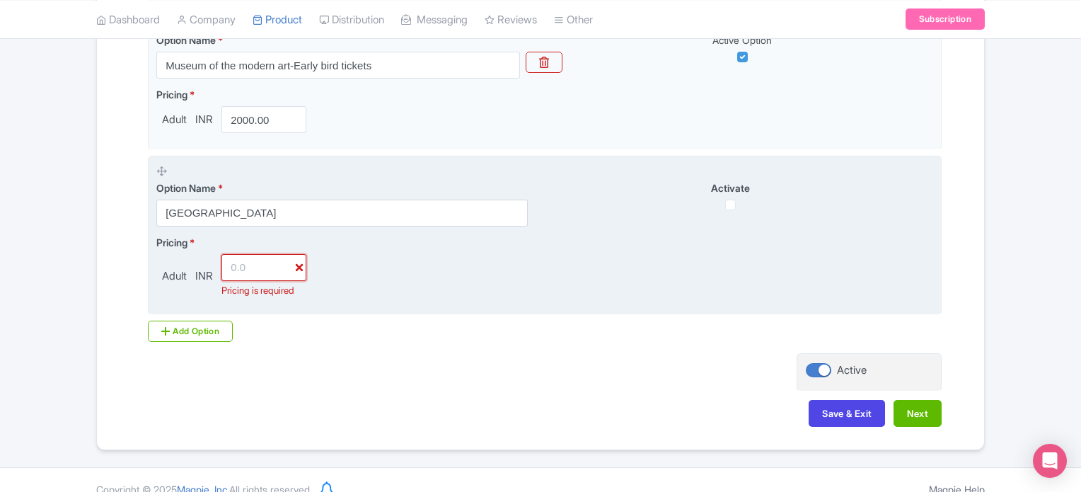
click at [296, 264] on input "number" at bounding box center [263, 267] width 85 height 27
click at [553, 200] on div "Activate" at bounding box center [739, 195] width 388 height 30
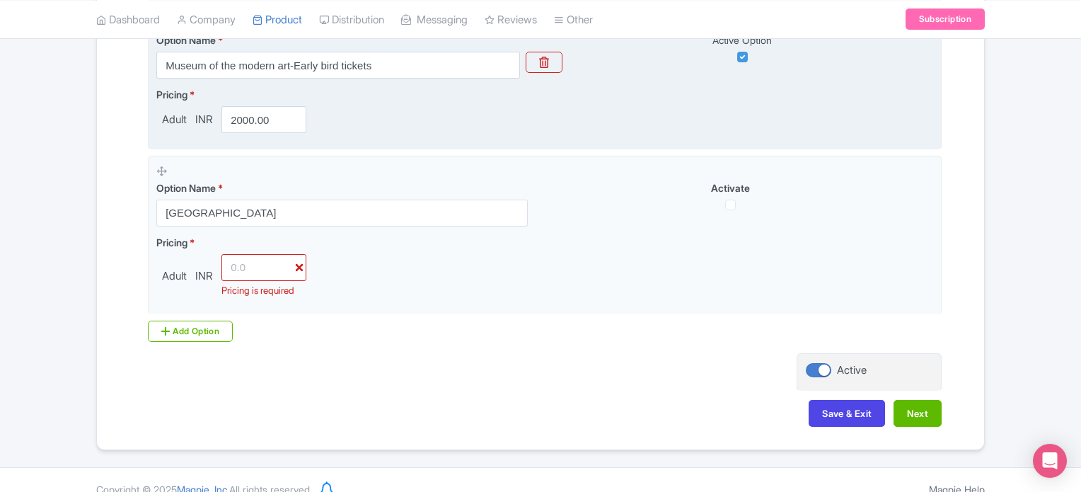
click at [504, 98] on div "Pricing * Adult INR 2000.00" at bounding box center [544, 110] width 777 height 46
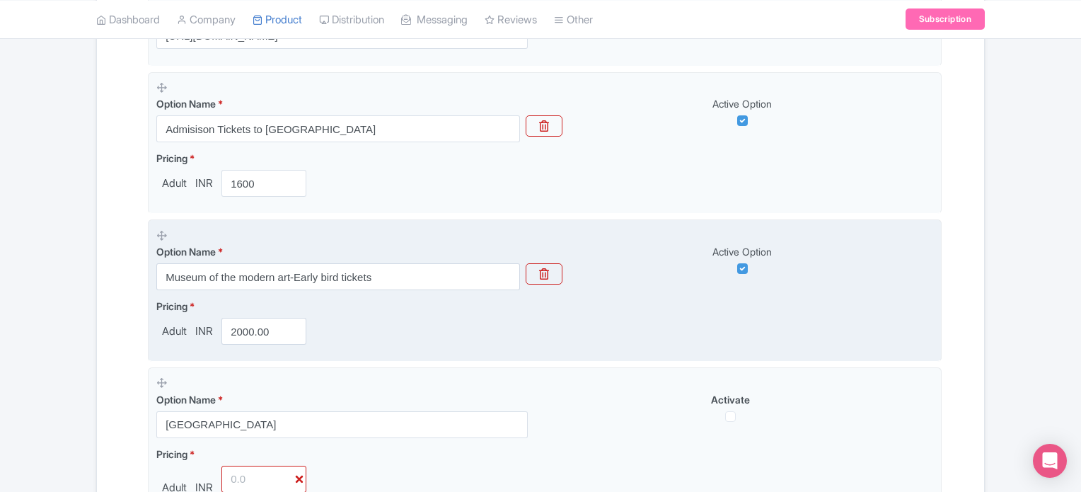
scroll to position [428, 0]
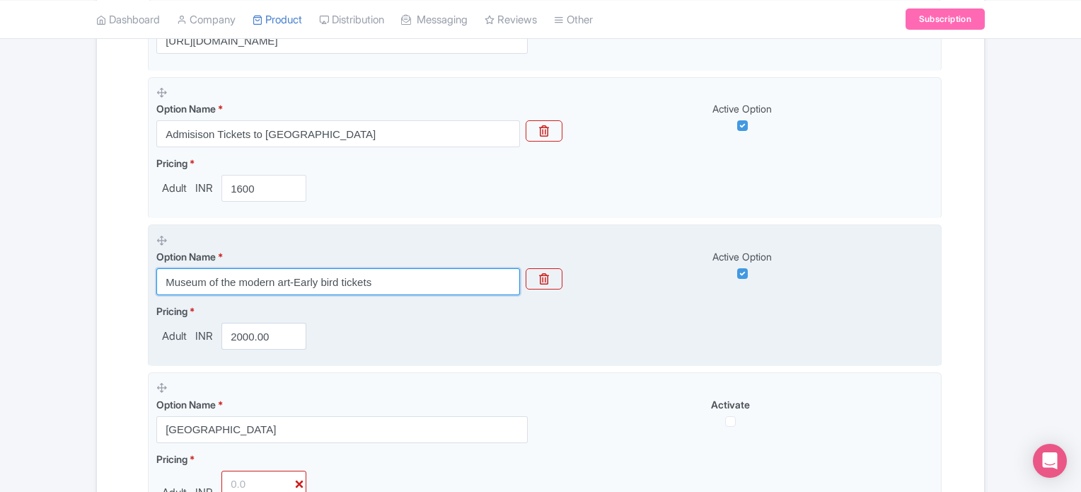
click at [395, 282] on input "Museum of the modern art-Early bird tickets" at bounding box center [338, 281] width 364 height 27
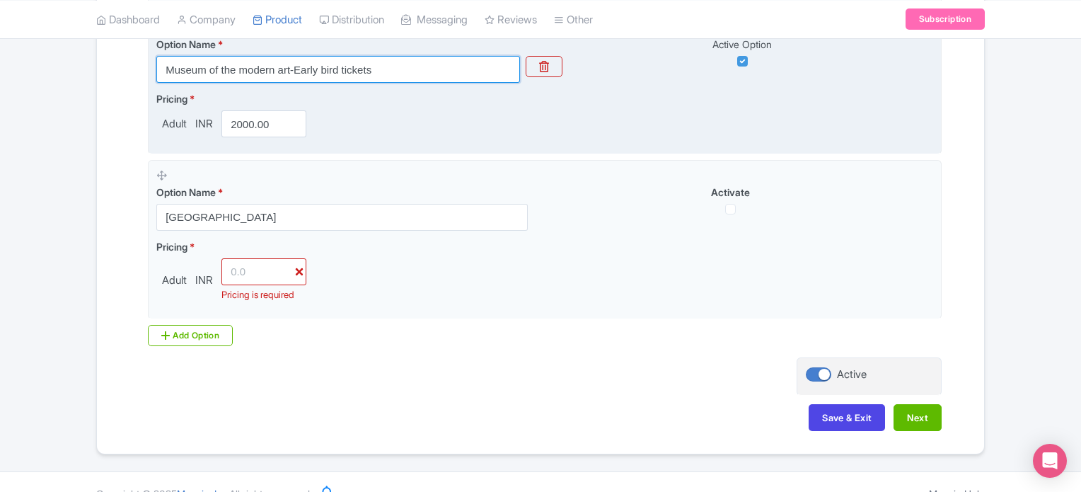
scroll to position [661, 0]
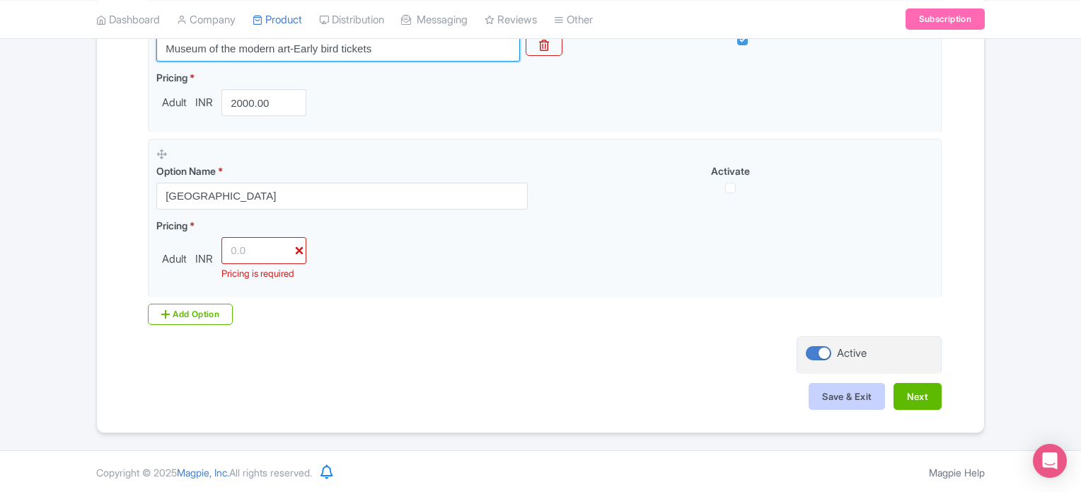
type input "Museum of the modern art-Early bird tickets"
click at [857, 395] on button "Save & Exit" at bounding box center [847, 396] width 76 height 27
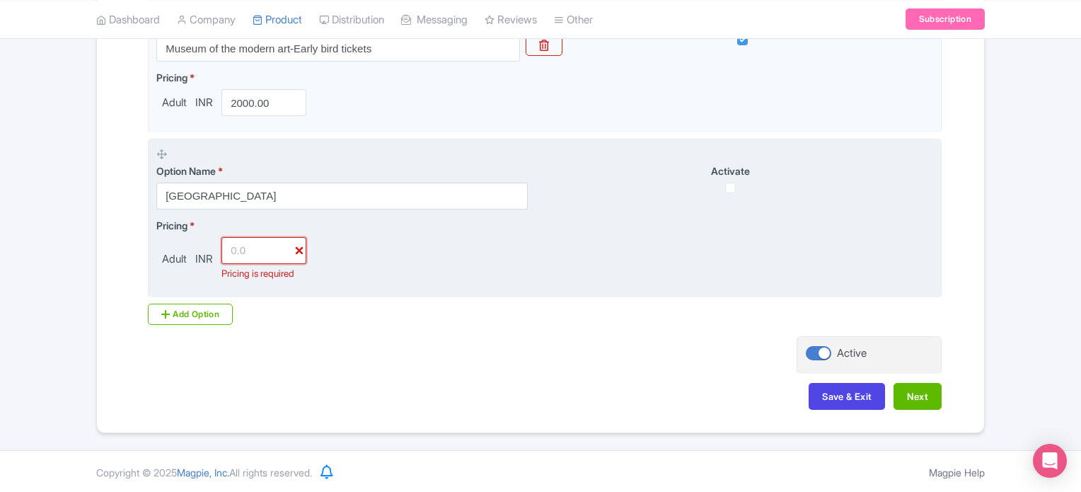
click at [235, 248] on input "number" at bounding box center [263, 250] width 85 height 27
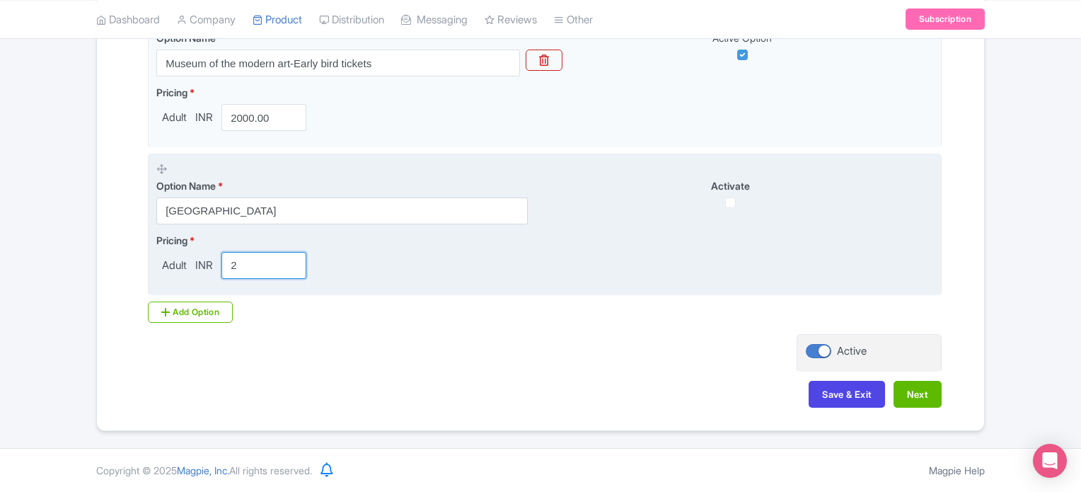
scroll to position [644, 0]
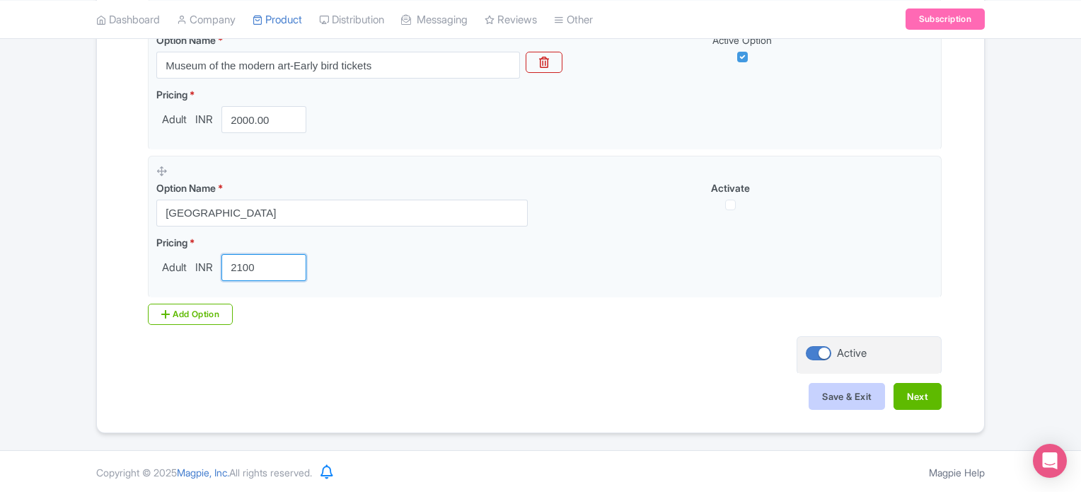
type input "2100"
click at [848, 396] on button "Save & Exit" at bounding box center [847, 396] width 76 height 27
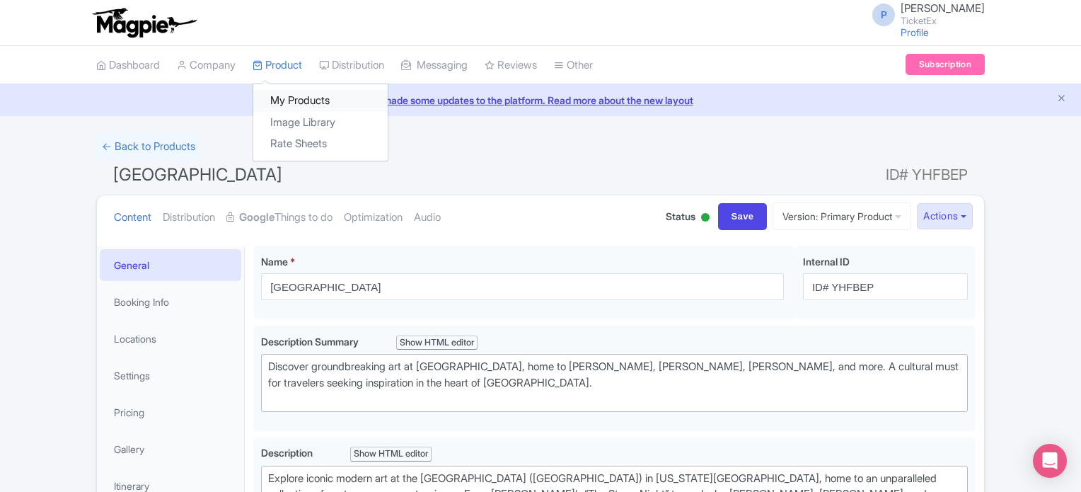
click at [300, 100] on link "My Products" at bounding box center [320, 101] width 134 height 22
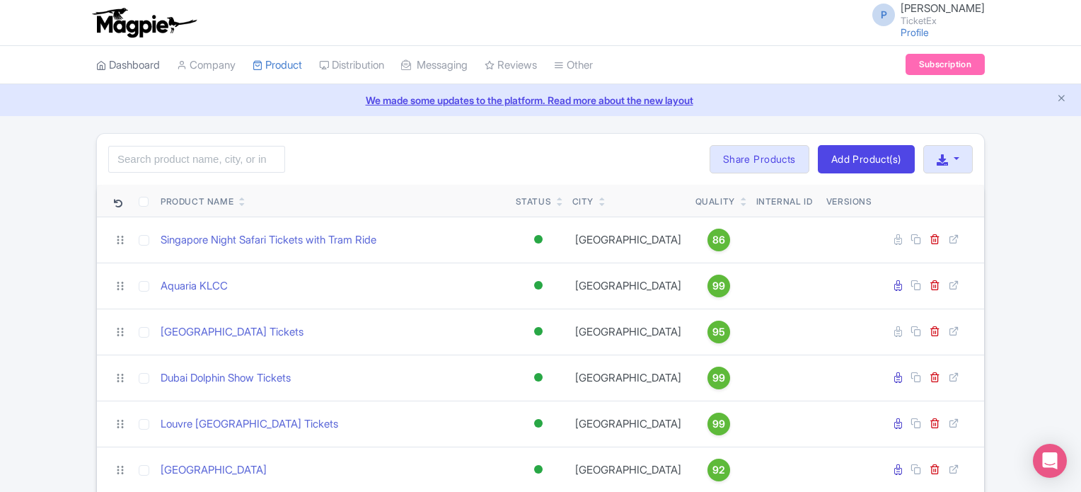
click at [135, 63] on link "Dashboard" at bounding box center [128, 65] width 64 height 39
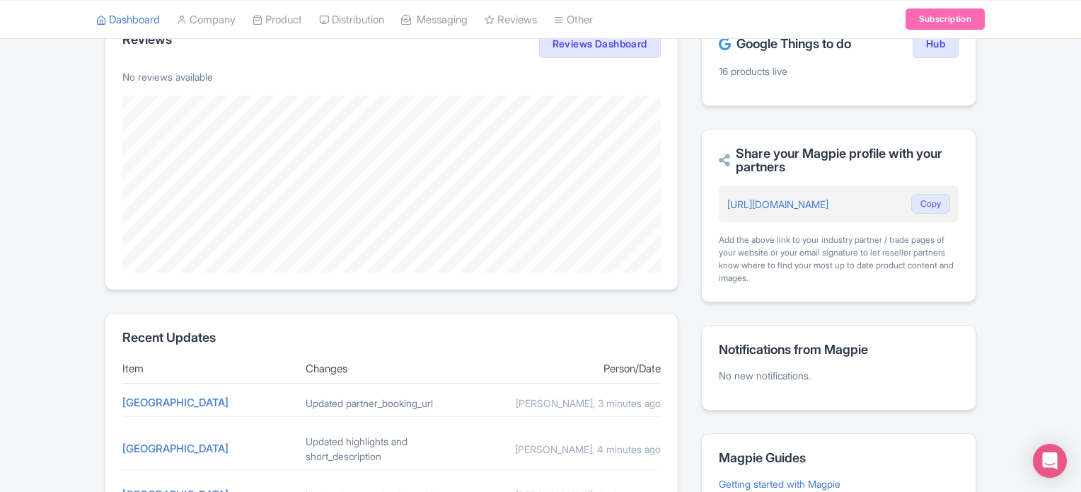
scroll to position [314, 0]
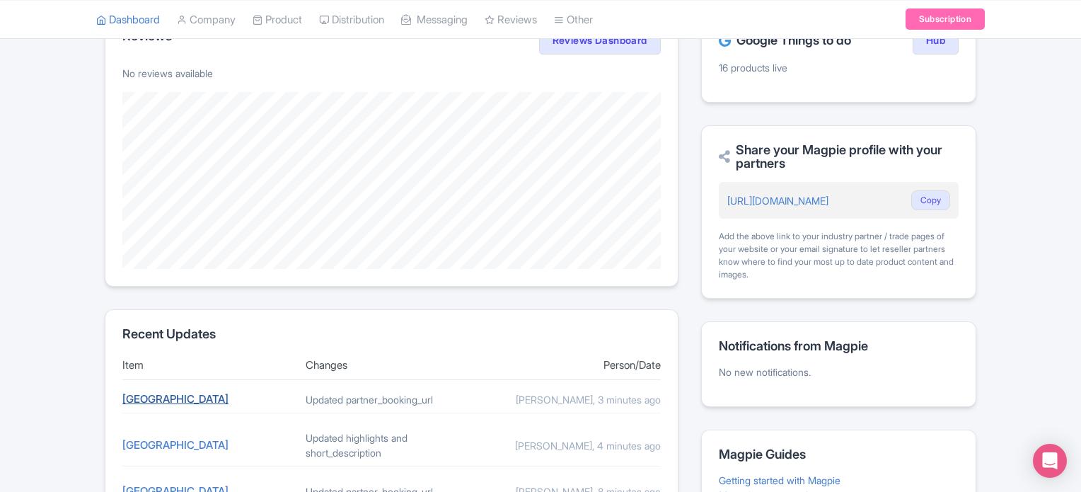
click at [190, 403] on link "[GEOGRAPHIC_DATA]" at bounding box center [175, 398] width 106 height 13
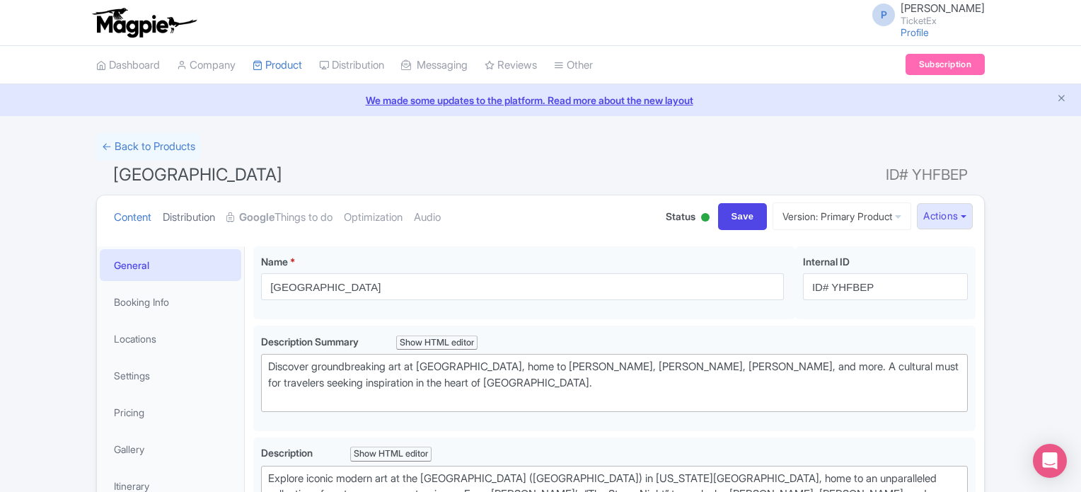
click at [186, 223] on link "Distribution" at bounding box center [189, 217] width 52 height 45
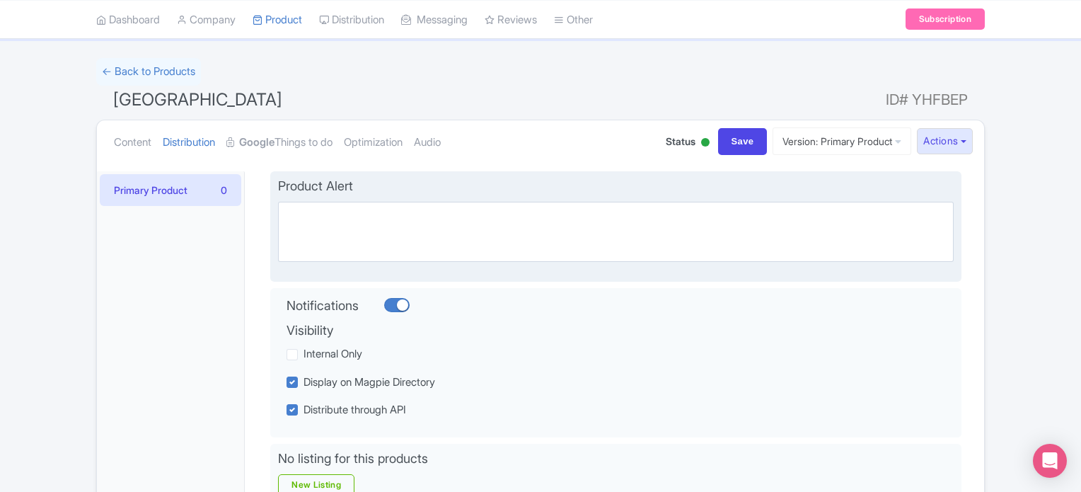
scroll to position [74, 0]
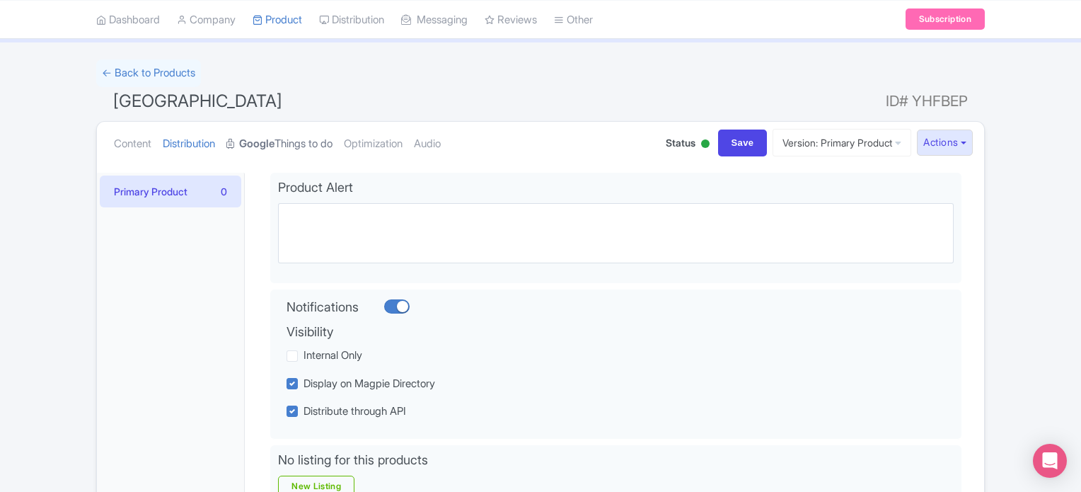
click at [296, 141] on link "Google Things to do" at bounding box center [279, 144] width 106 height 45
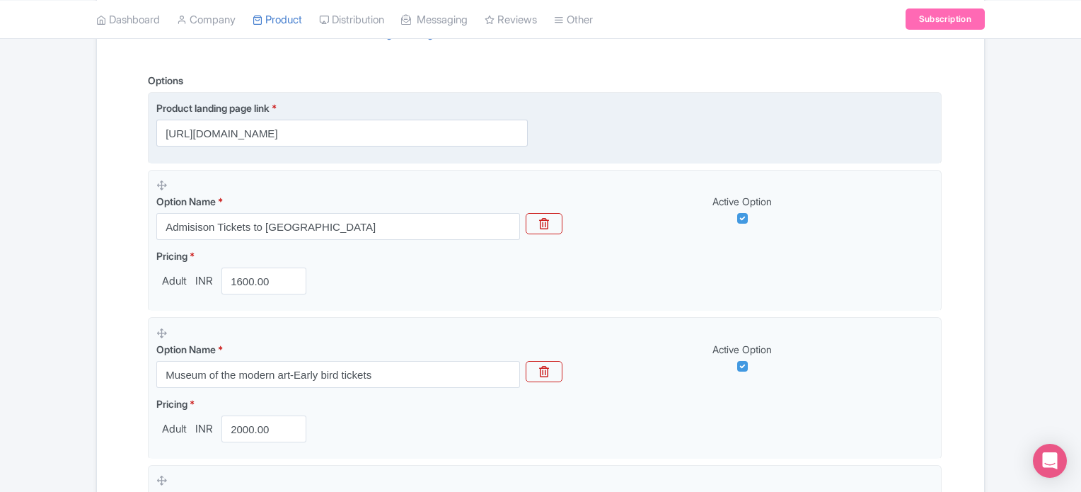
scroll to position [348, 0]
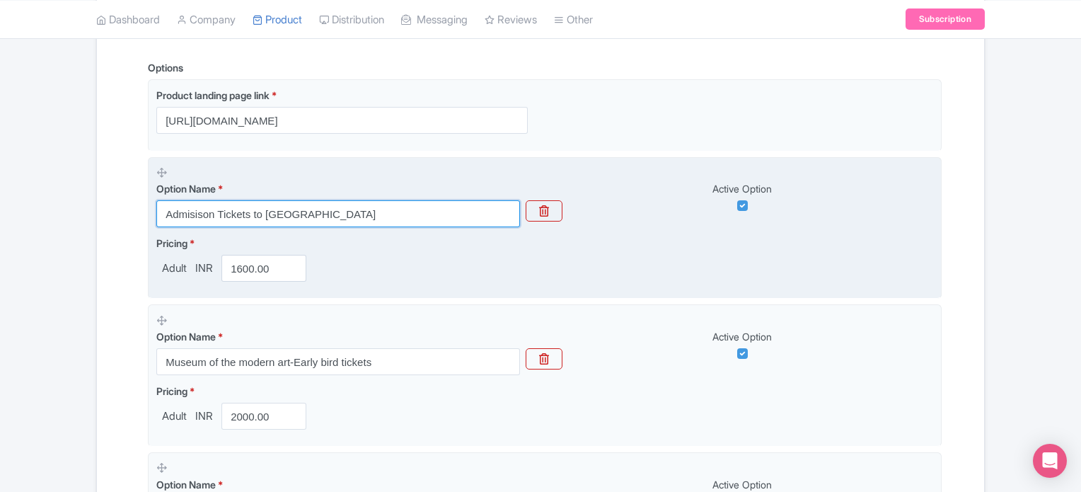
click at [350, 204] on input "Admisison Tickets to MOMA" at bounding box center [338, 213] width 364 height 27
paste input "(Free Entry to MoMA PS1 in 14 Days)"
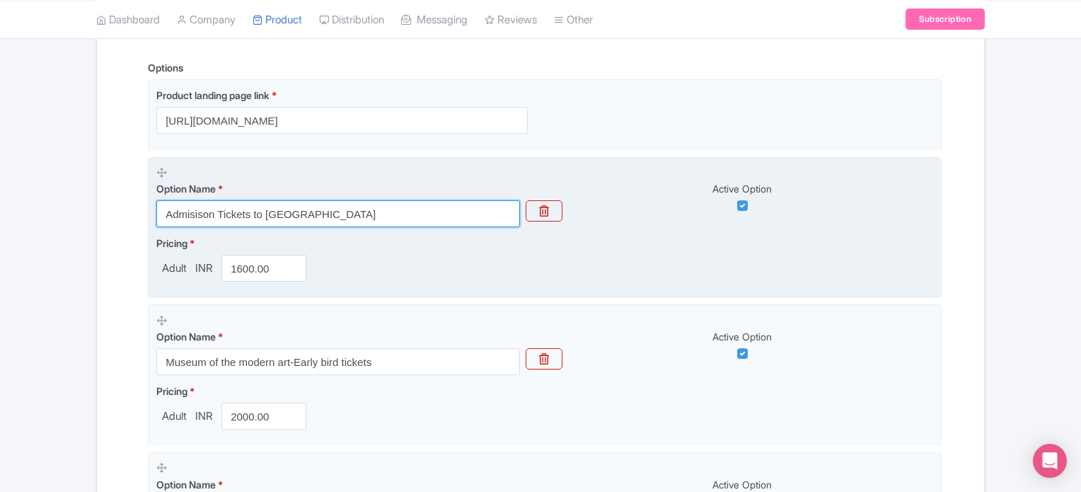
click at [350, 204] on input "Admisison Tickets to MOMA" at bounding box center [338, 213] width 364 height 27
paste input "(Free Entry to MoMA PS1 in 14 Days)"
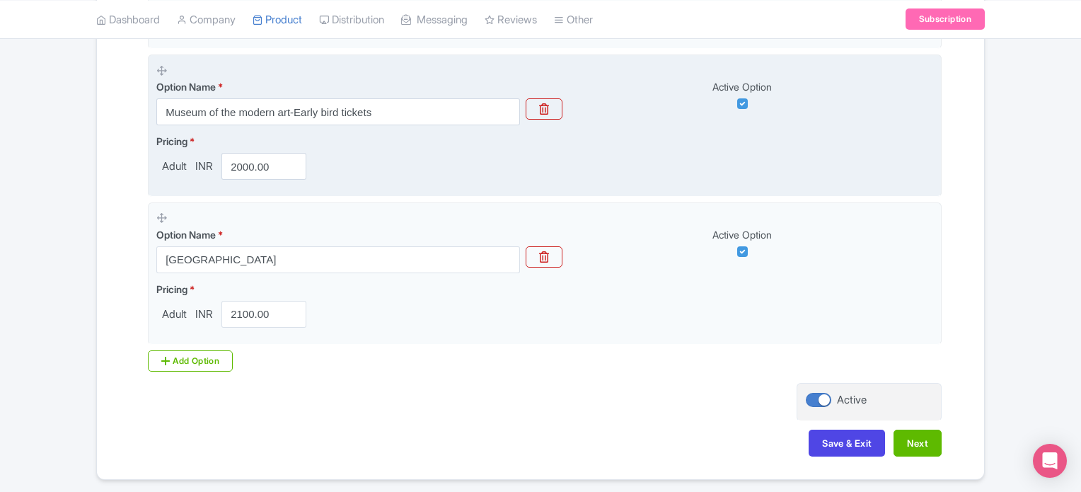
scroll to position [598, 0]
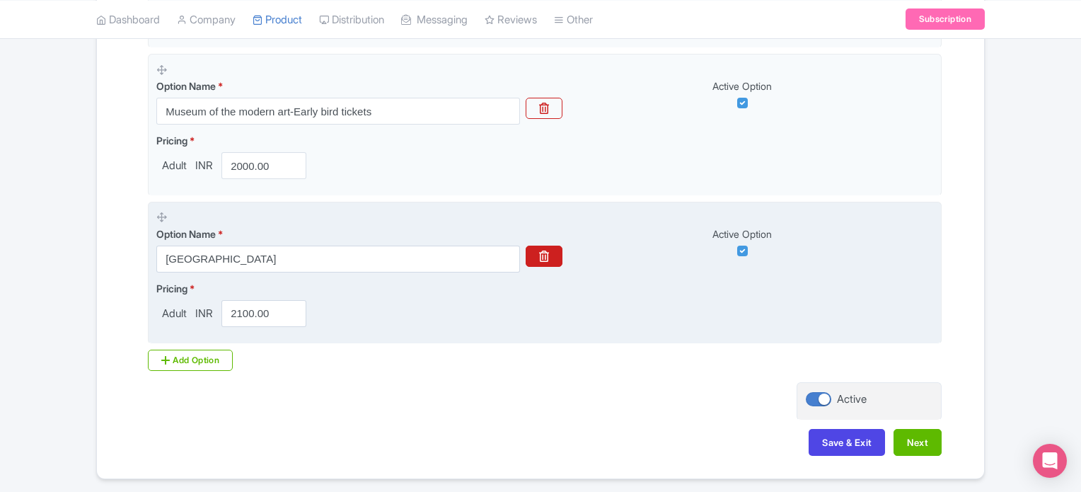
type input "Admisison Tickets to MOMA (Free Entry to MoMA PS1 [DATE])"
click at [550, 258] on button "button" at bounding box center [544, 255] width 37 height 21
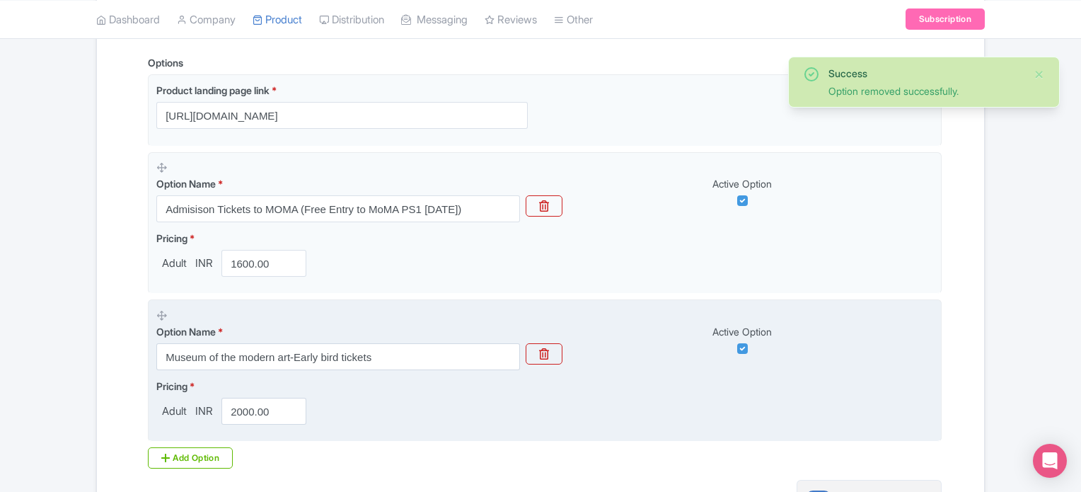
scroll to position [497, 0]
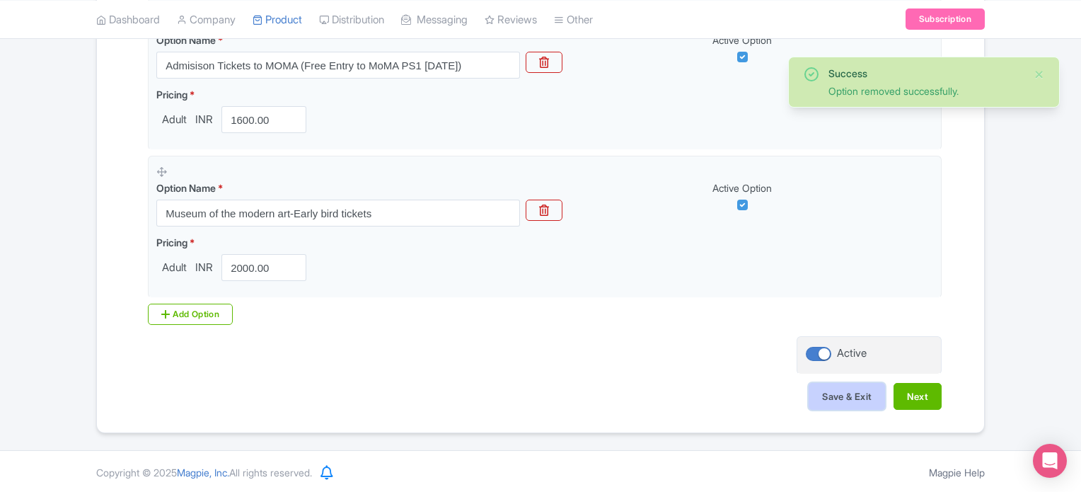
click at [835, 393] on button "Save & Exit" at bounding box center [847, 396] width 76 height 27
